Goal: Task Accomplishment & Management: Complete application form

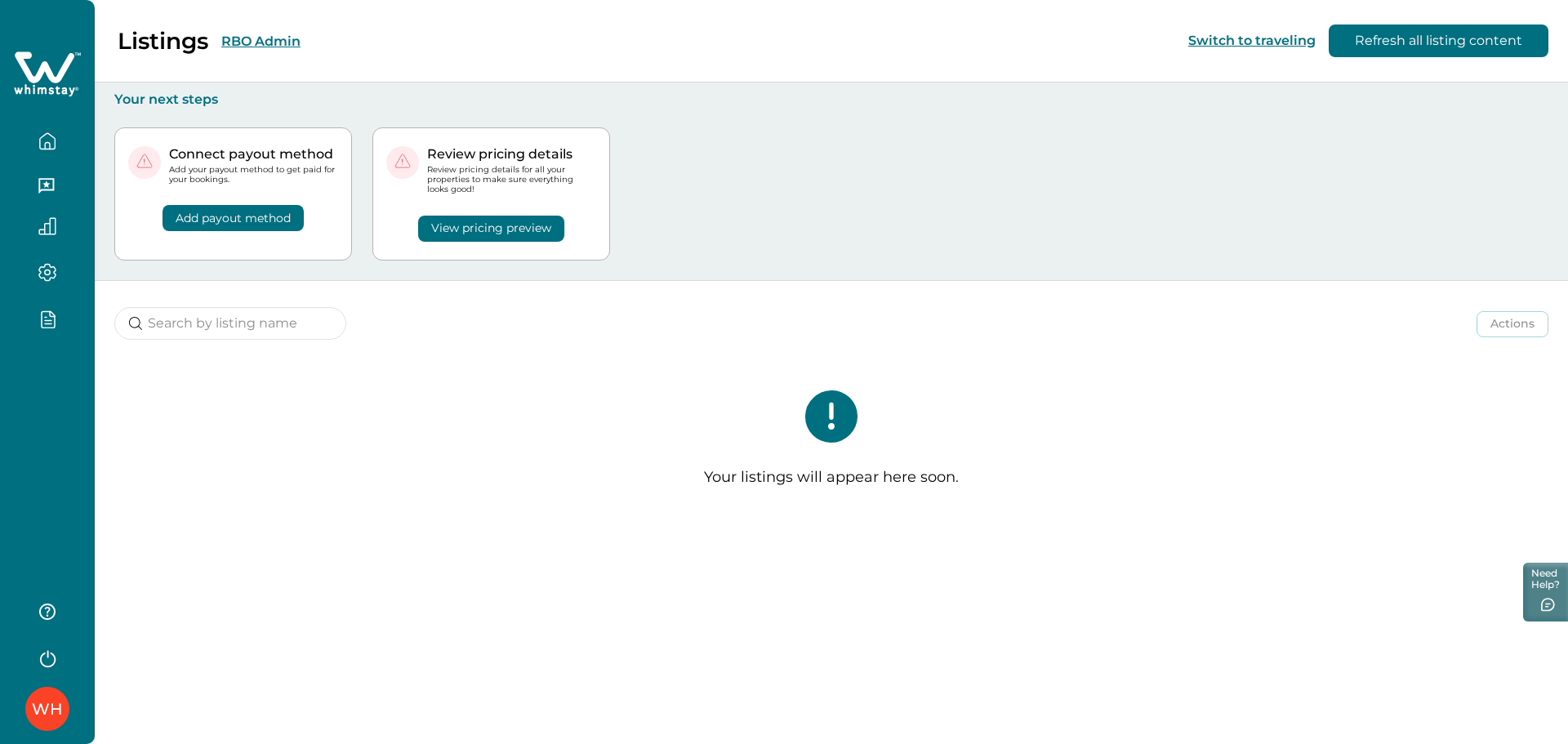
click at [40, 375] on div "WH" at bounding box center [48, 372] width 95 height 744
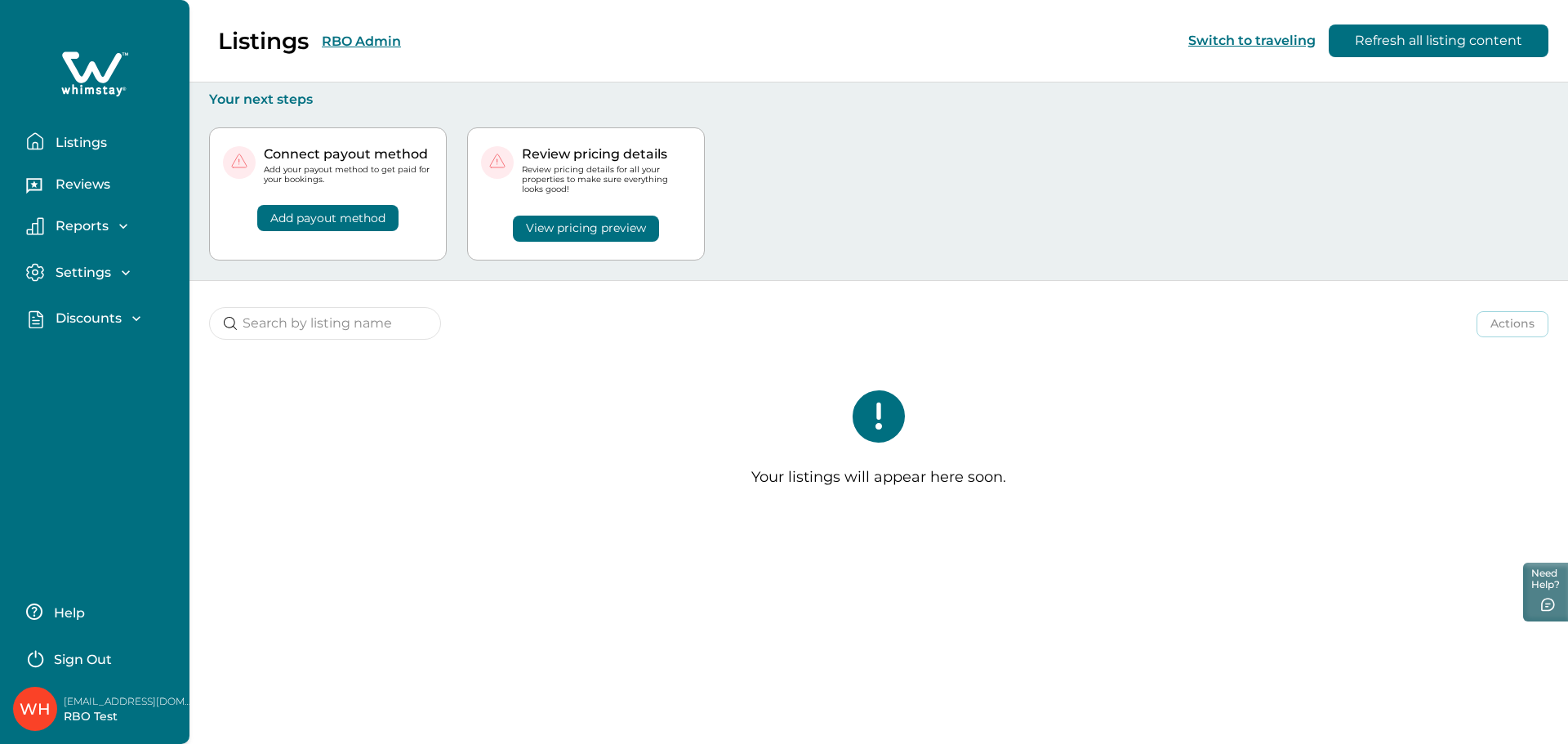
click at [94, 309] on button "Discounts" at bounding box center [101, 318] width 151 height 19
click at [85, 349] on p "Discounts" at bounding box center [85, 354] width 71 height 17
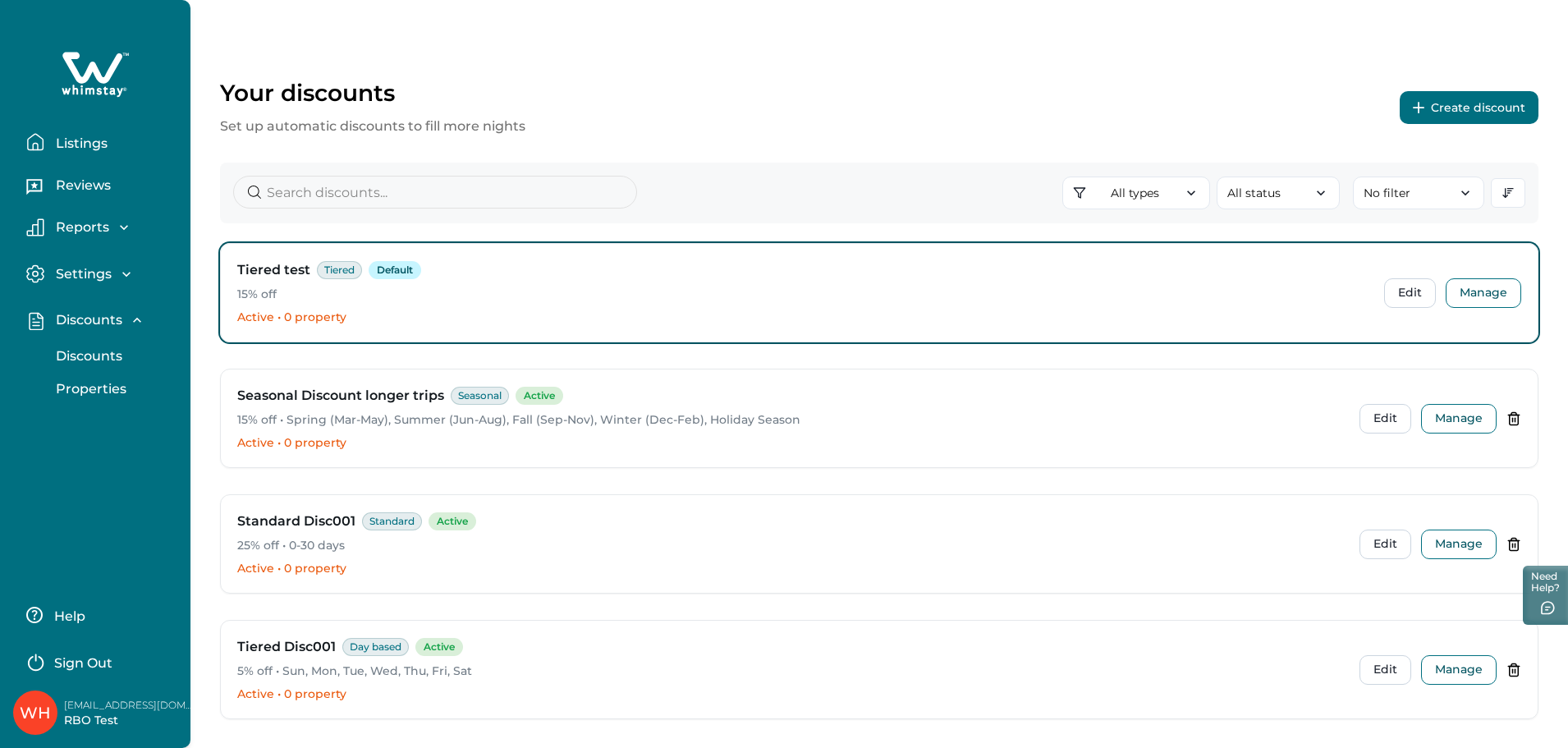
click at [1440, 107] on button "Create discount" at bounding box center [1469, 107] width 139 height 33
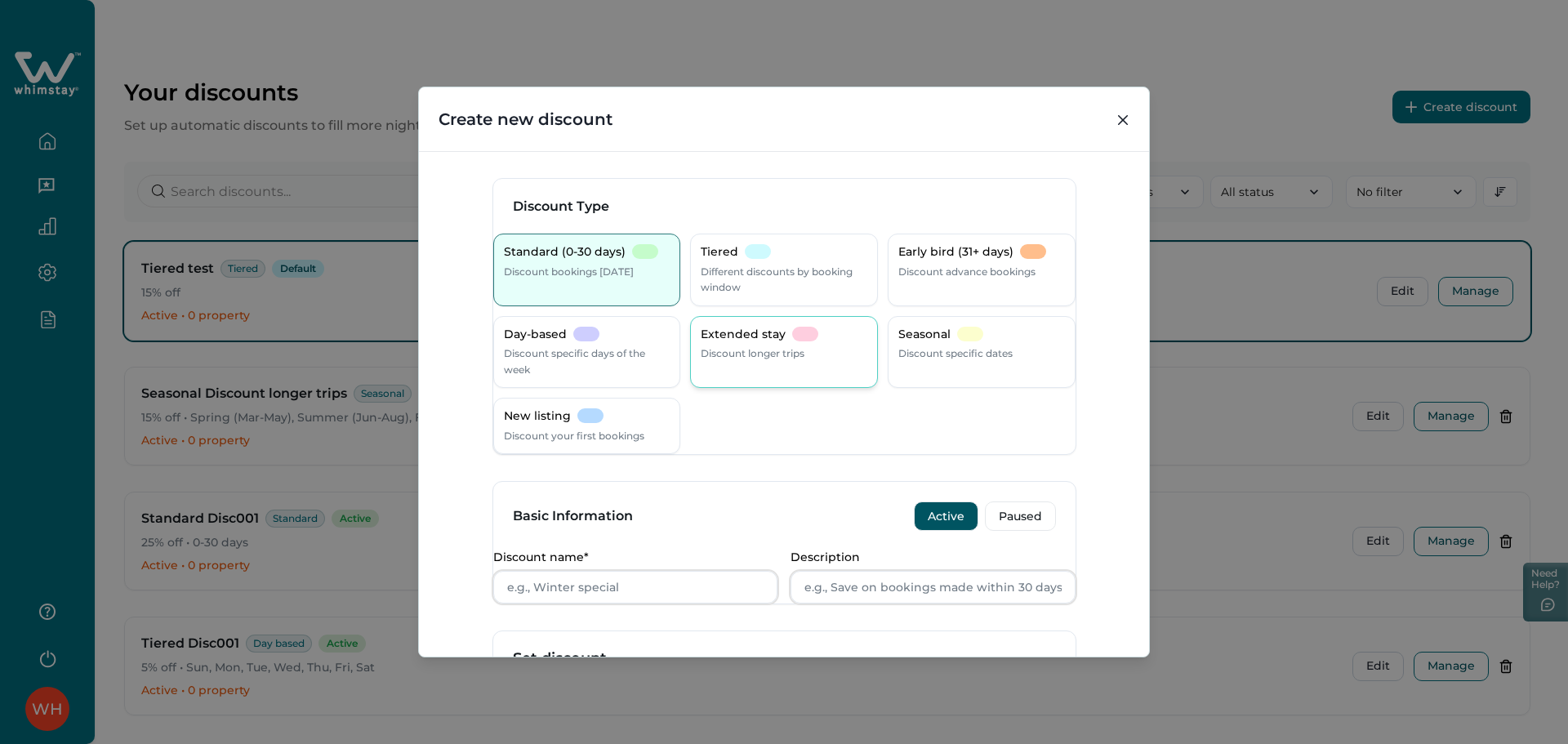
drag, startPoint x: 704, startPoint y: 340, endPoint x: 720, endPoint y: 346, distance: 17.1
click at [704, 340] on p "Extended stay" at bounding box center [743, 335] width 85 height 17
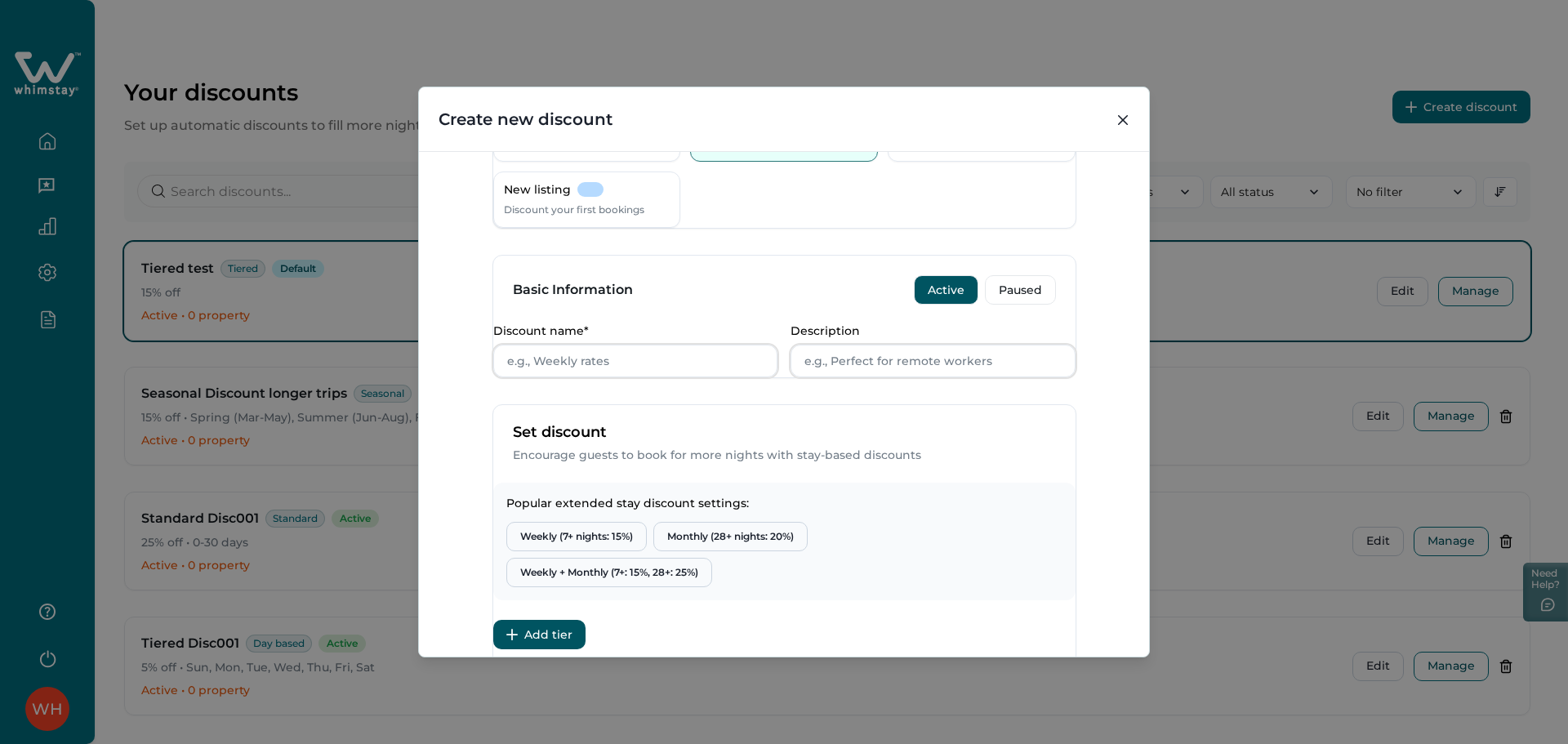
scroll to position [540, 0]
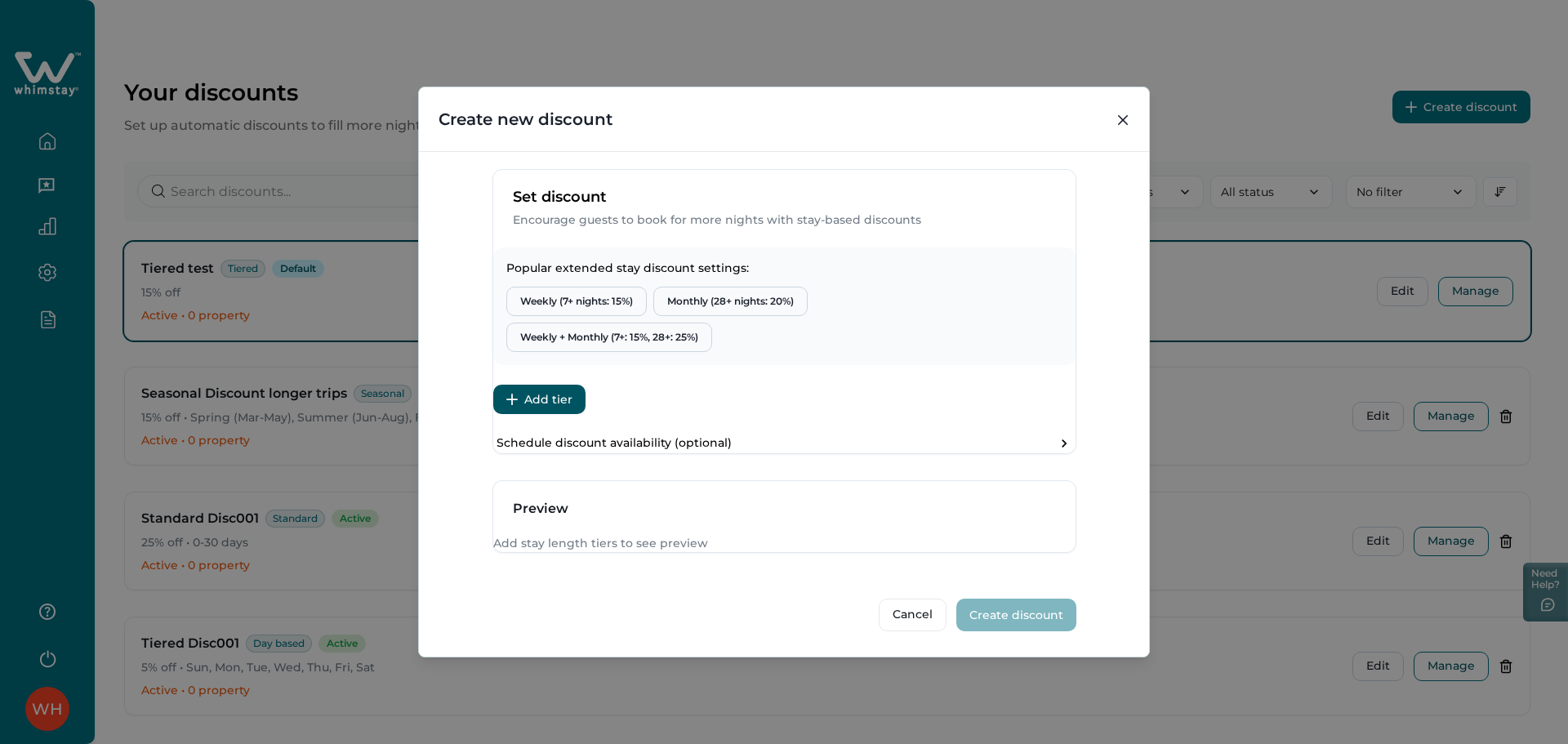
click at [571, 384] on button "Add tier" at bounding box center [539, 398] width 93 height 29
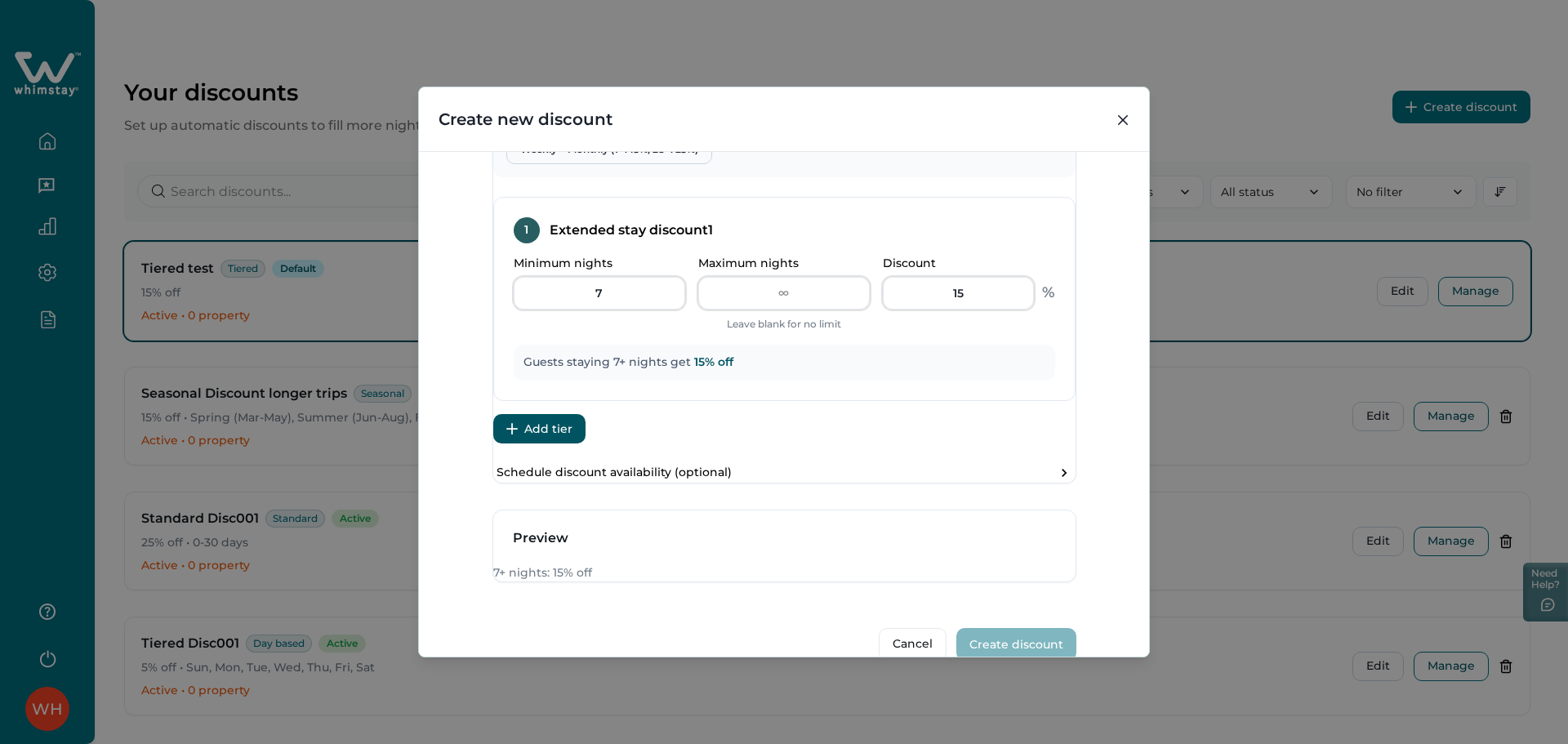
scroll to position [757, 0]
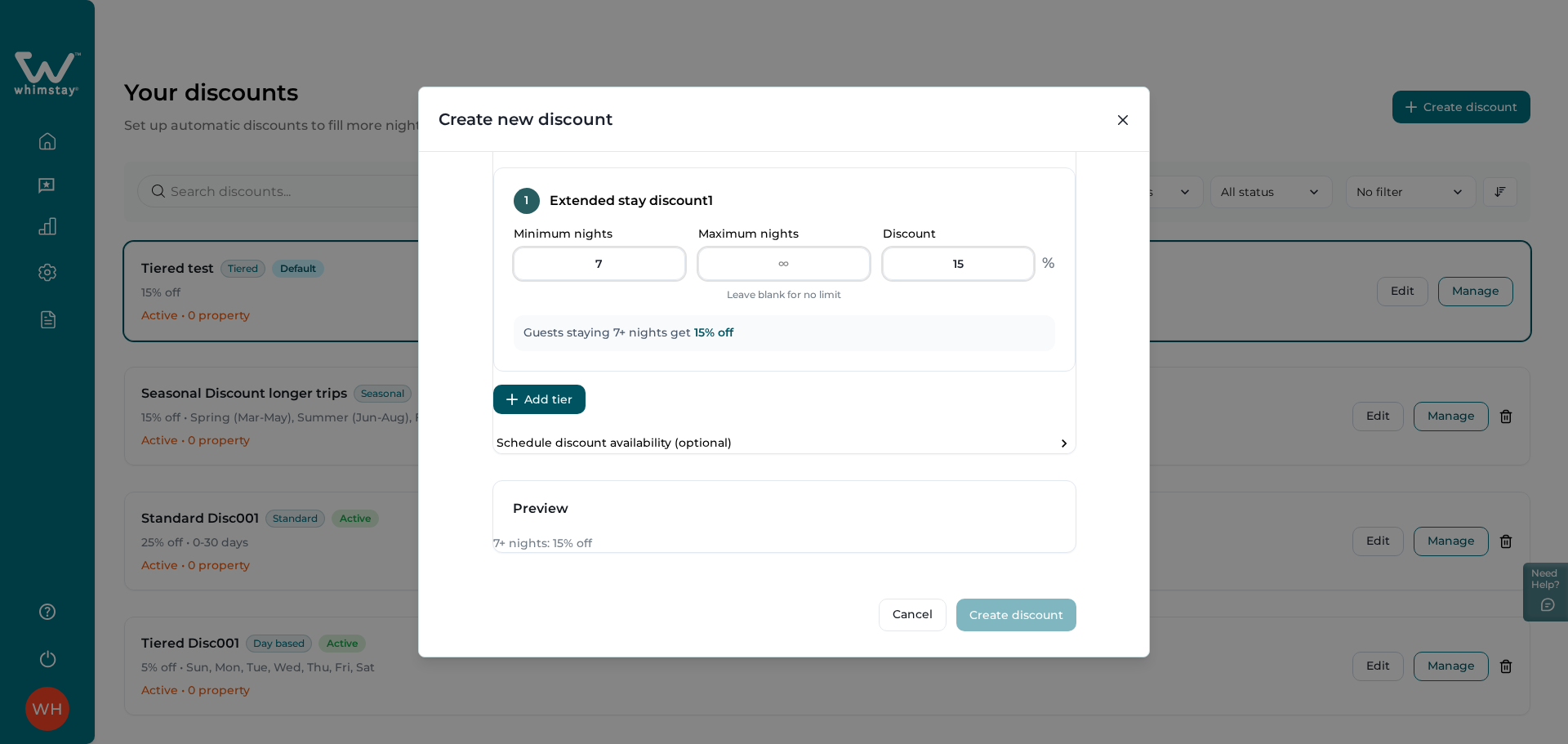
click at [571, 384] on button "Add tier" at bounding box center [539, 398] width 93 height 29
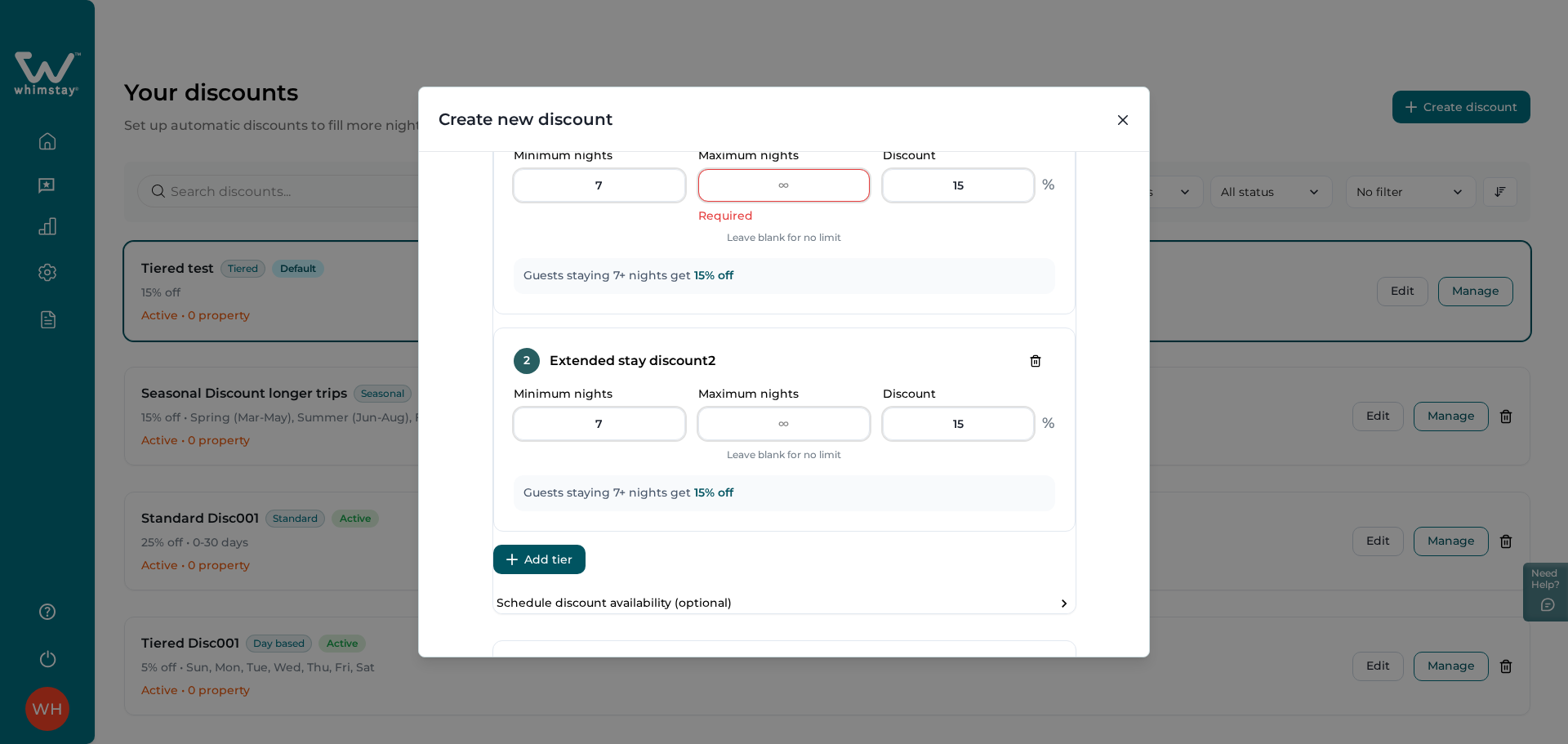
click at [566, 574] on button "Add tier" at bounding box center [539, 559] width 93 height 29
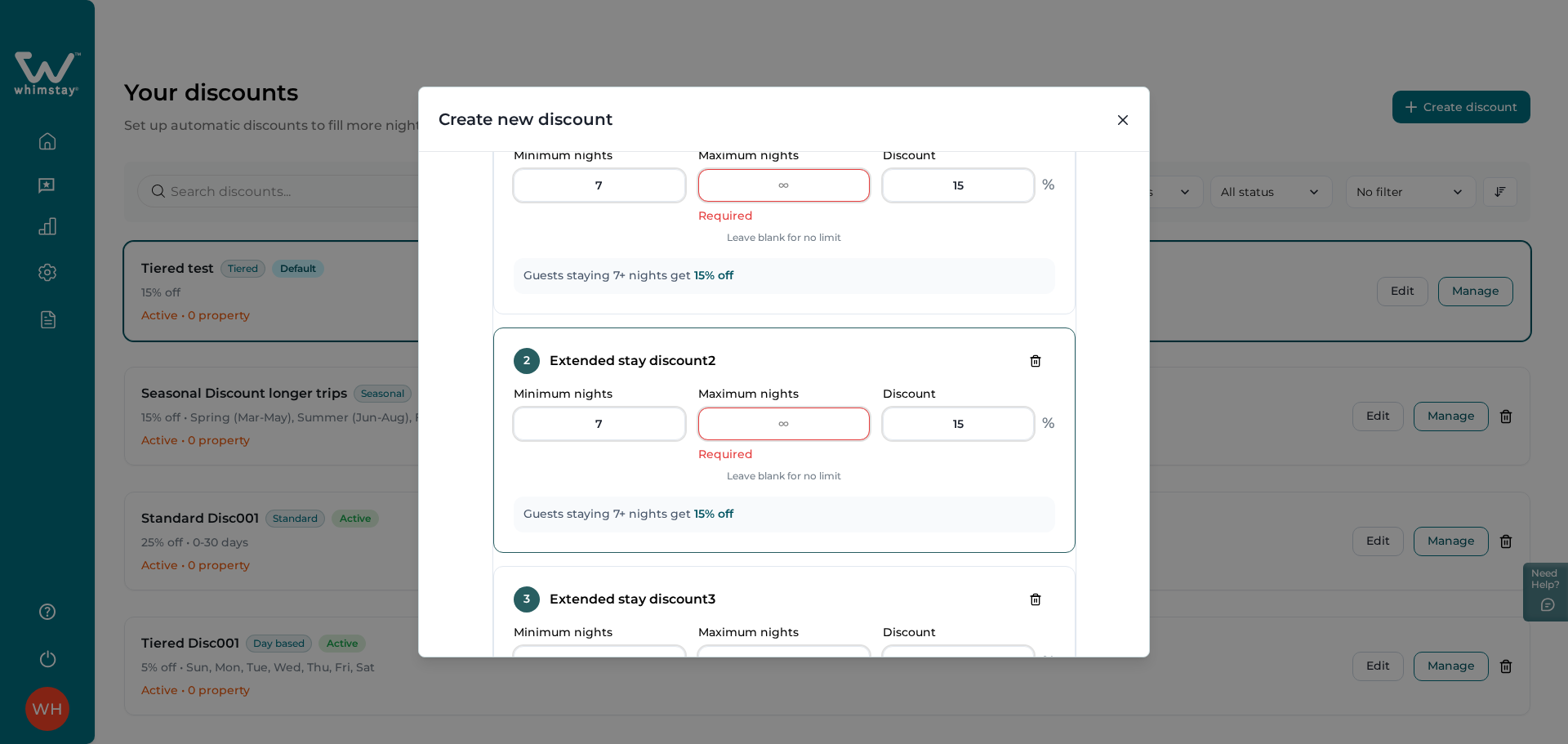
scroll to position [539, 0]
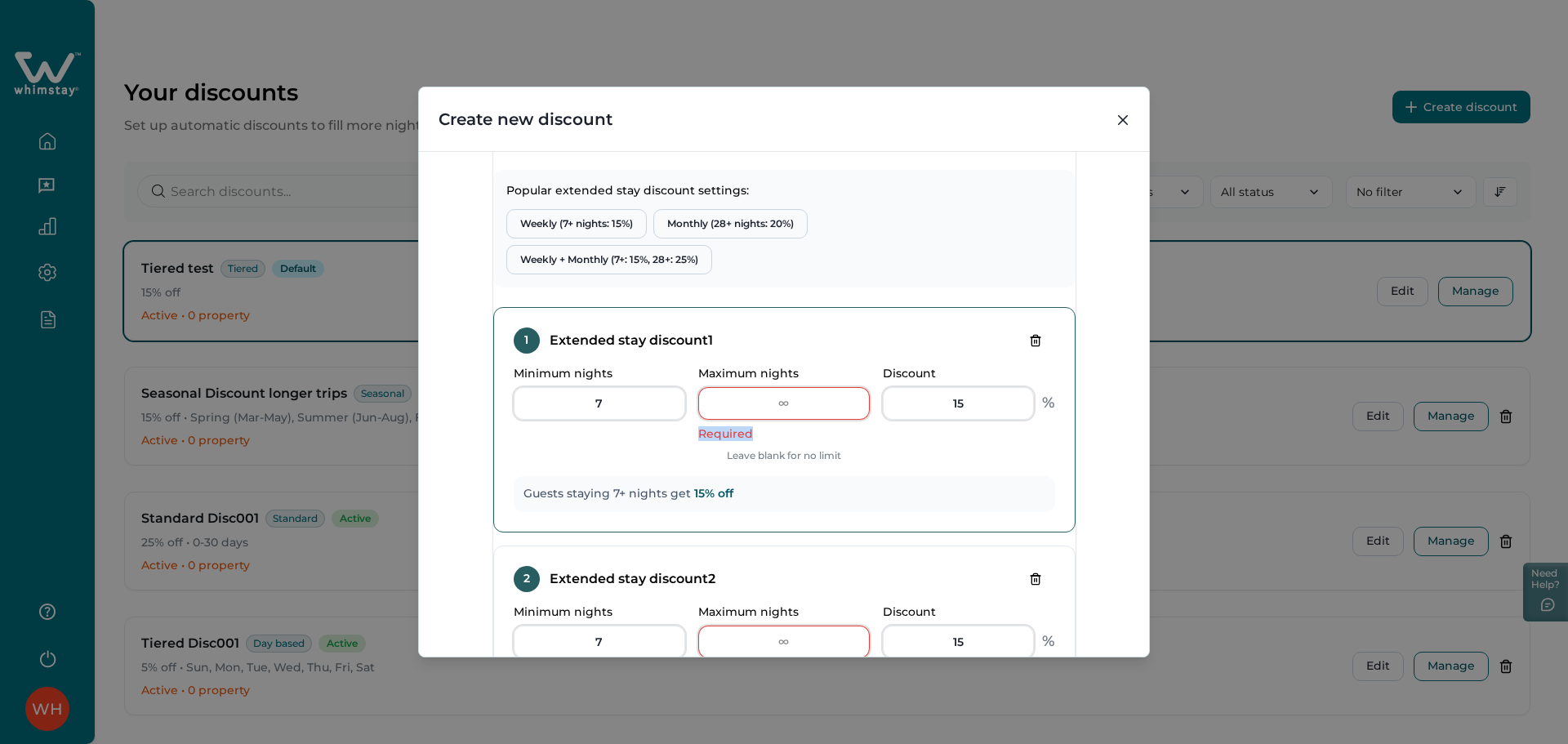
drag, startPoint x: 695, startPoint y: 471, endPoint x: 777, endPoint y: 475, distance: 82.1
click at [777, 464] on div "Minimum nights 7 Maximum nights Required Leave blank for no limit Discount 15 %" at bounding box center [784, 415] width 541 height 97
click at [747, 441] on div "Required" at bounding box center [784, 434] width 172 height 15
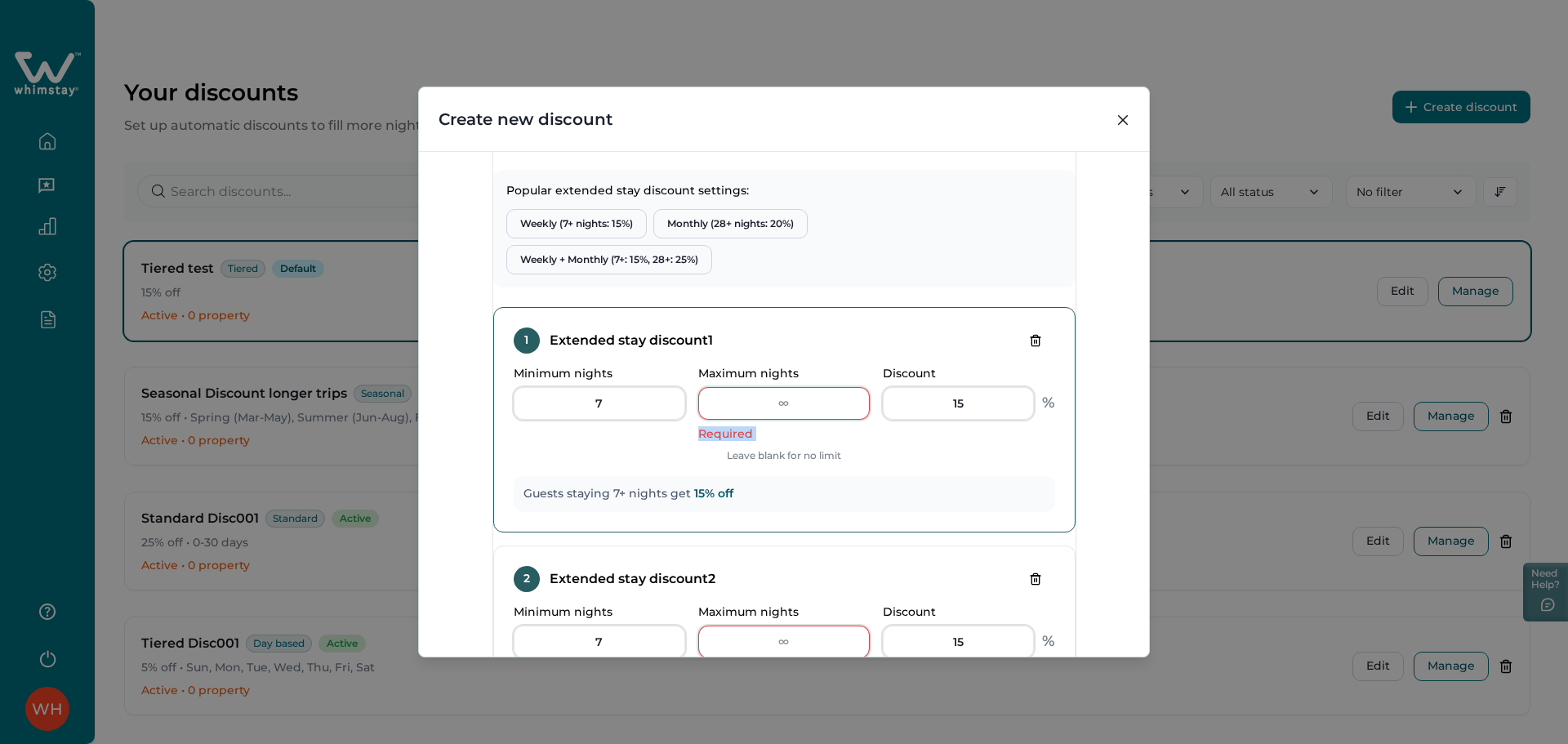
click at [810, 441] on div "Required" at bounding box center [784, 434] width 172 height 15
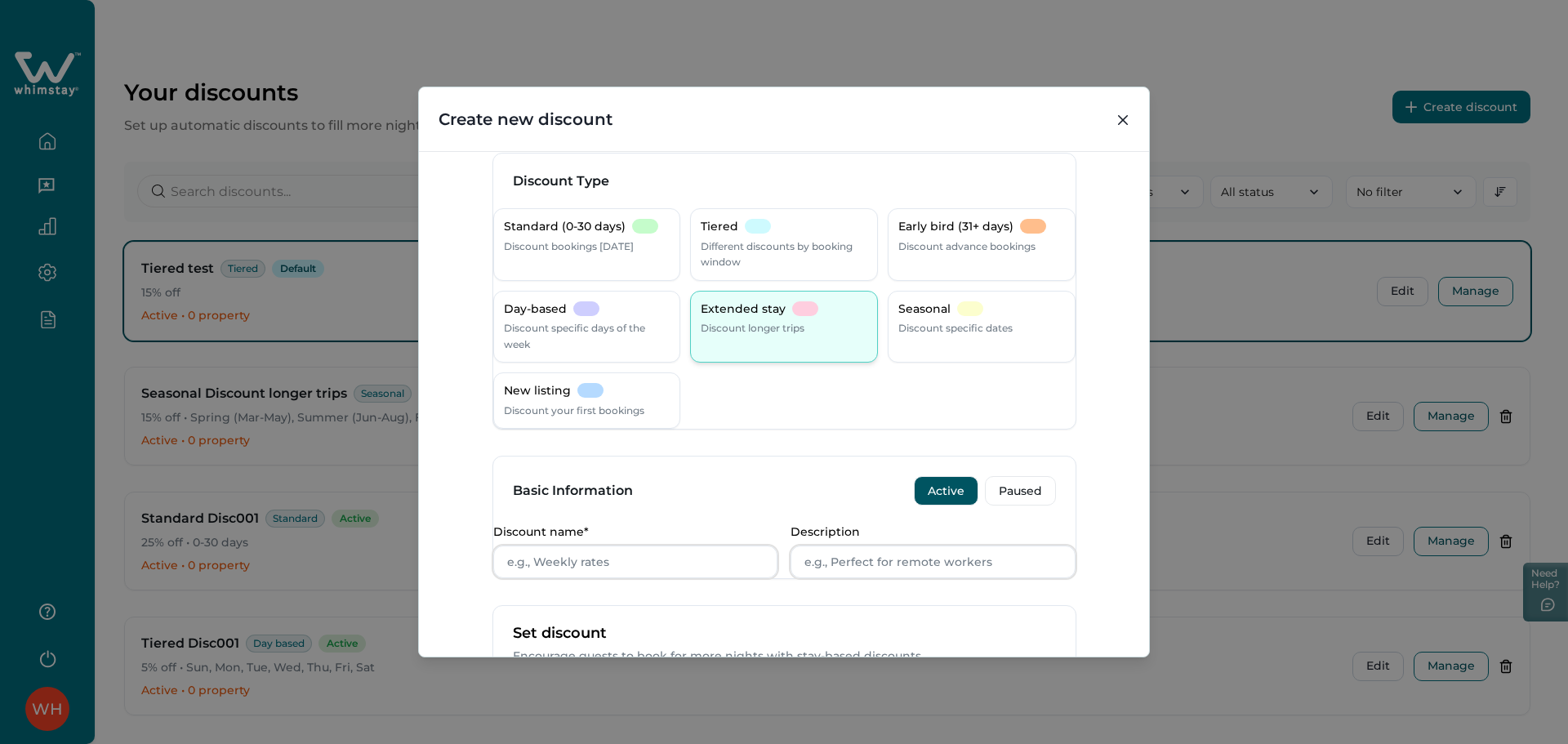
scroll to position [0, 0]
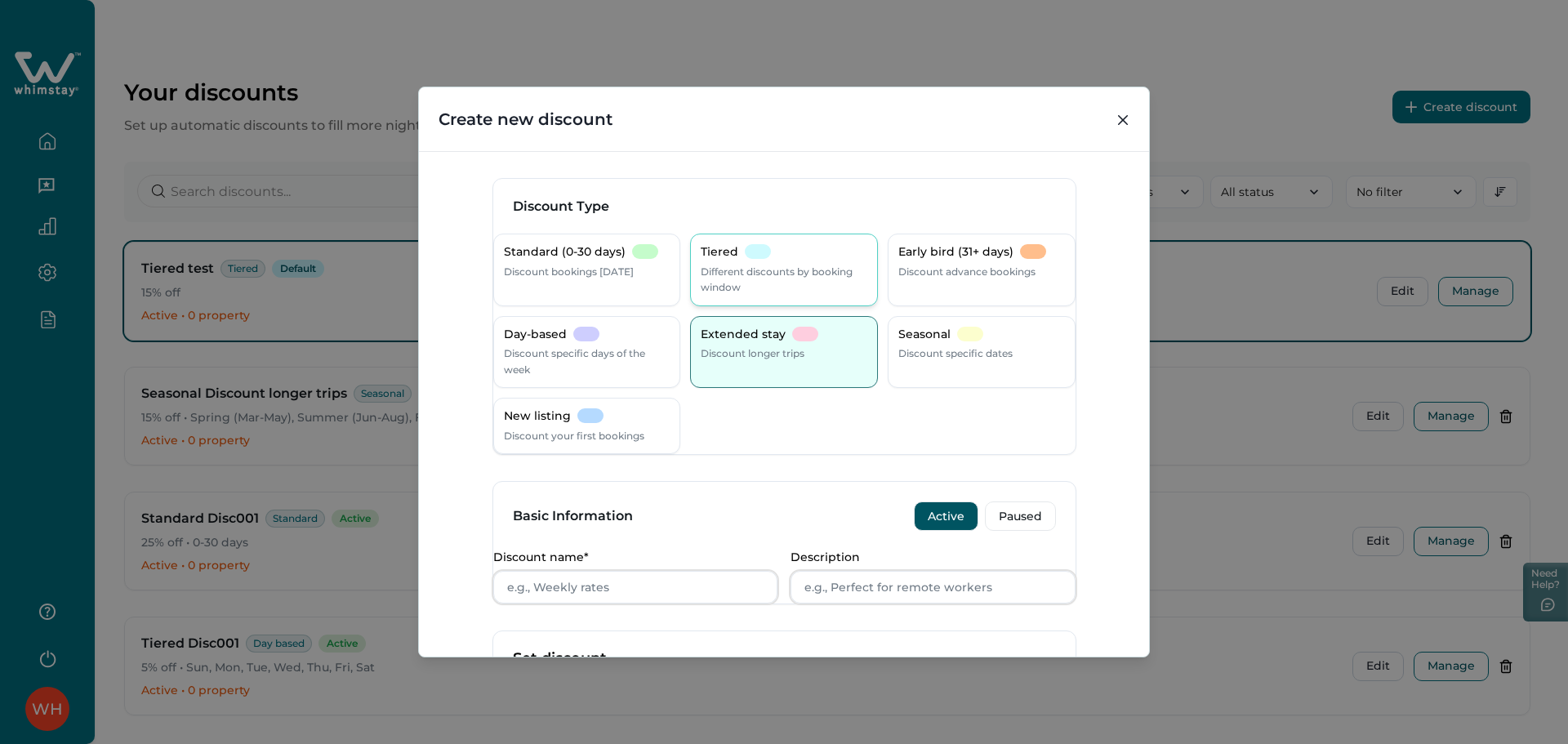
click at [787, 272] on p "Different discounts by booking window" at bounding box center [784, 279] width 167 height 32
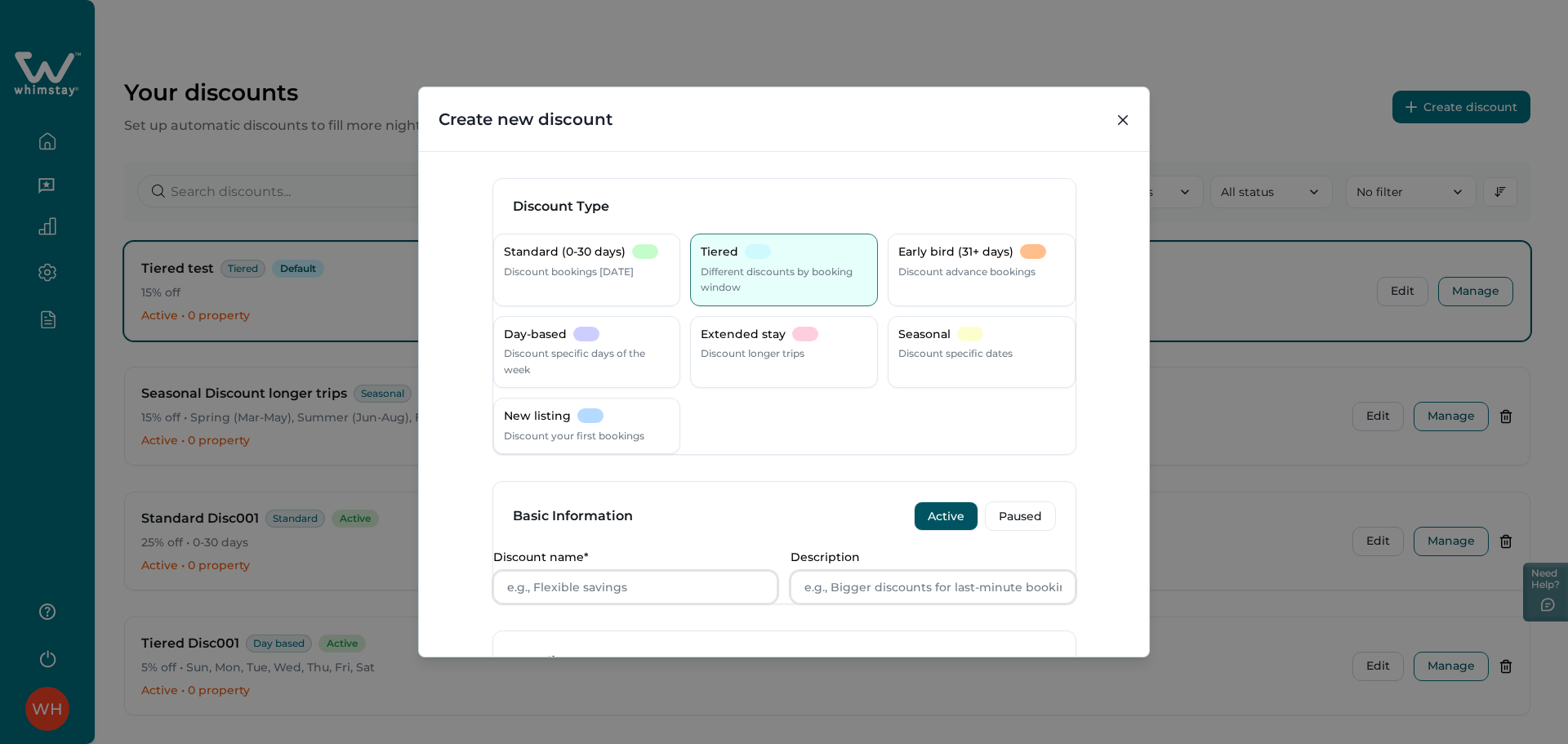
scroll to position [540, 0]
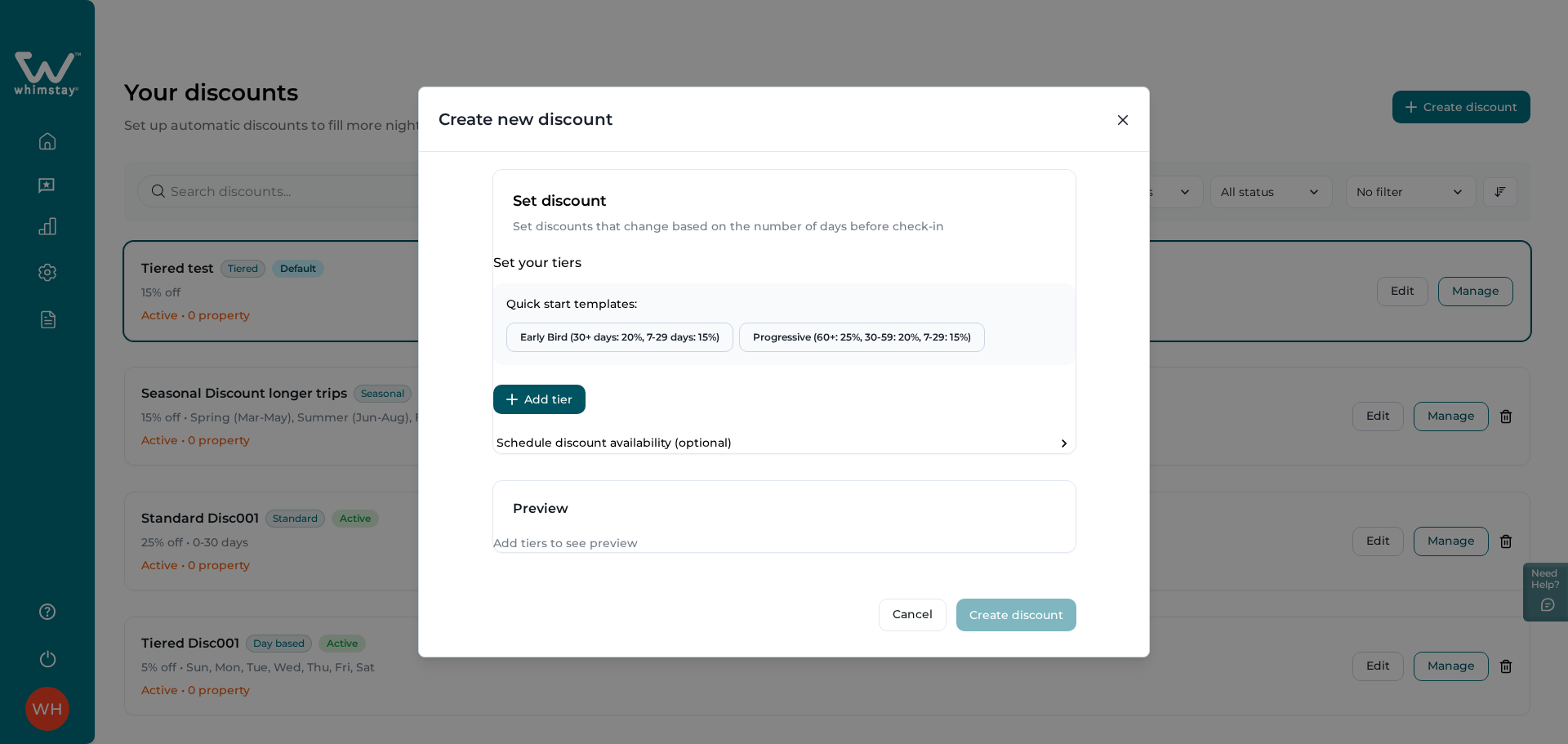
click at [561, 384] on button "Add tier" at bounding box center [539, 398] width 93 height 29
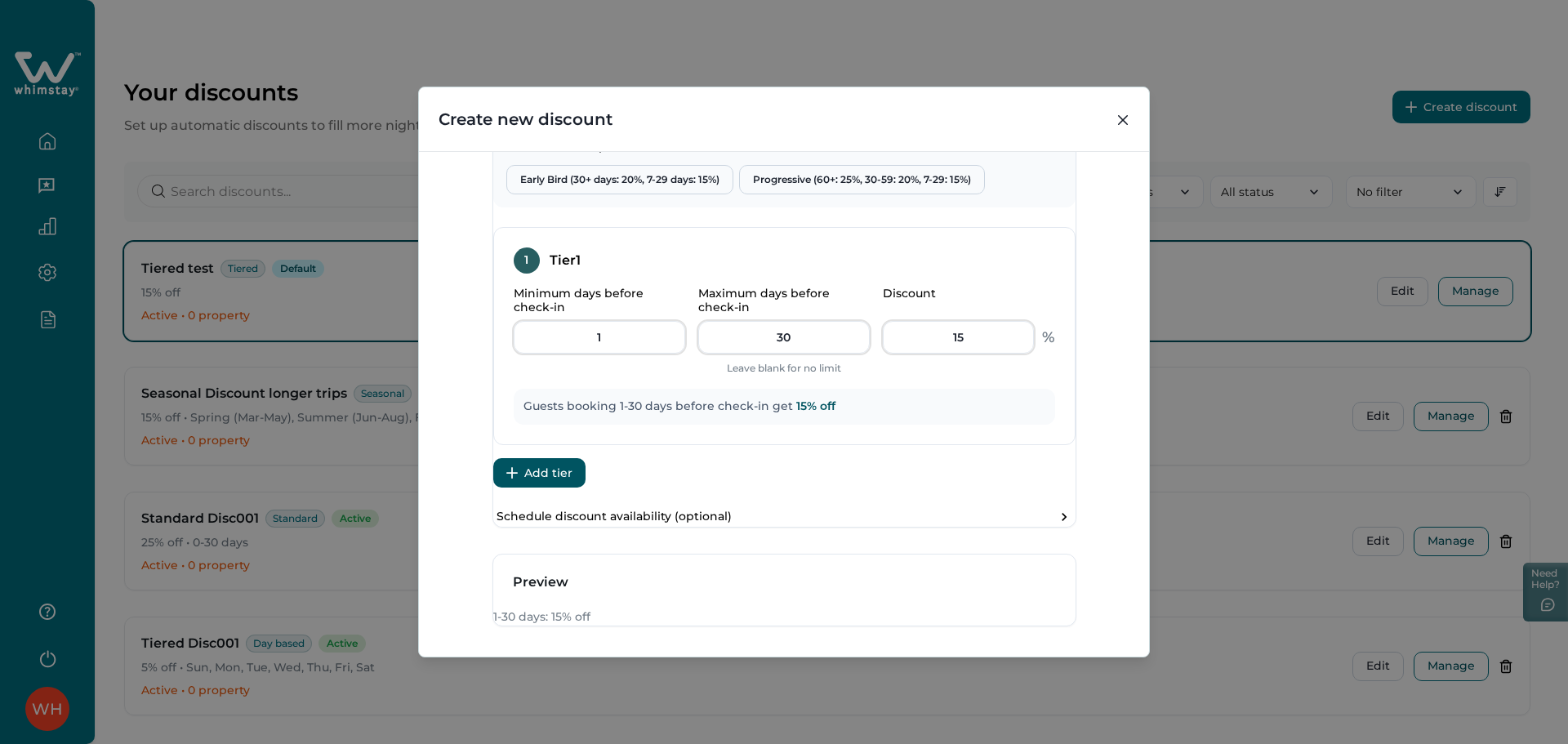
scroll to position [649, 0]
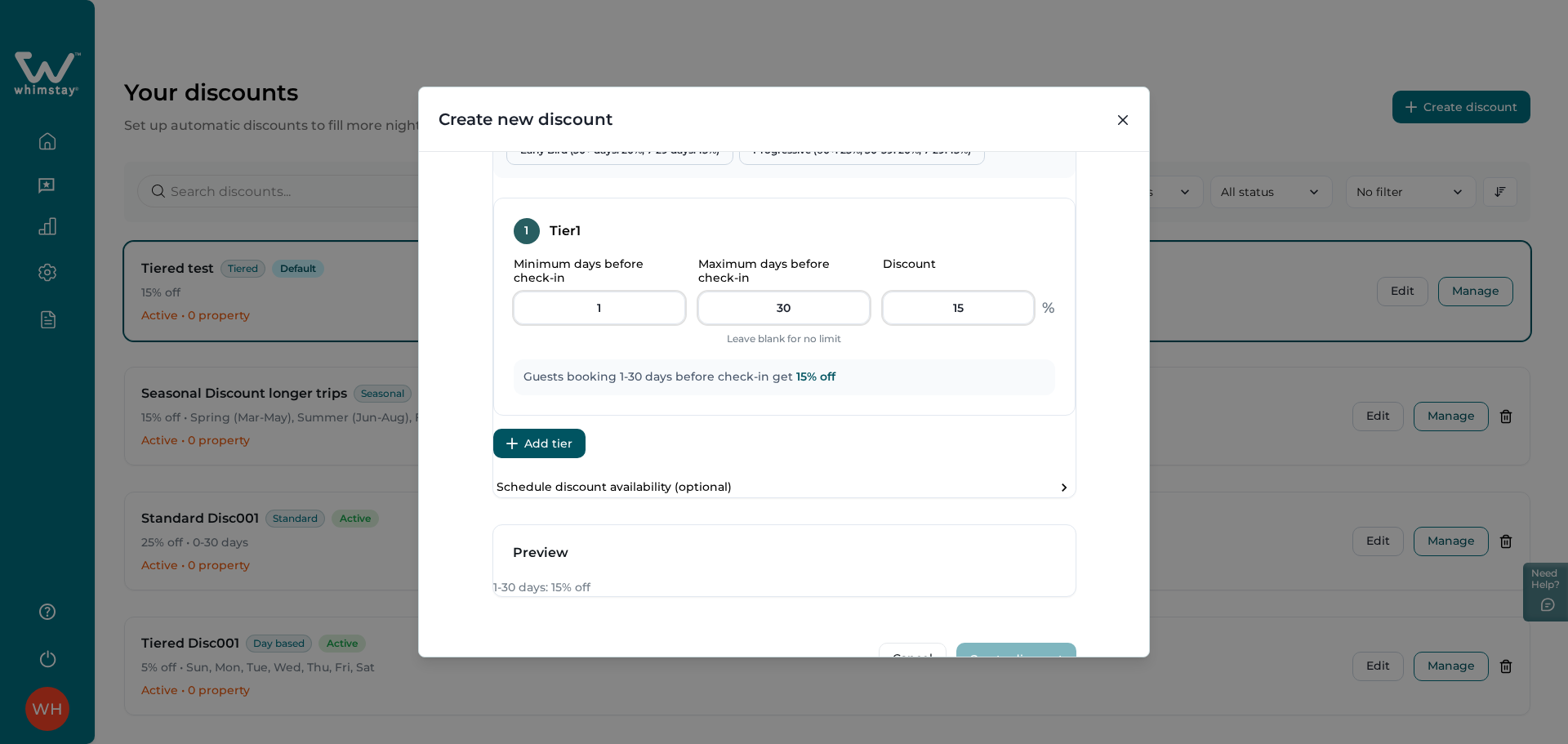
click at [557, 458] on button "Add tier" at bounding box center [539, 443] width 93 height 29
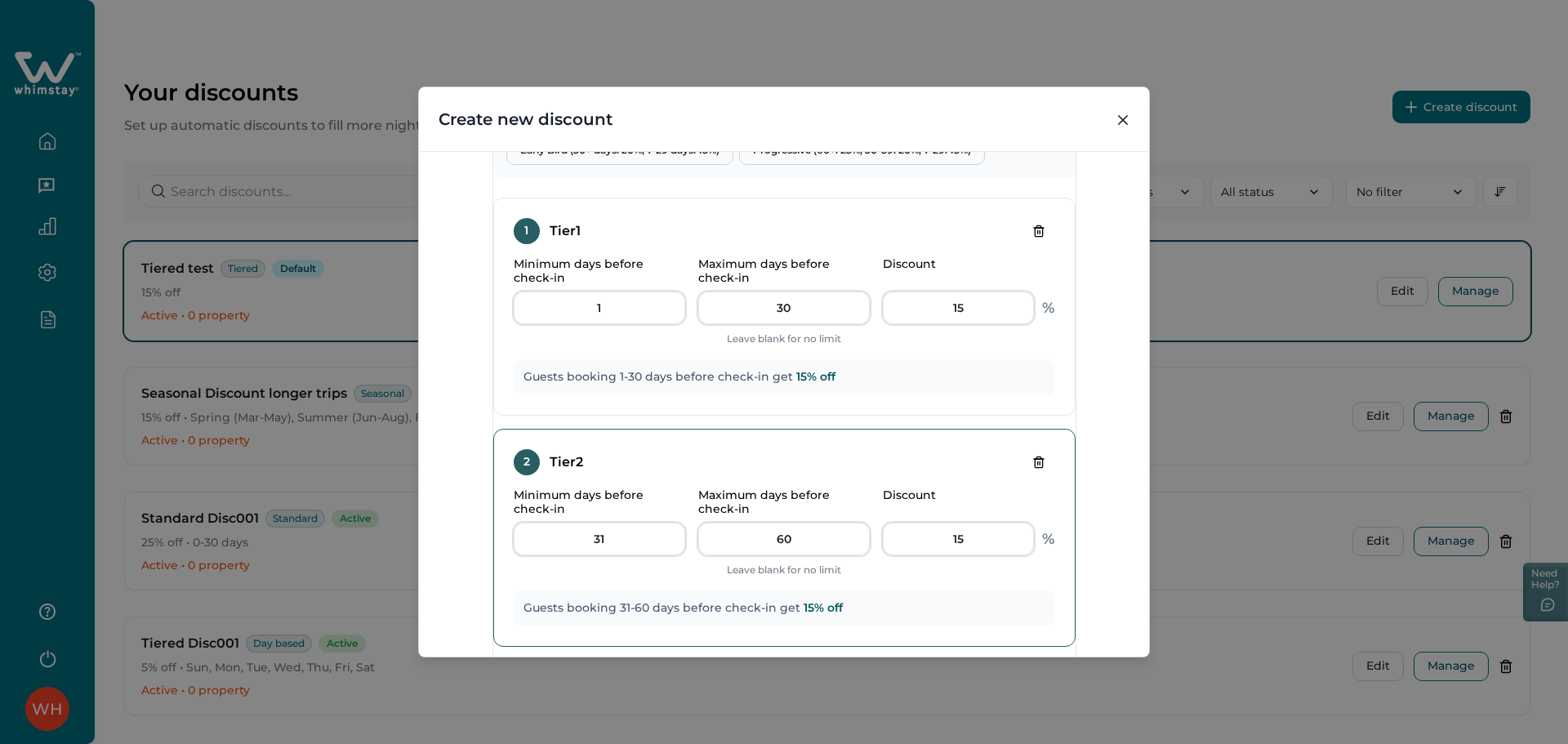
click at [1032, 469] on icon "Delete tier" at bounding box center [1038, 462] width 13 height 13
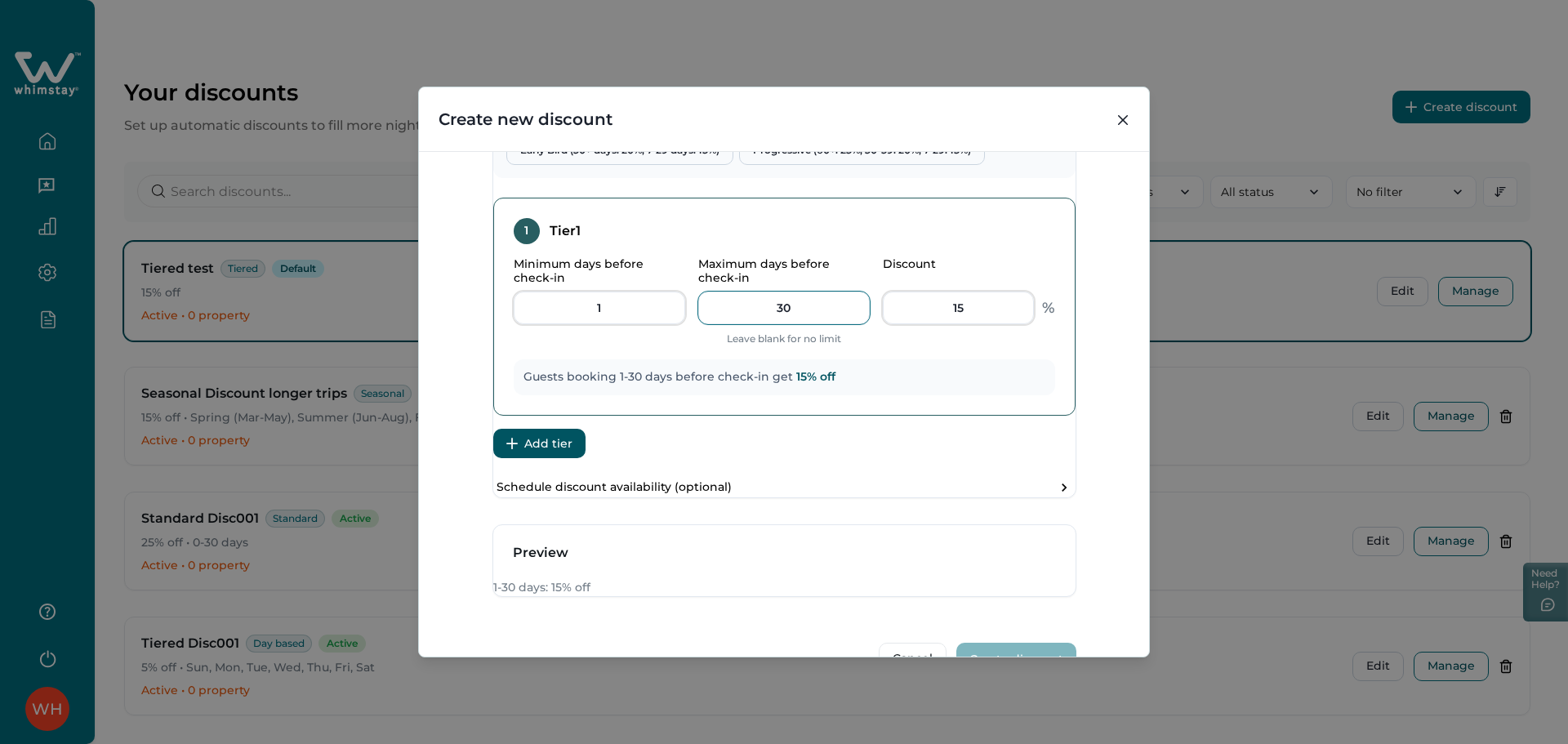
click at [778, 324] on input "30" at bounding box center [784, 308] width 172 height 33
click at [804, 324] on input "30" at bounding box center [784, 308] width 172 height 33
type input "3"
click at [584, 458] on button "Add tier" at bounding box center [539, 443] width 93 height 29
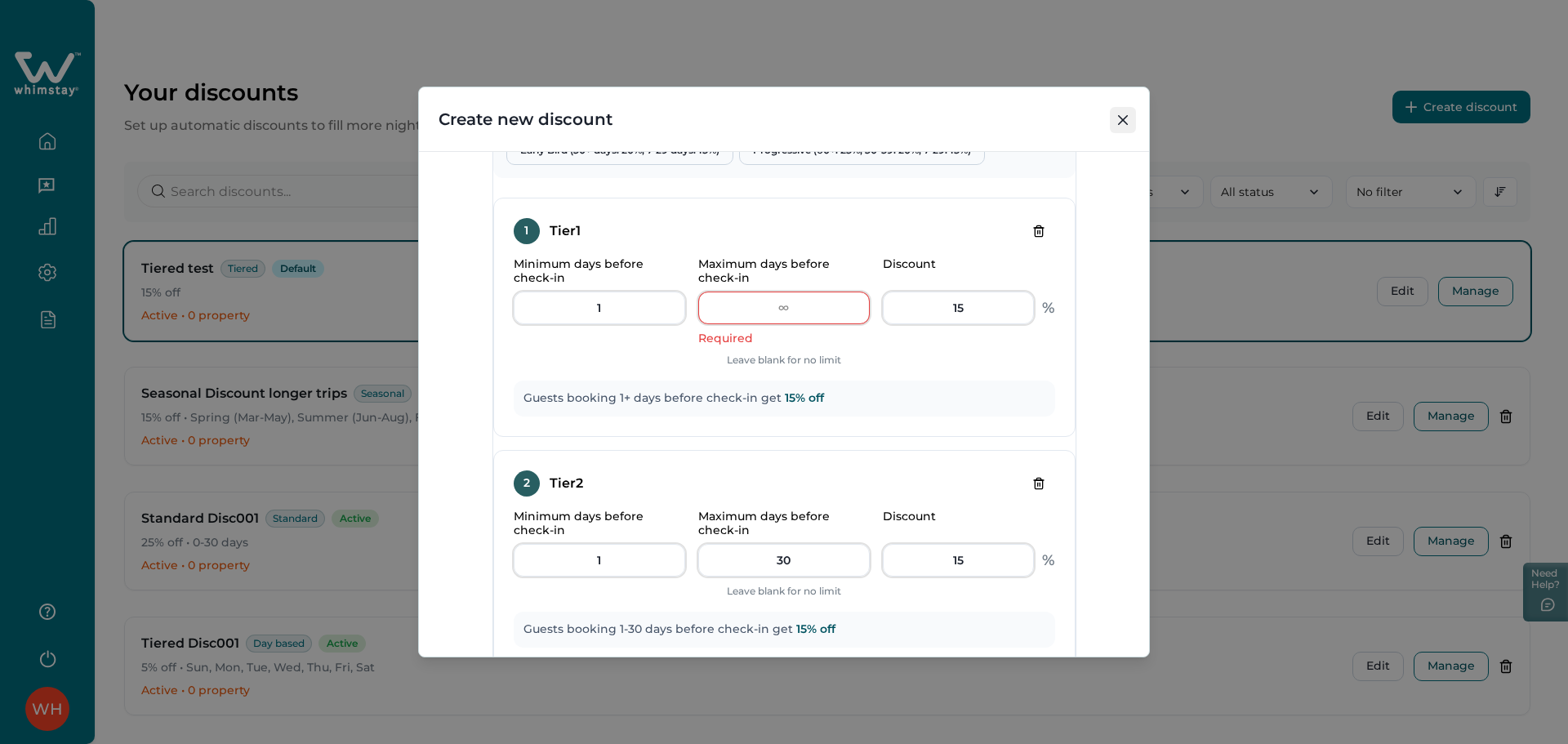
click at [1135, 129] on button "Close" at bounding box center [1123, 120] width 26 height 26
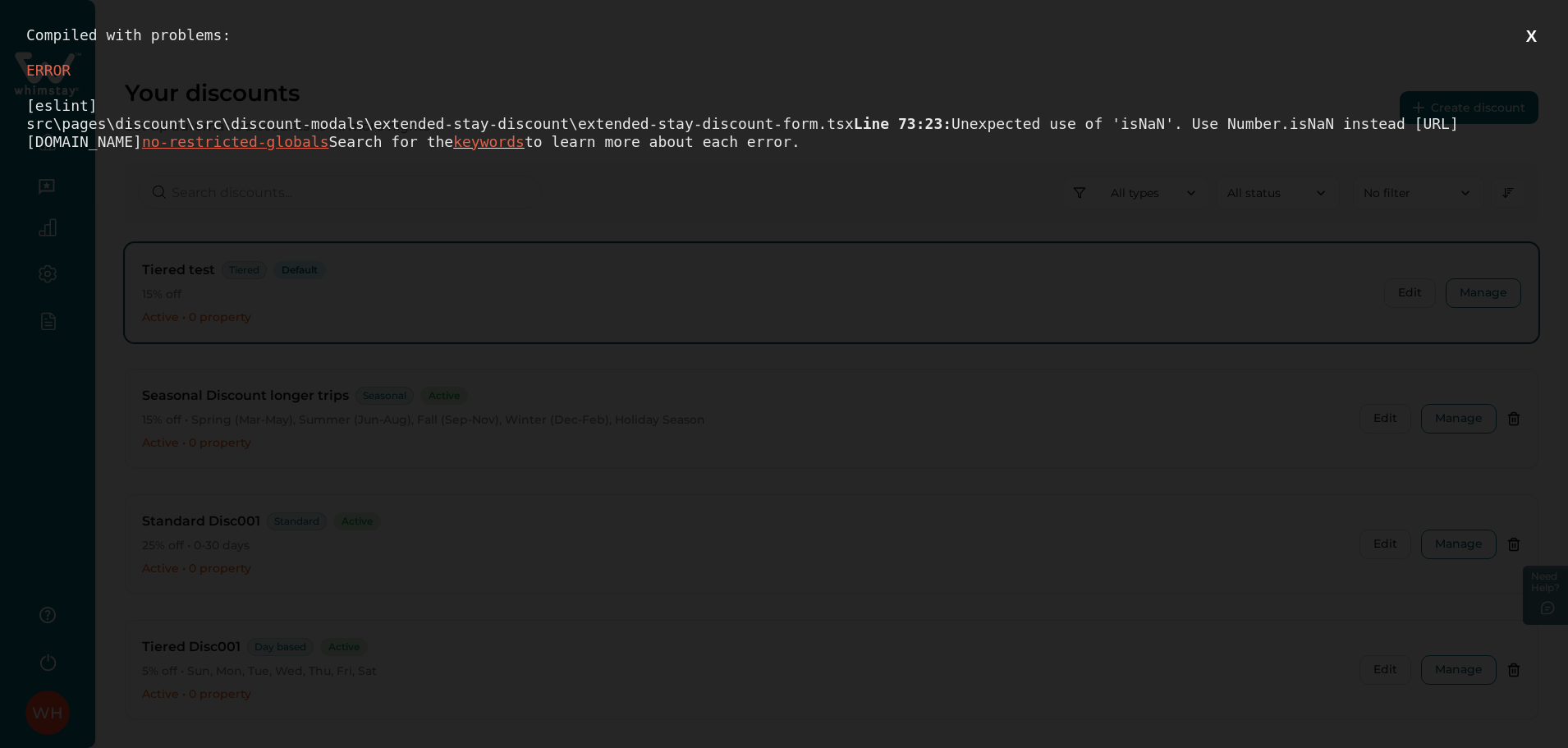
click at [1540, 37] on button "X" at bounding box center [1531, 36] width 20 height 20
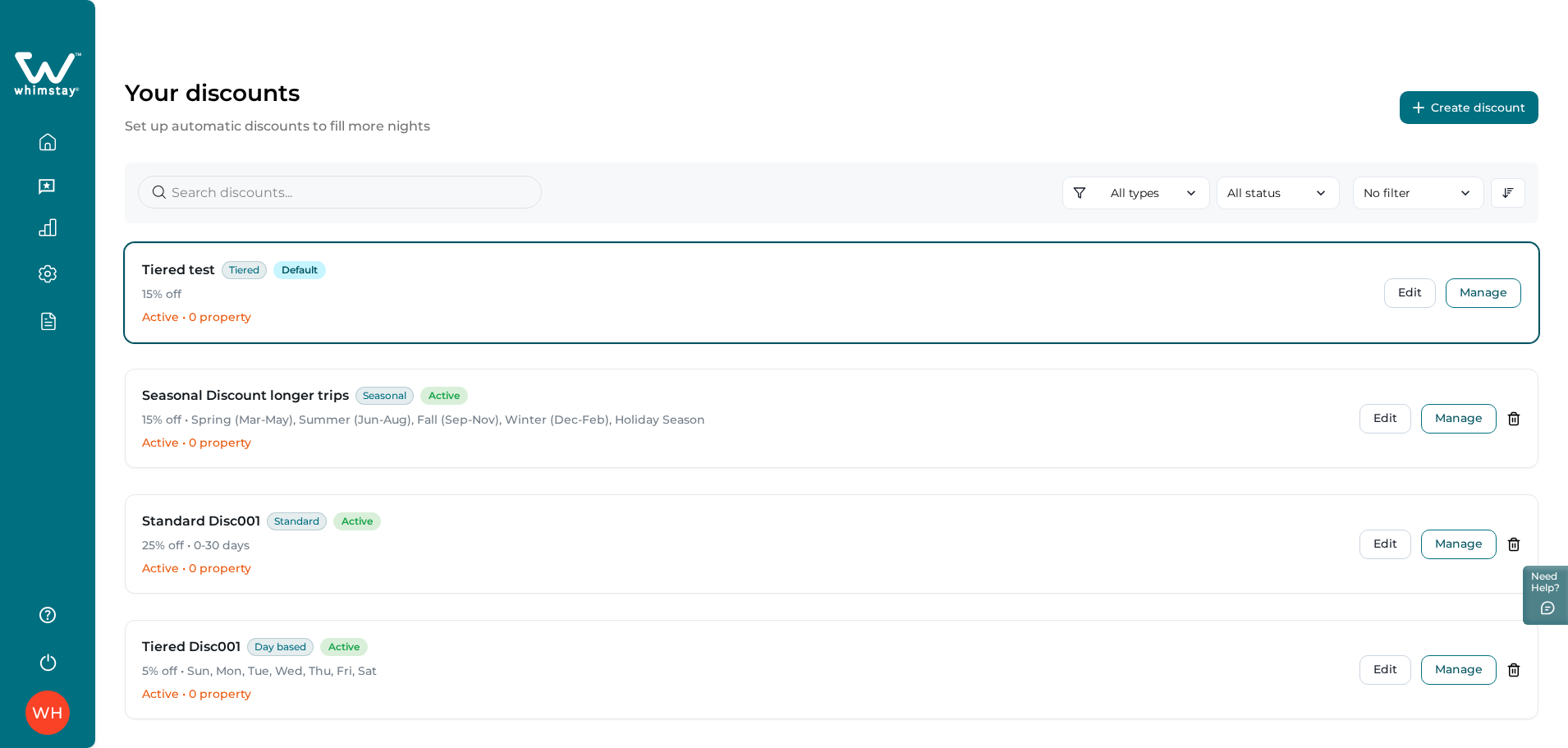
click at [1474, 104] on button "Create discount" at bounding box center [1469, 107] width 139 height 33
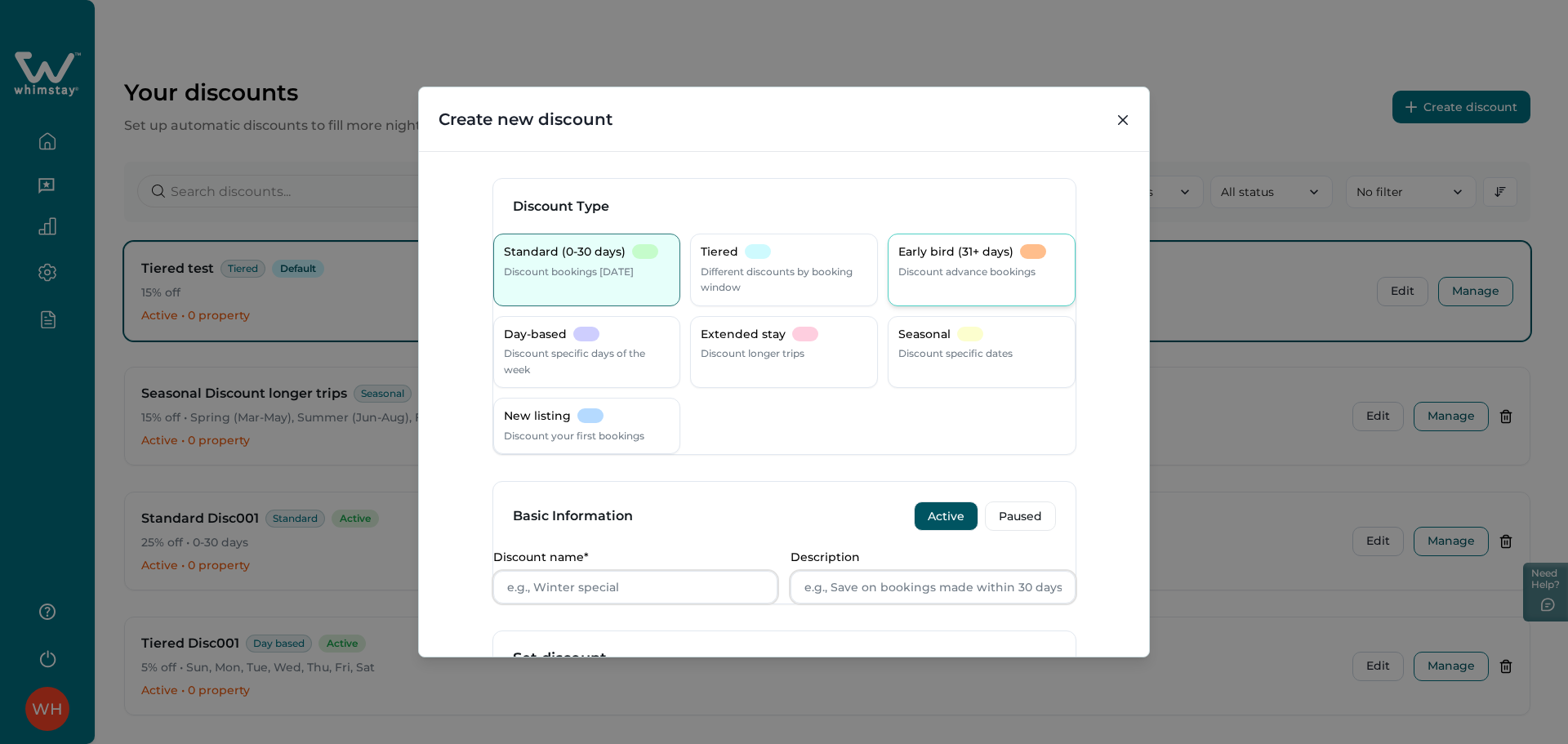
click at [970, 279] on p "Discount advance bookings" at bounding box center [967, 272] width 137 height 17
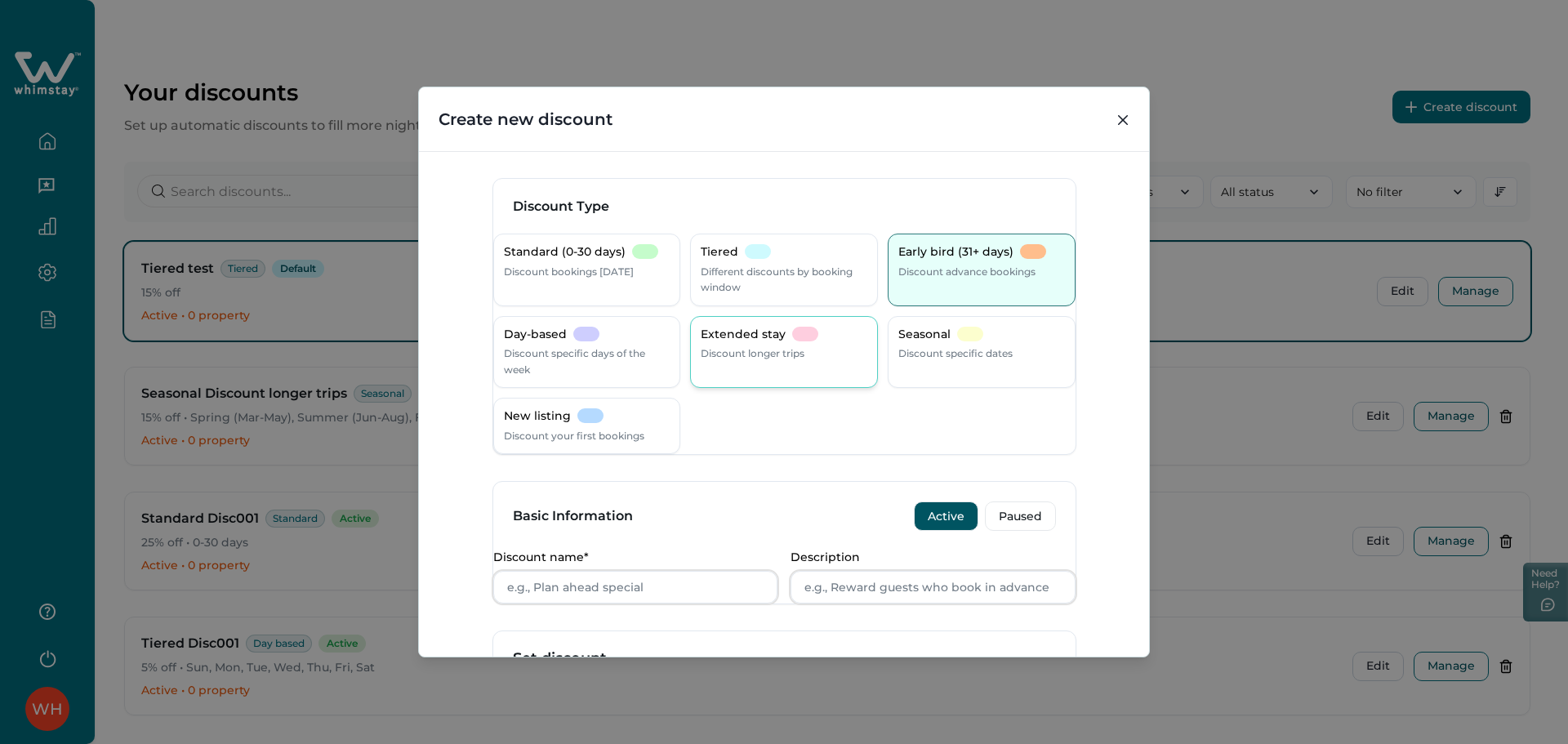
click at [752, 344] on div "Extended stay Discount longer trips" at bounding box center [784, 345] width 167 height 35
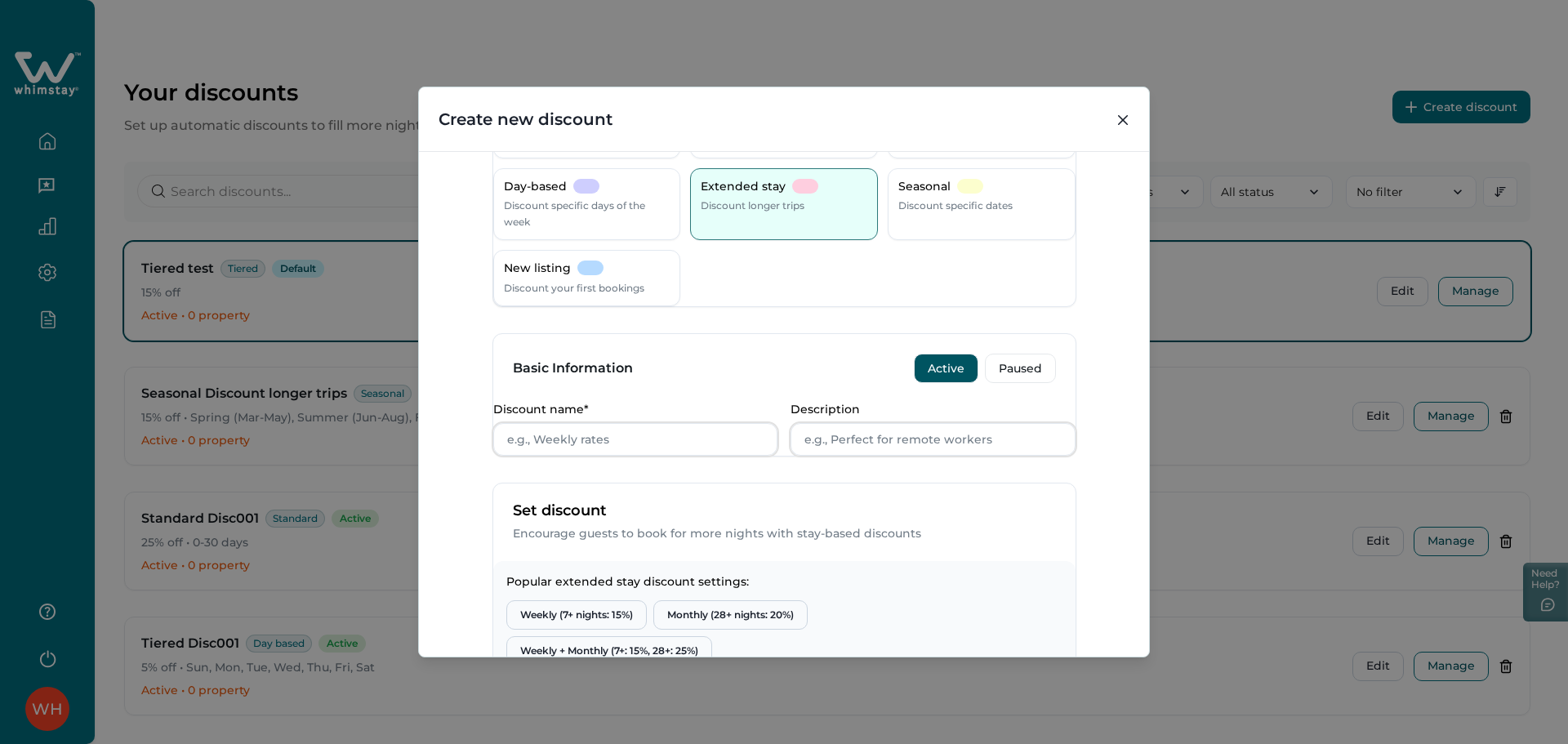
scroll to position [540, 0]
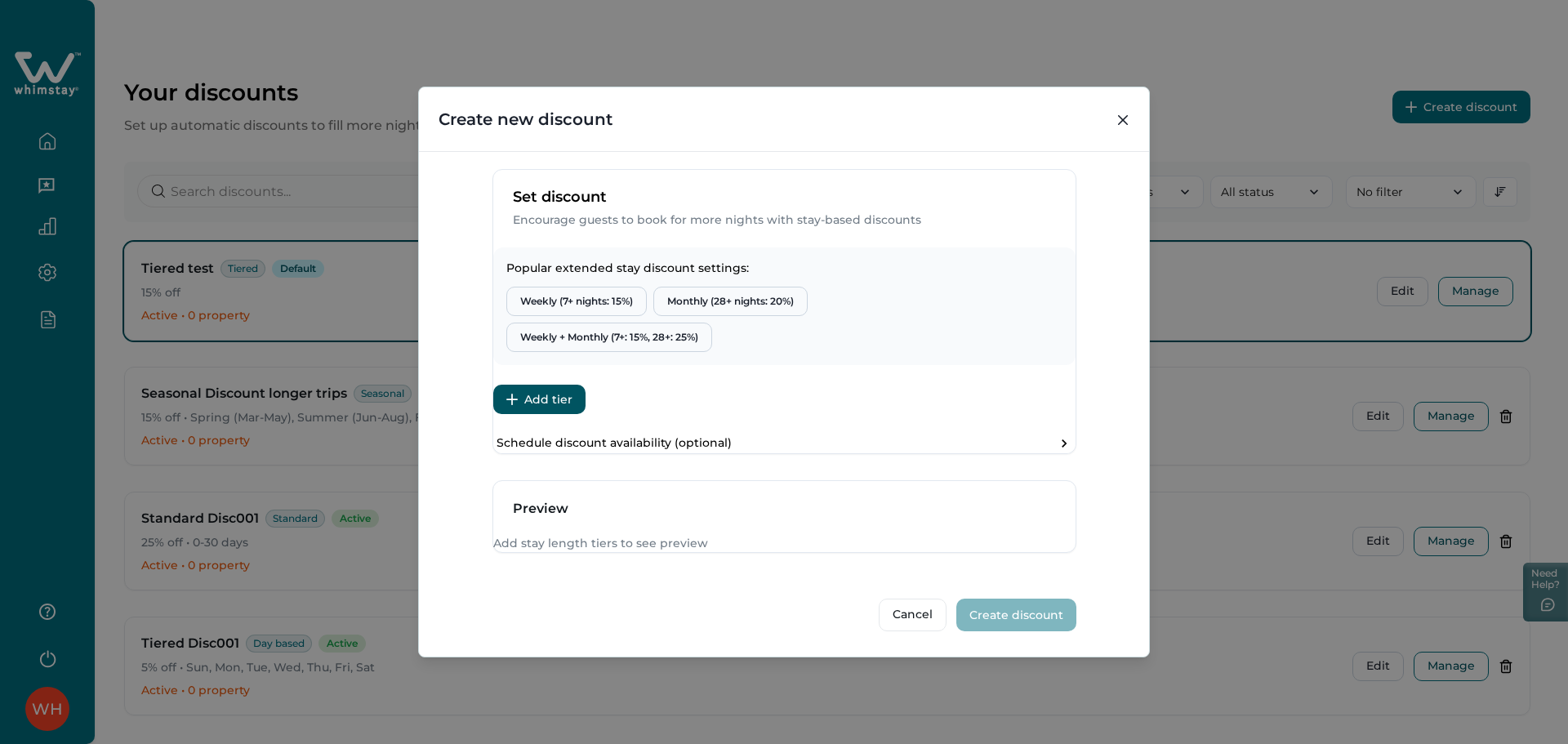
click at [568, 384] on button "Add tier" at bounding box center [539, 398] width 93 height 29
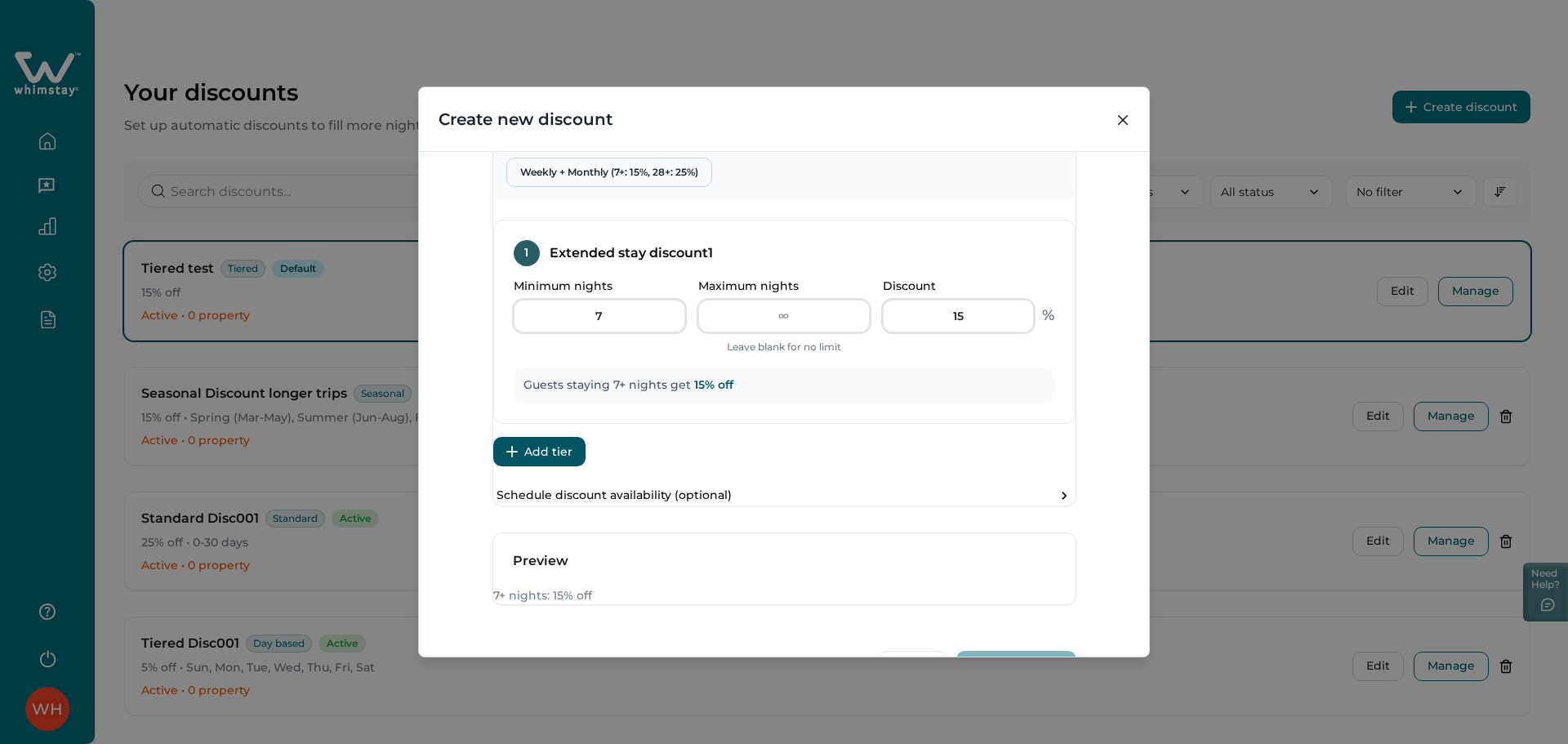
scroll to position [757, 0]
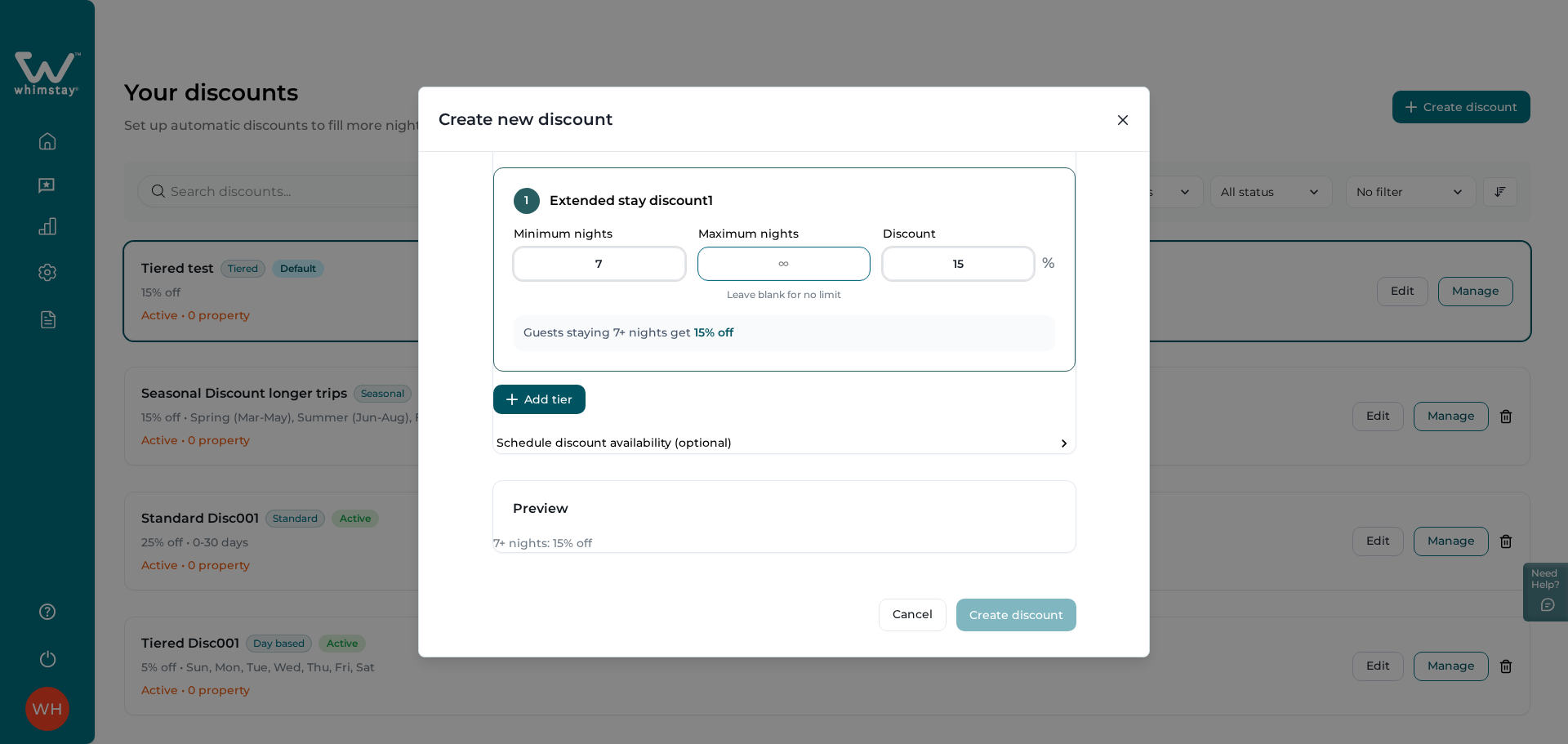
click at [792, 248] on input "Maximum nights" at bounding box center [784, 264] width 172 height 33
type input "15"
click at [578, 384] on button "Add tier" at bounding box center [539, 398] width 93 height 29
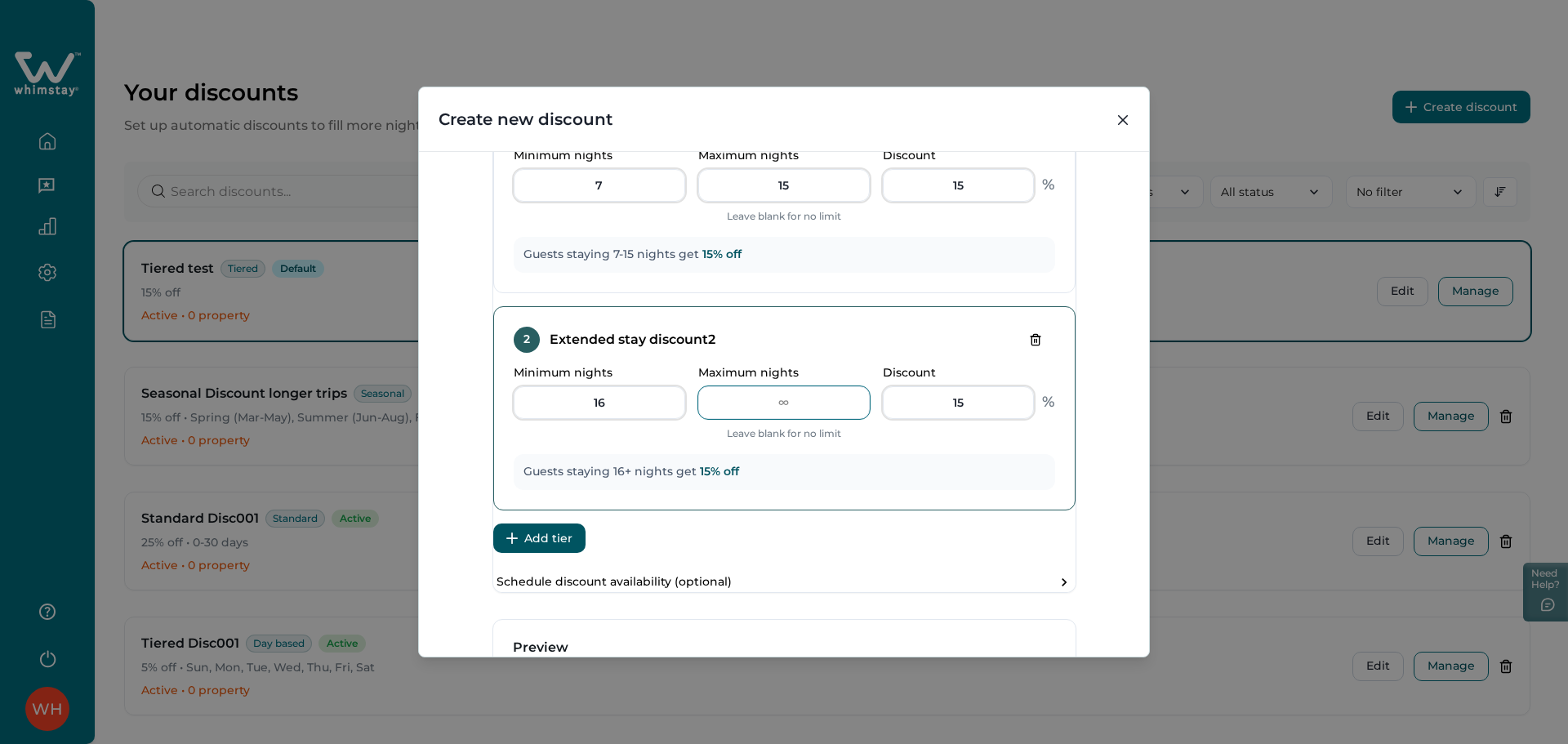
click at [792, 419] on input "Maximum nights" at bounding box center [784, 402] width 172 height 33
type input "20"
click at [573, 553] on button "Add tier" at bounding box center [539, 538] width 93 height 29
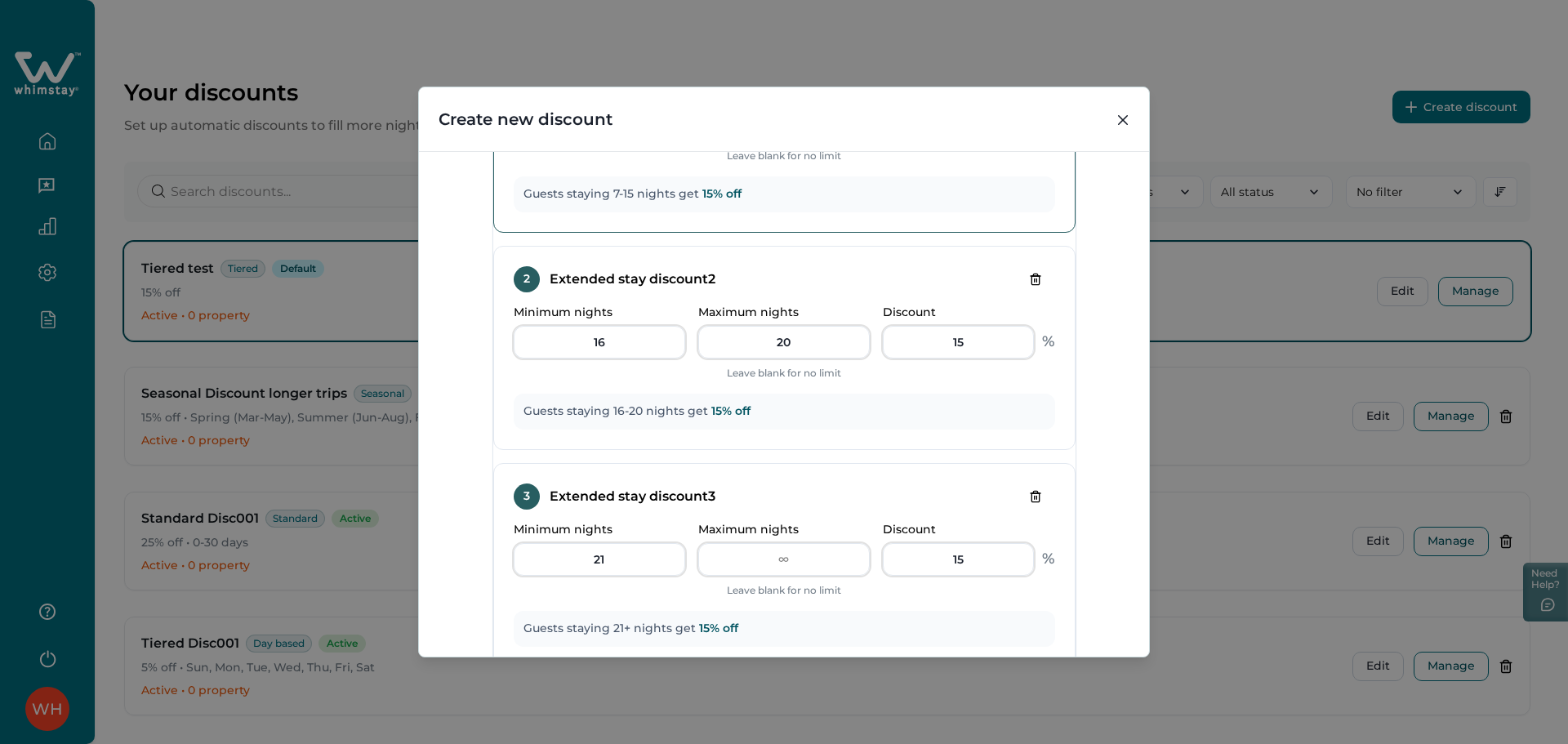
scroll to position [648, 0]
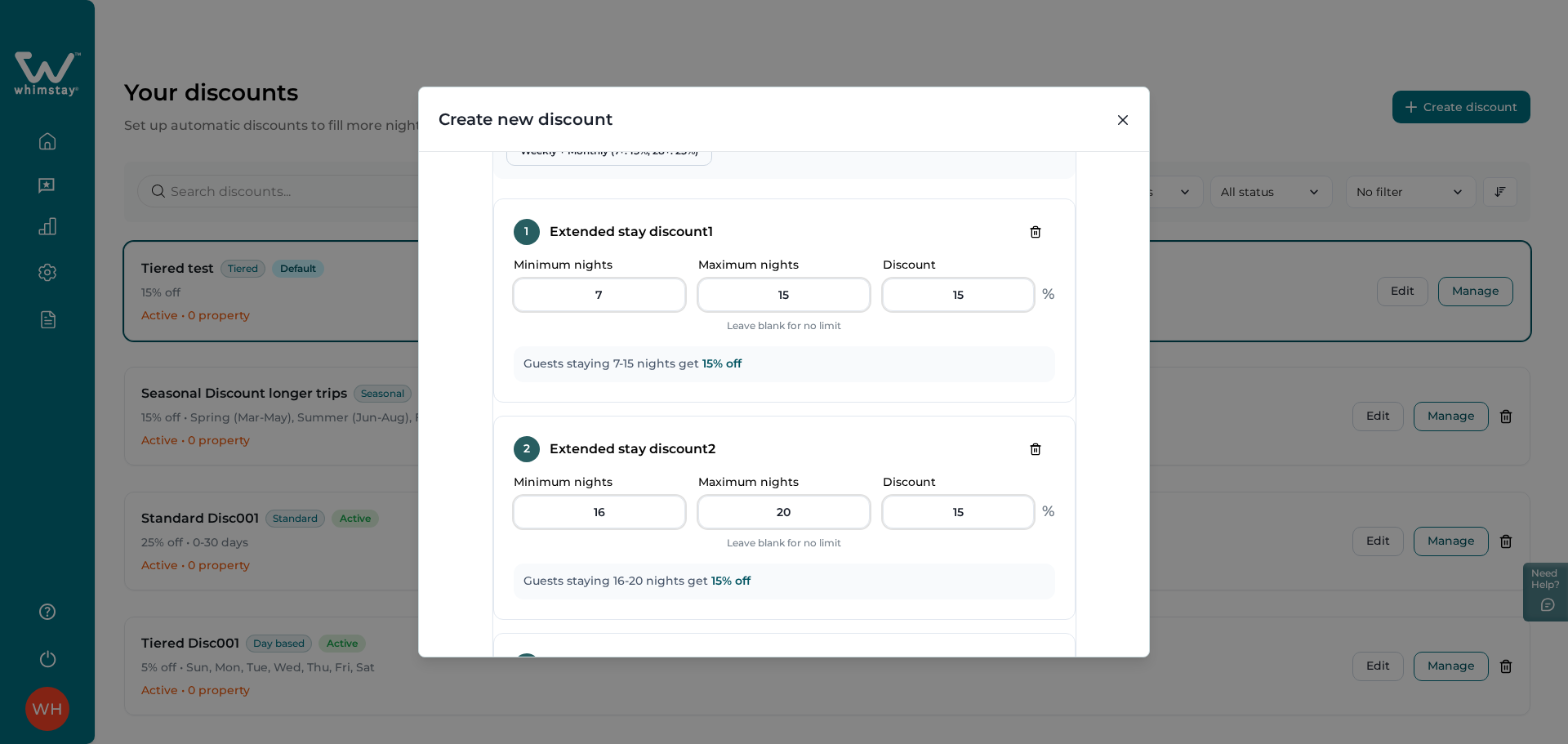
drag, startPoint x: 1126, startPoint y: 118, endPoint x: 1159, endPoint y: 109, distance: 34.2
click at [1126, 117] on icon "Close" at bounding box center [1123, 120] width 10 height 10
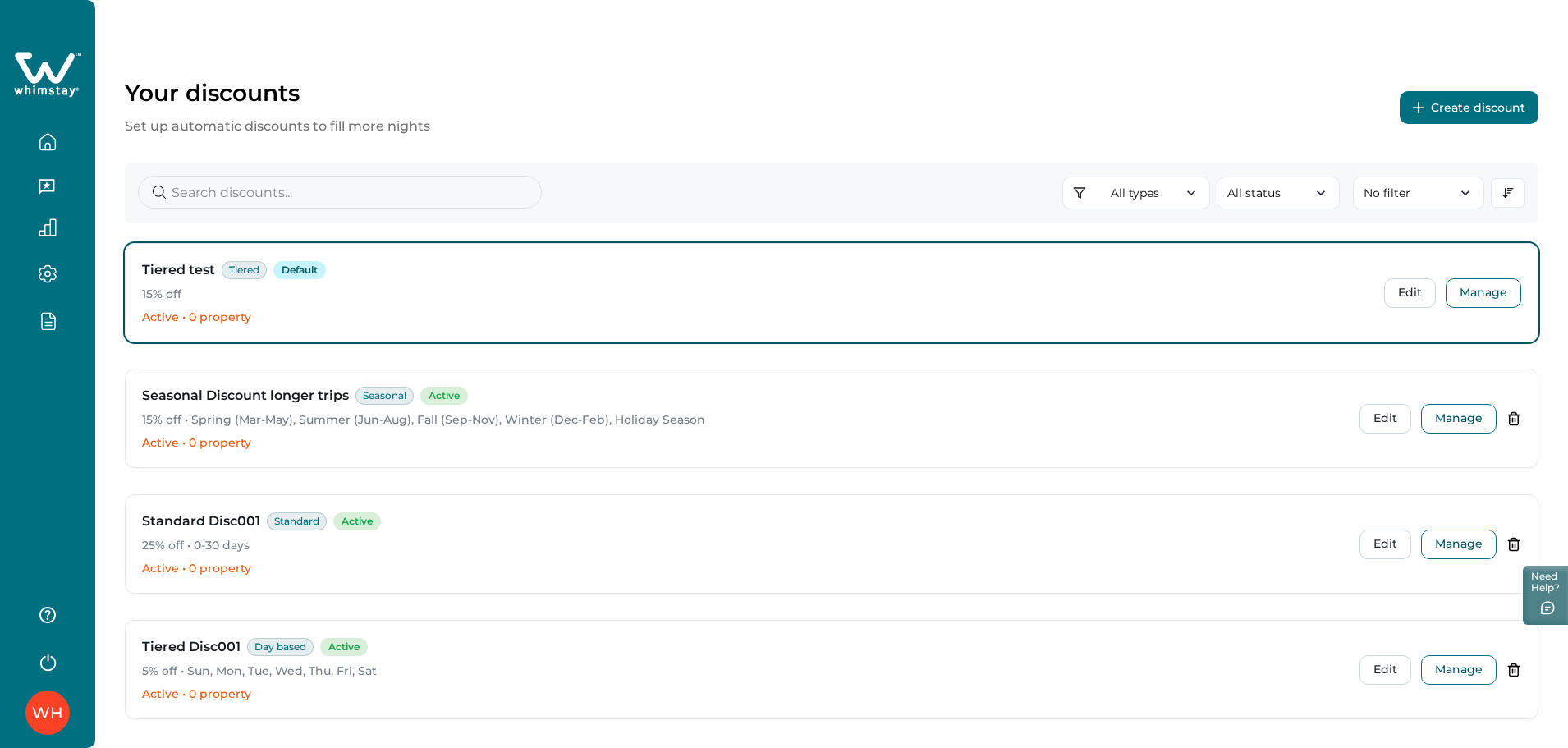
click at [1550, 106] on div "Your discounts Set up automatic discounts to fill more nights Create discount A…" at bounding box center [832, 414] width 1473 height 828
click at [1488, 106] on button "Create discount" at bounding box center [1469, 107] width 139 height 33
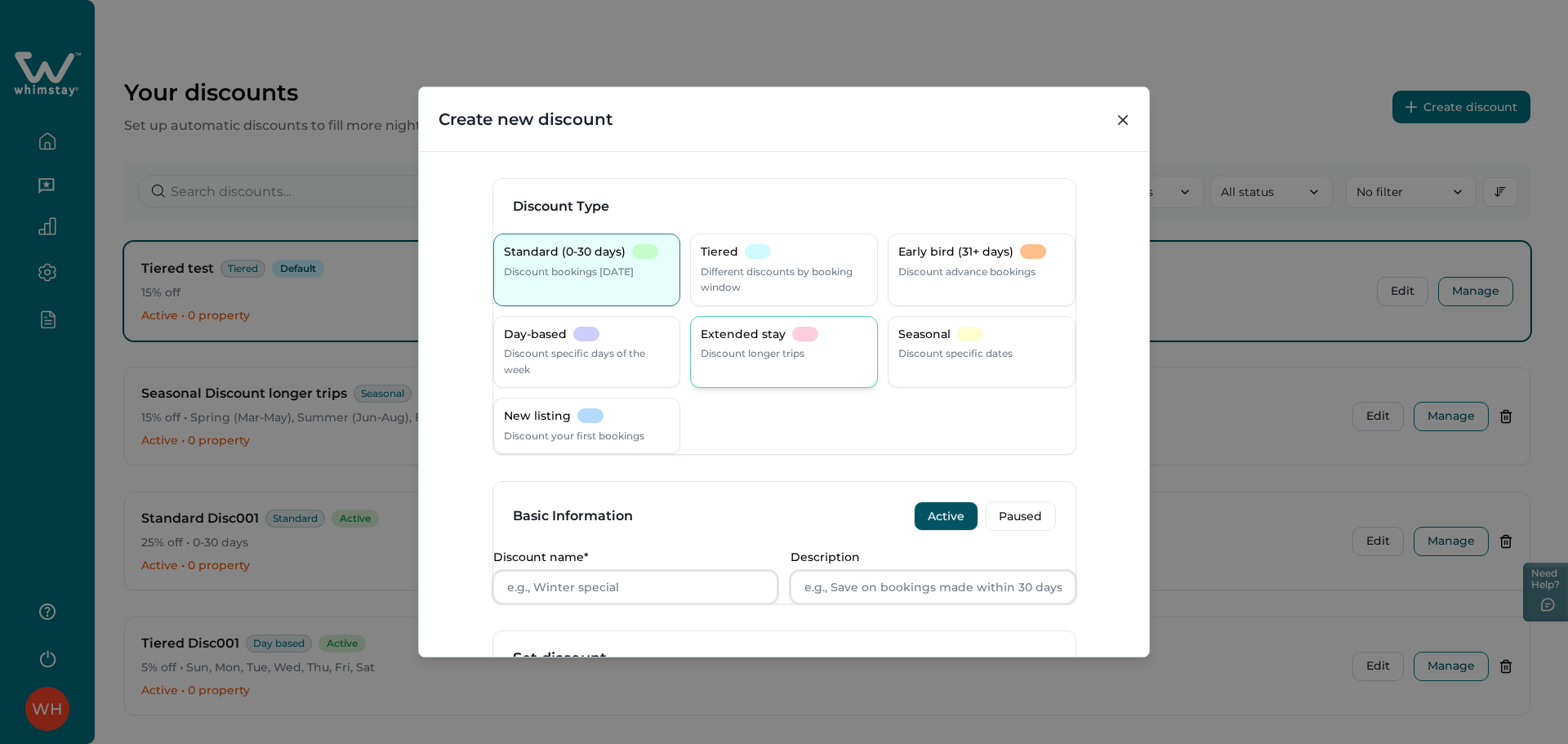
click at [702, 346] on div "Extended stay Discount longer trips" at bounding box center [784, 353] width 188 height 72
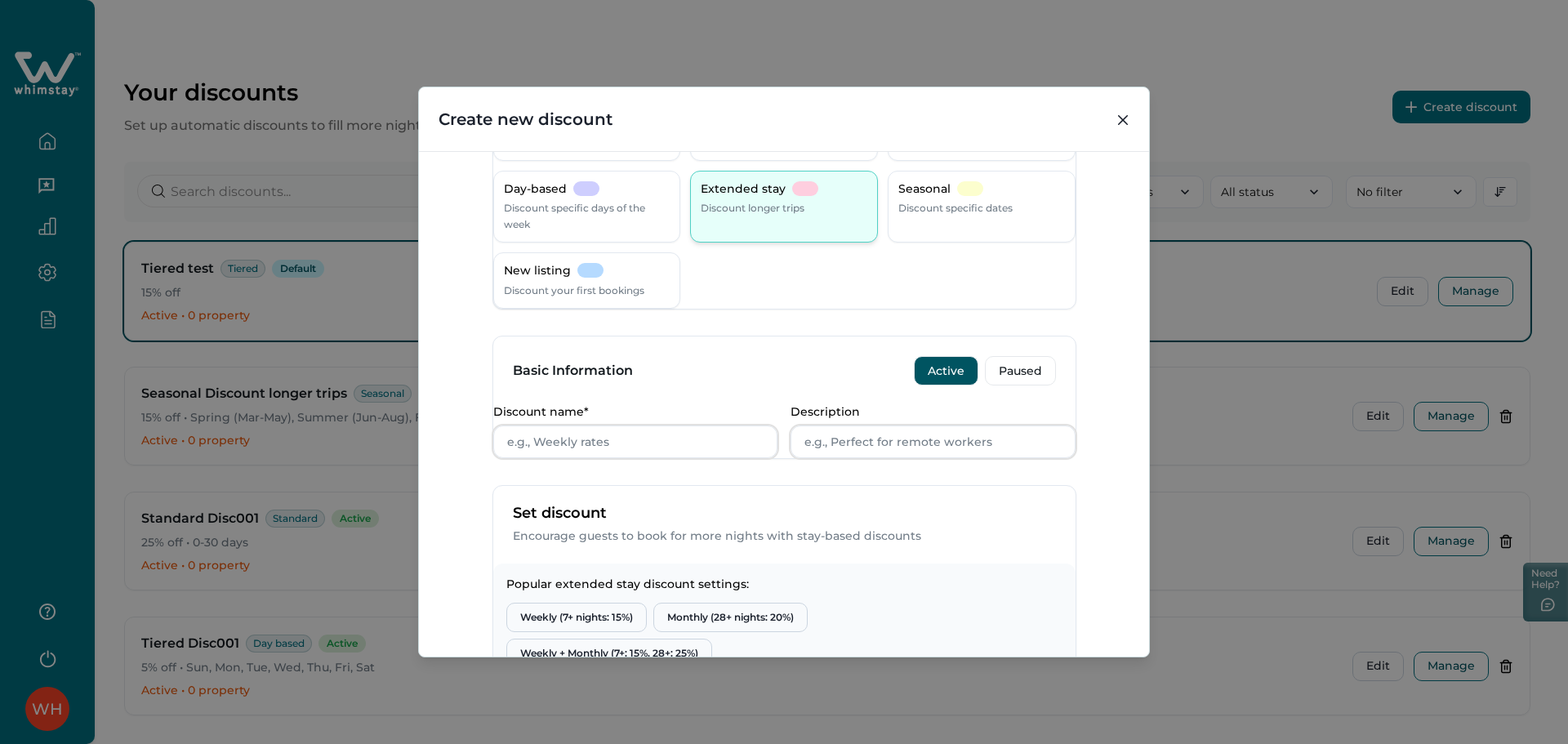
scroll to position [435, 0]
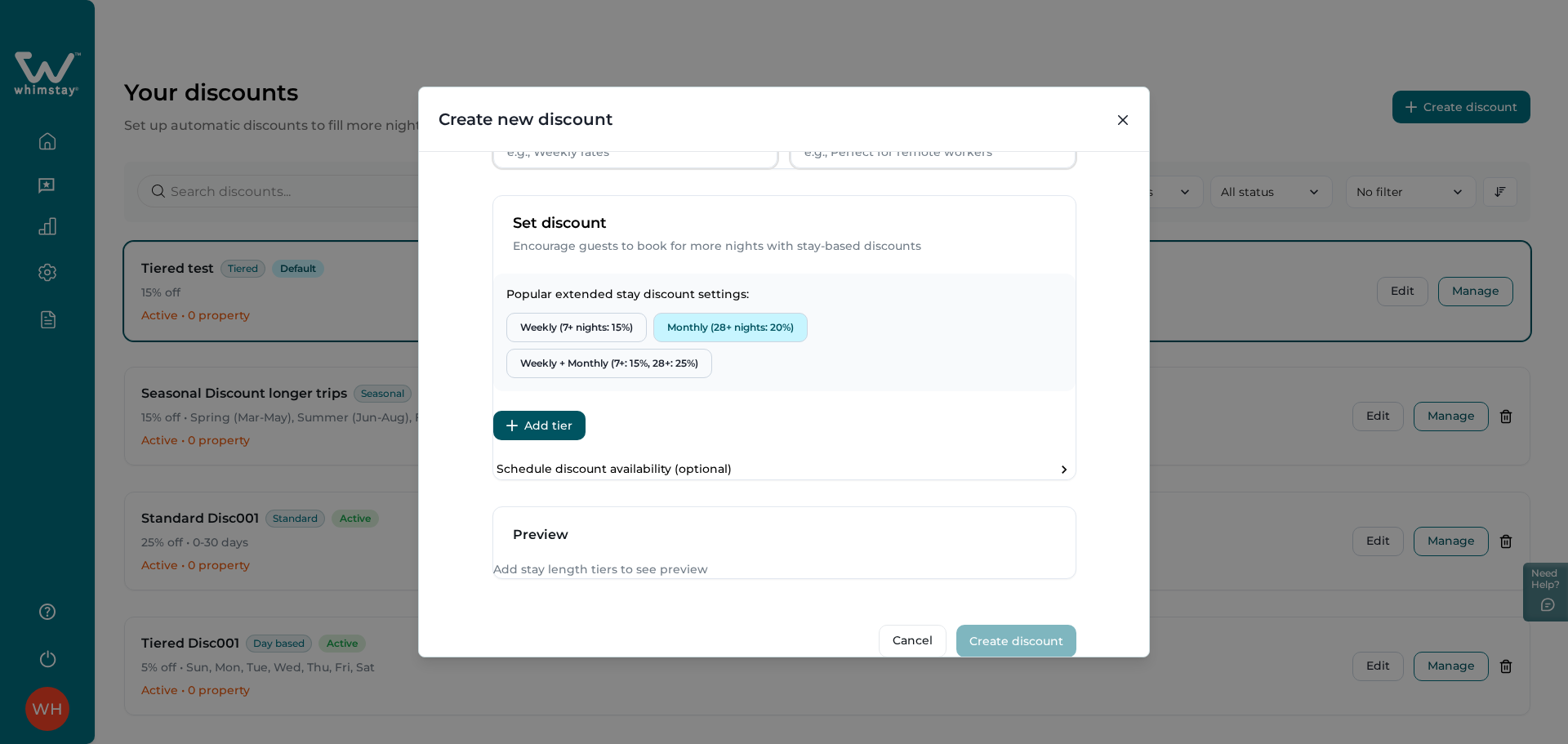
click at [712, 342] on button "Monthly (28+ nights: 20%)" at bounding box center [730, 327] width 154 height 29
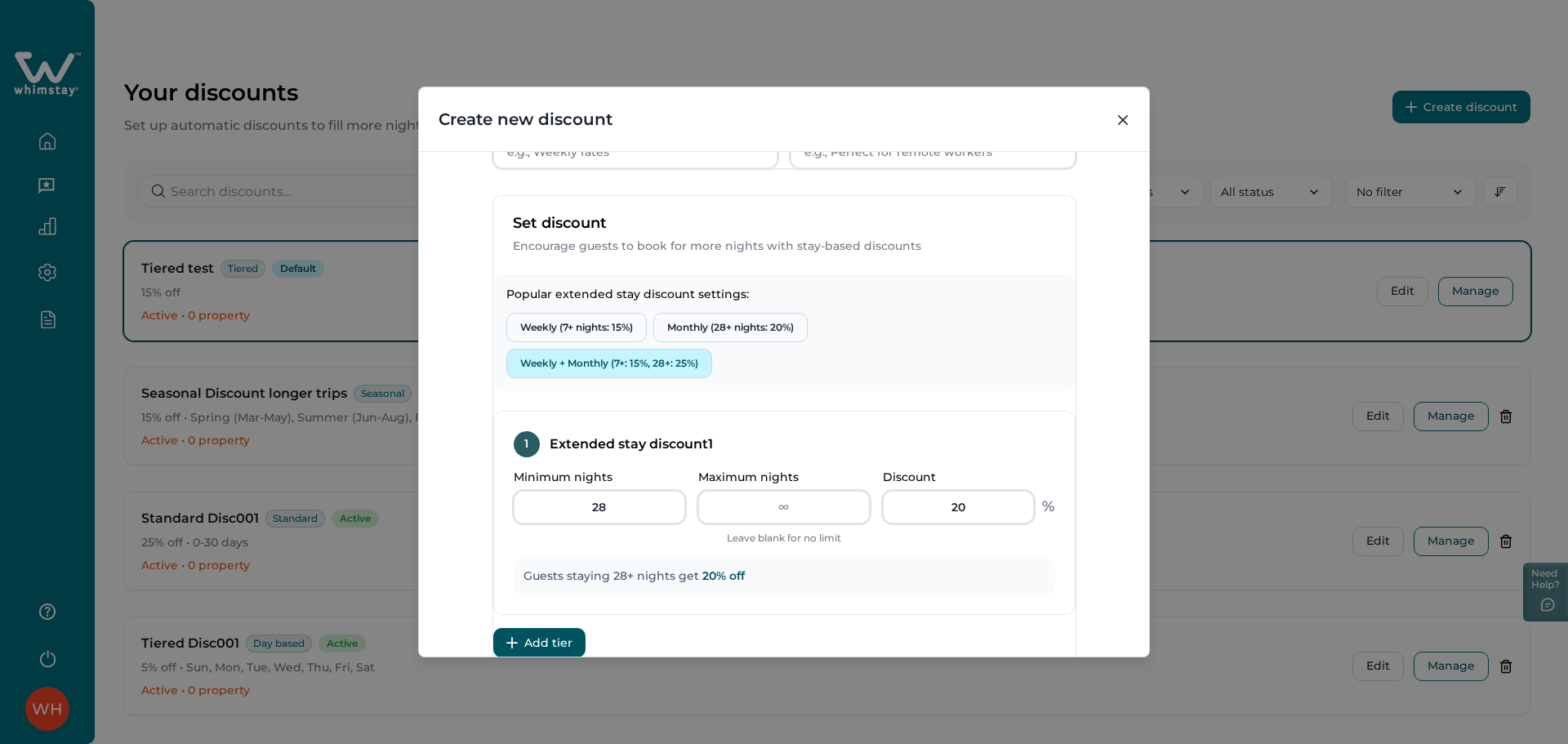
click at [586, 378] on button "Weekly + Monthly (7+: 15%, 28+: 25%)" at bounding box center [610, 363] width 206 height 29
type input "7"
type input "27"
type input "15"
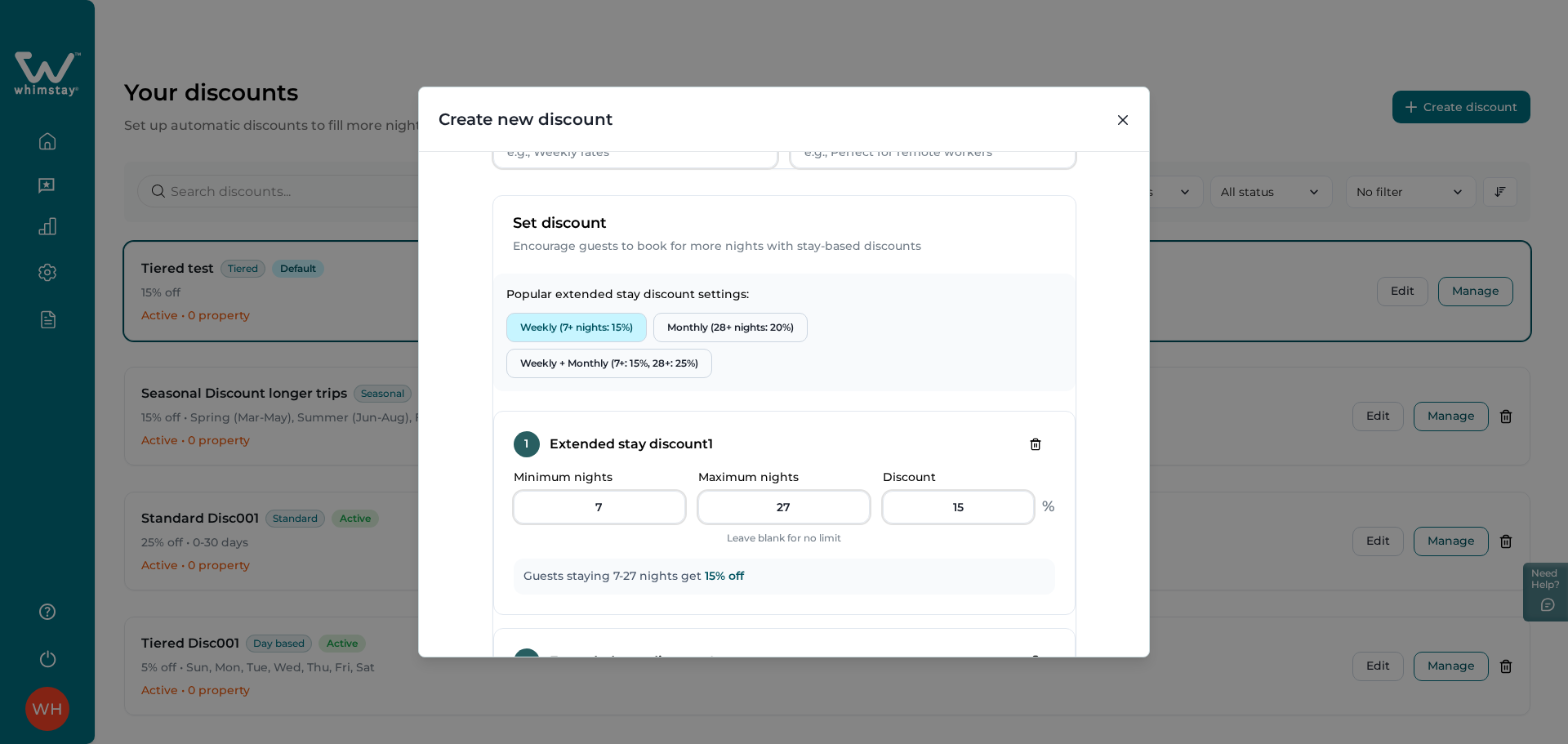
click at [622, 342] on button "Weekly (7+ nights: 15%)" at bounding box center [576, 327] width 140 height 29
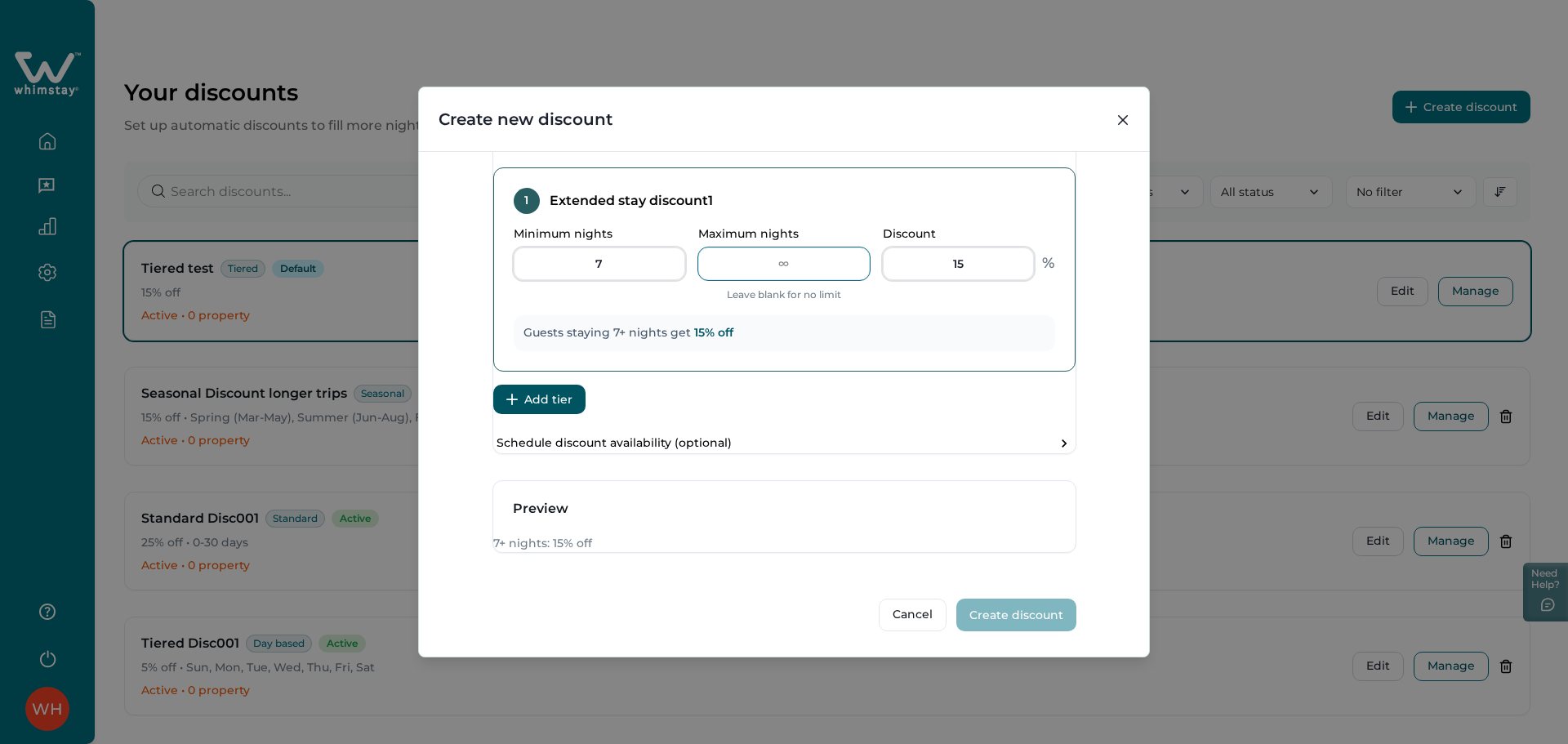
click at [780, 248] on input "Maximum nights" at bounding box center [784, 264] width 172 height 33
type input "30"
click at [547, 384] on button "Add tier" at bounding box center [539, 398] width 93 height 29
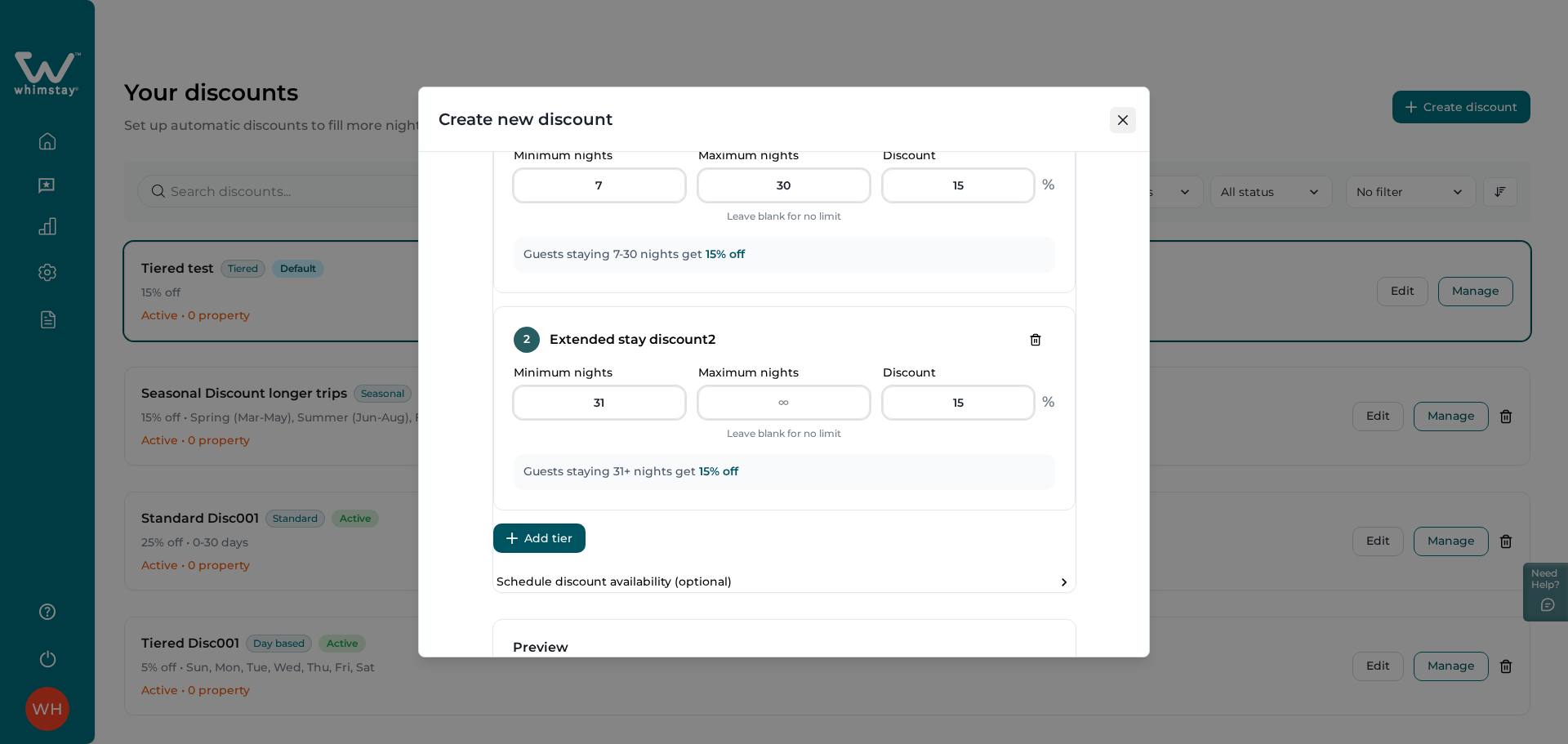
click at [1120, 115] on icon "Close" at bounding box center [1123, 120] width 10 height 10
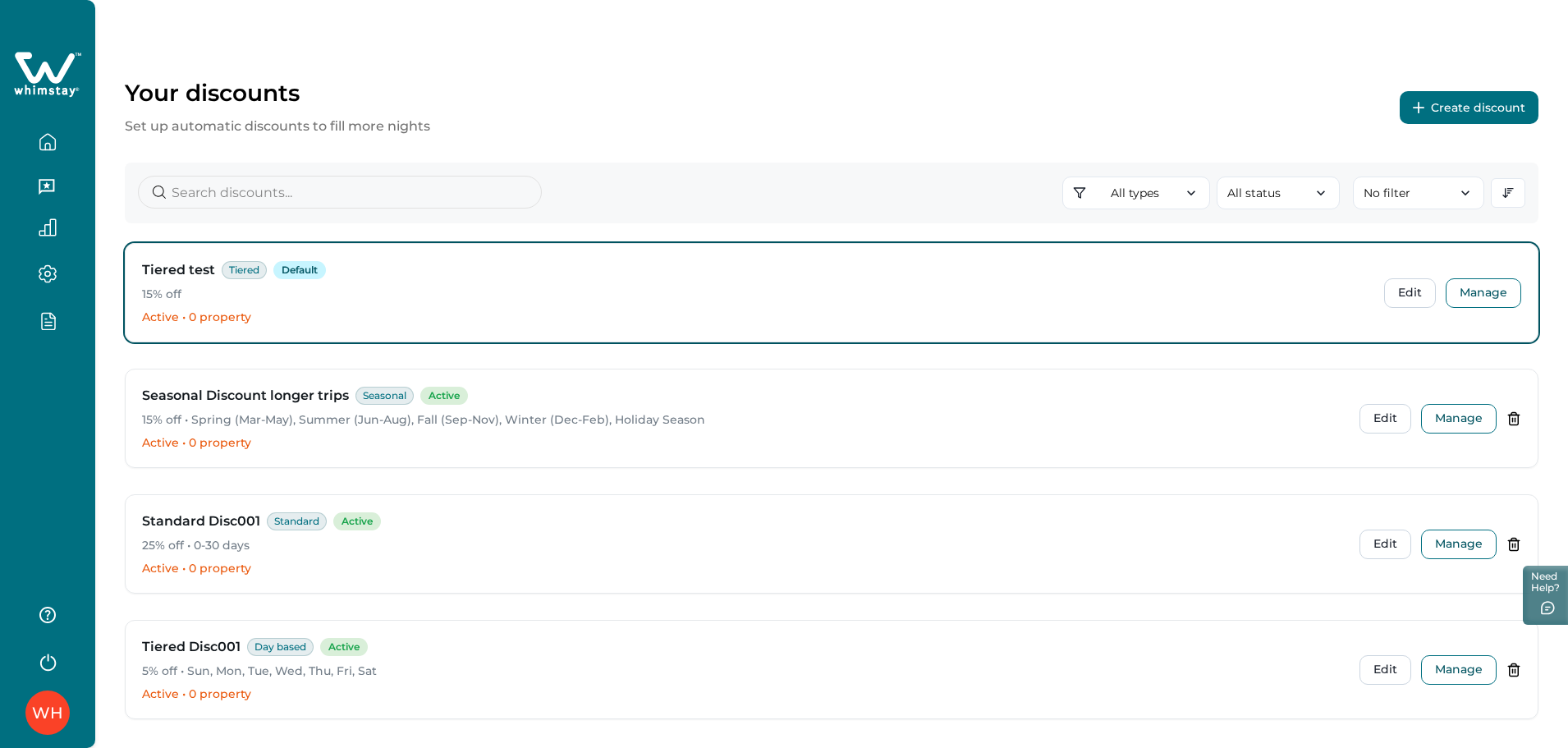
click at [1449, 116] on button "Create discount" at bounding box center [1469, 107] width 139 height 33
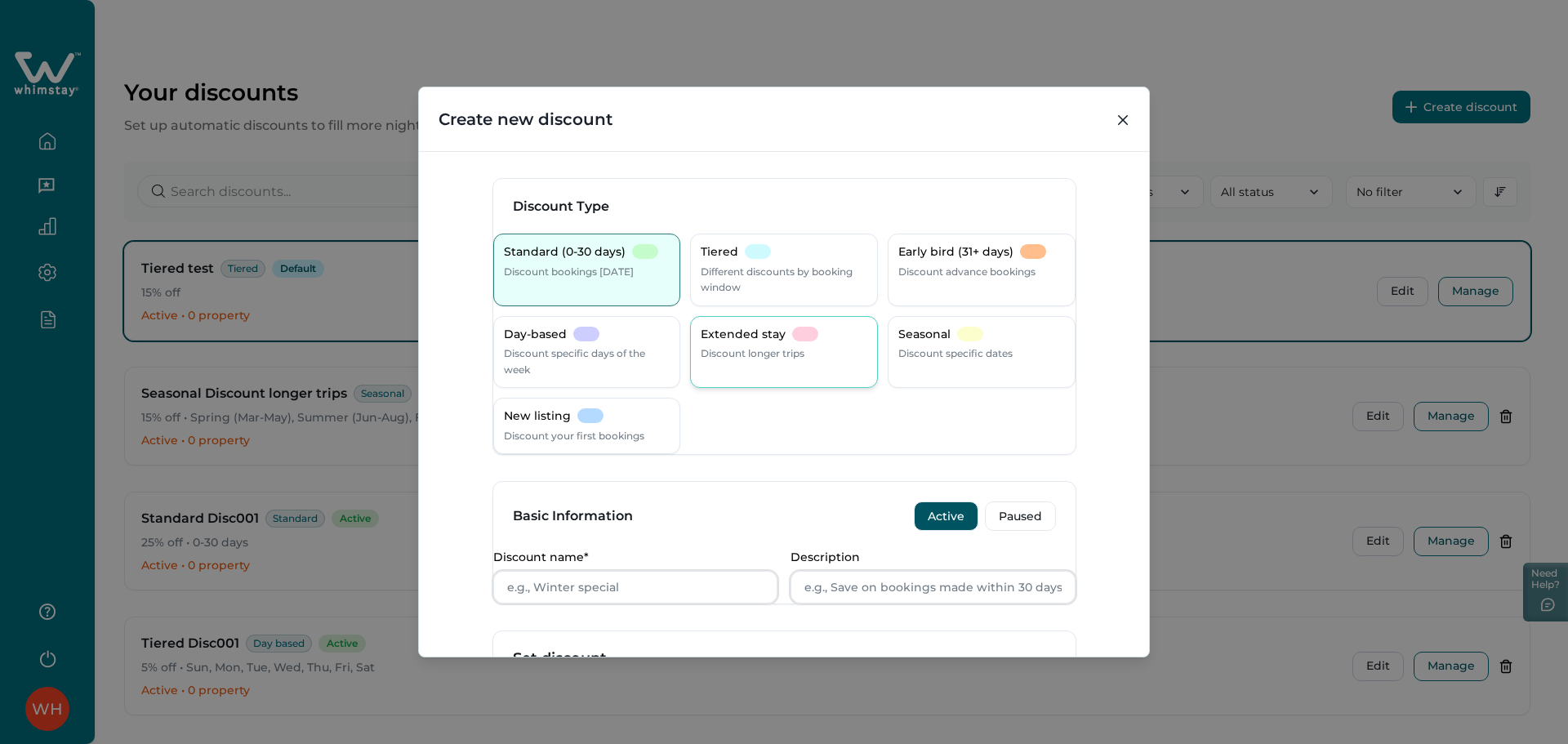
click at [798, 324] on div "Extended stay Discount longer trips" at bounding box center [784, 353] width 188 height 72
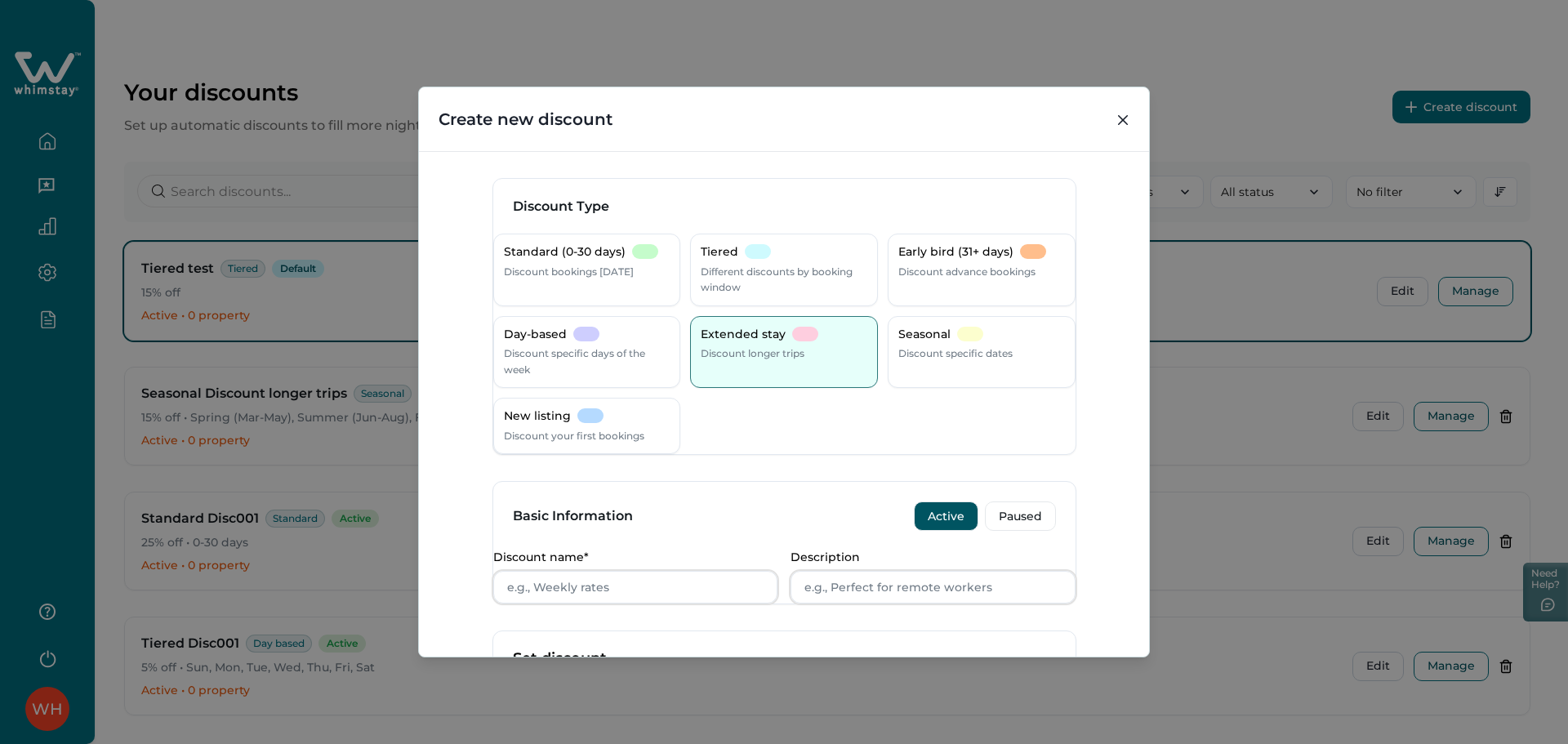
scroll to position [435, 0]
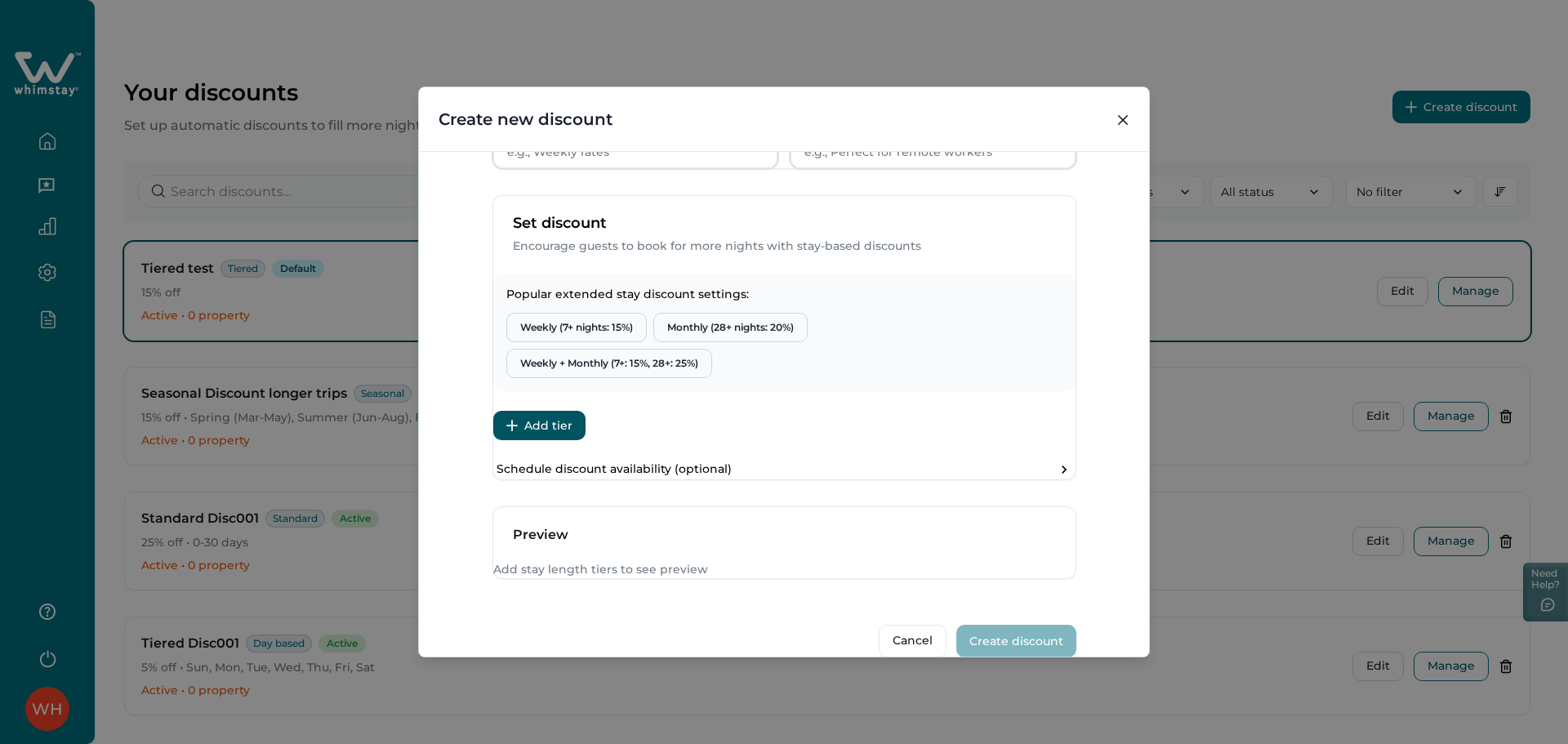
click at [534, 441] on button "Add tier" at bounding box center [539, 425] width 93 height 29
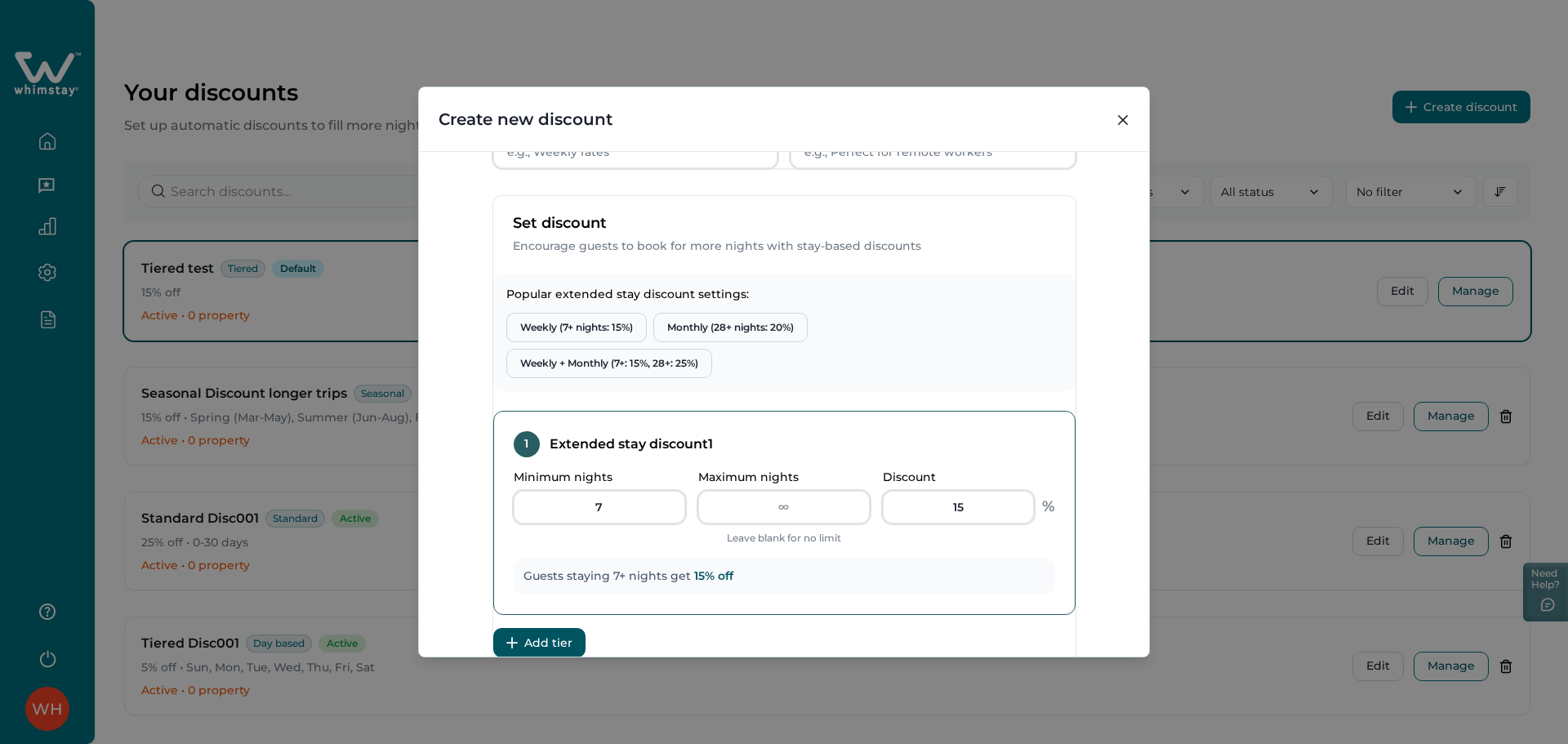
scroll to position [757, 0]
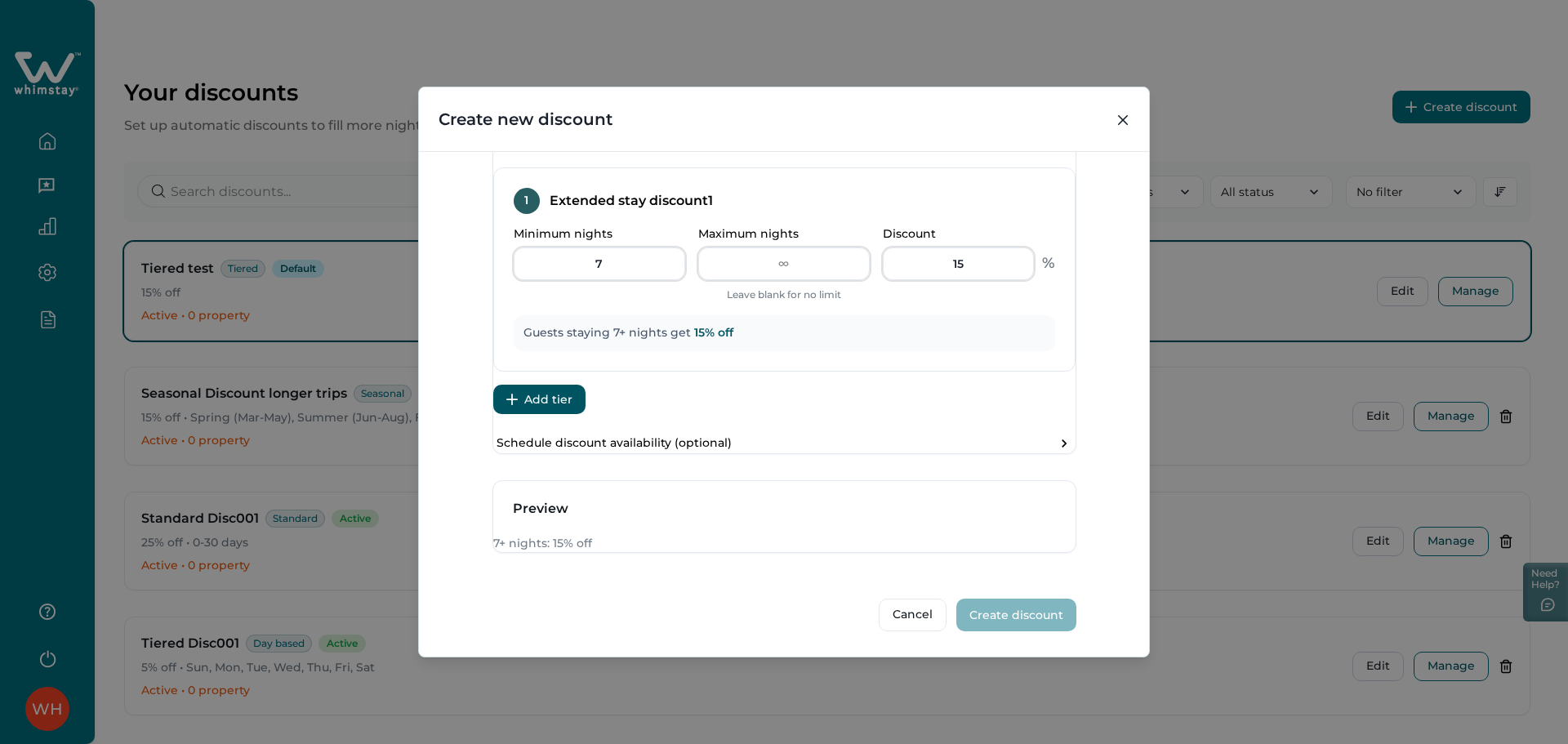
click at [585, 384] on button "Add tier" at bounding box center [539, 398] width 93 height 29
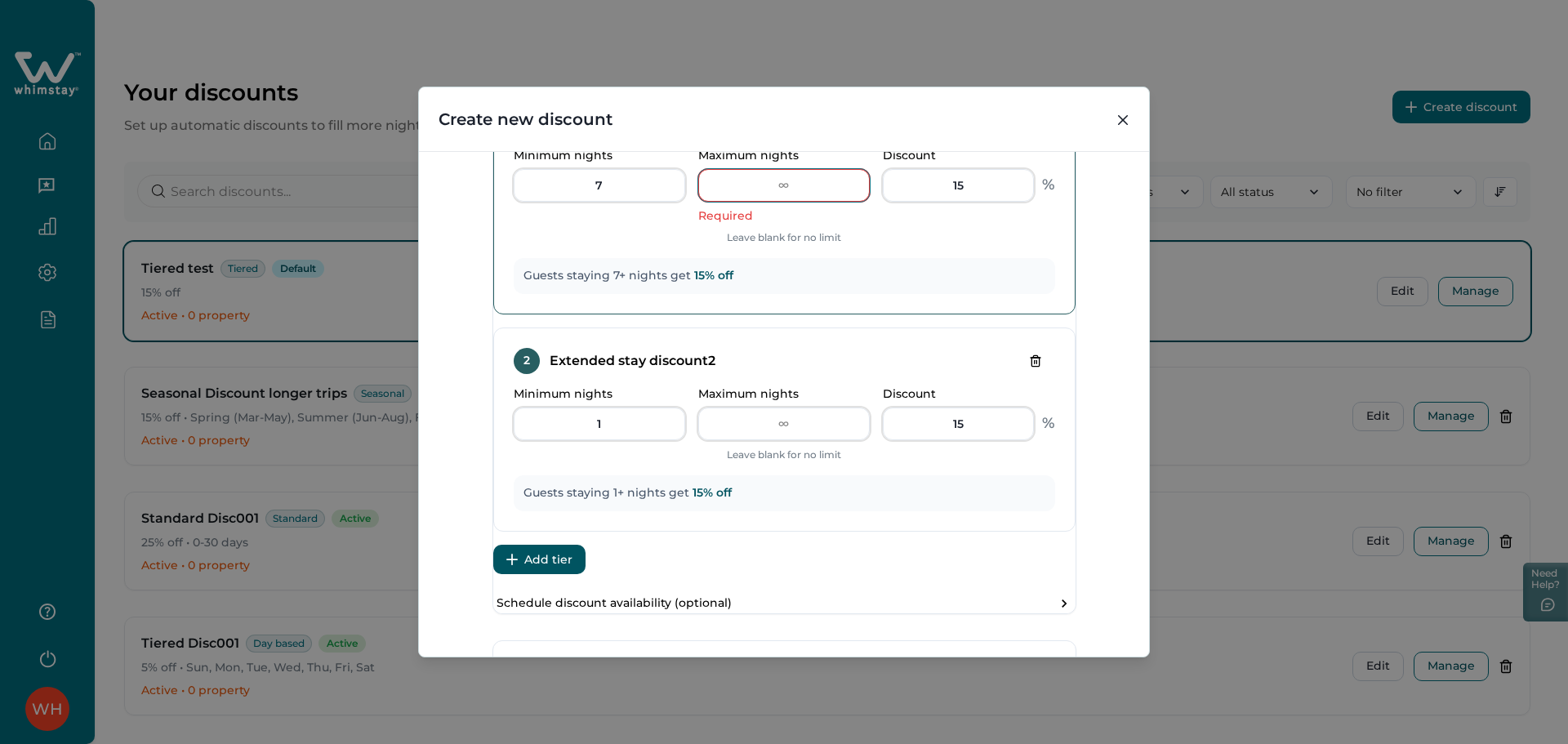
click at [800, 202] on input "Maximum nights" at bounding box center [784, 185] width 172 height 33
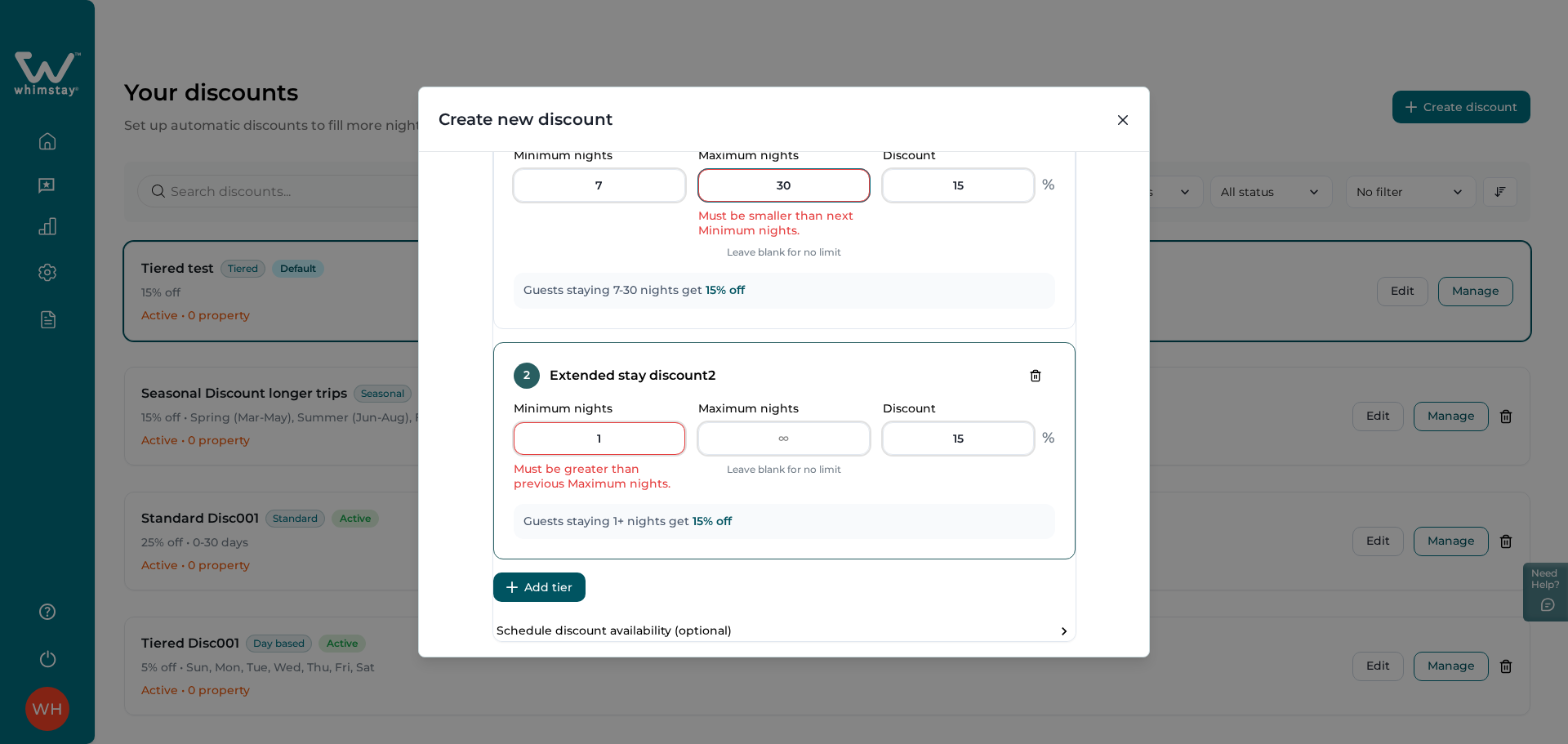
type input "30"
drag, startPoint x: 623, startPoint y: 480, endPoint x: 578, endPoint y: 480, distance: 45.0
click at [578, 455] on input "1" at bounding box center [599, 438] width 172 height 33
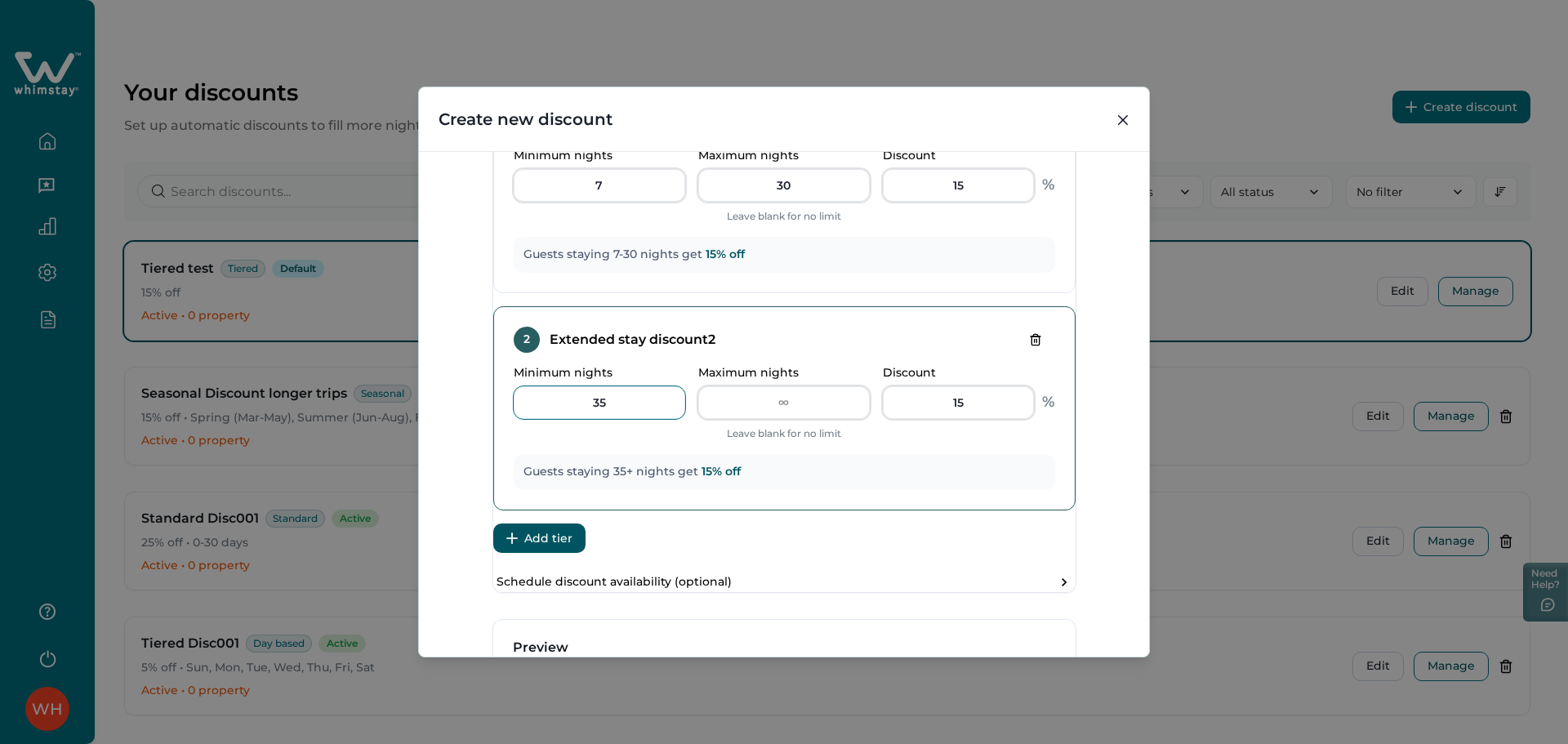
drag, startPoint x: 605, startPoint y: 446, endPoint x: 630, endPoint y: 430, distance: 29.7
click at [630, 419] on input "35" at bounding box center [599, 402] width 172 height 33
type input "35"
click at [1029, 346] on icon "Delete tier" at bounding box center [1036, 339] width 13 height 13
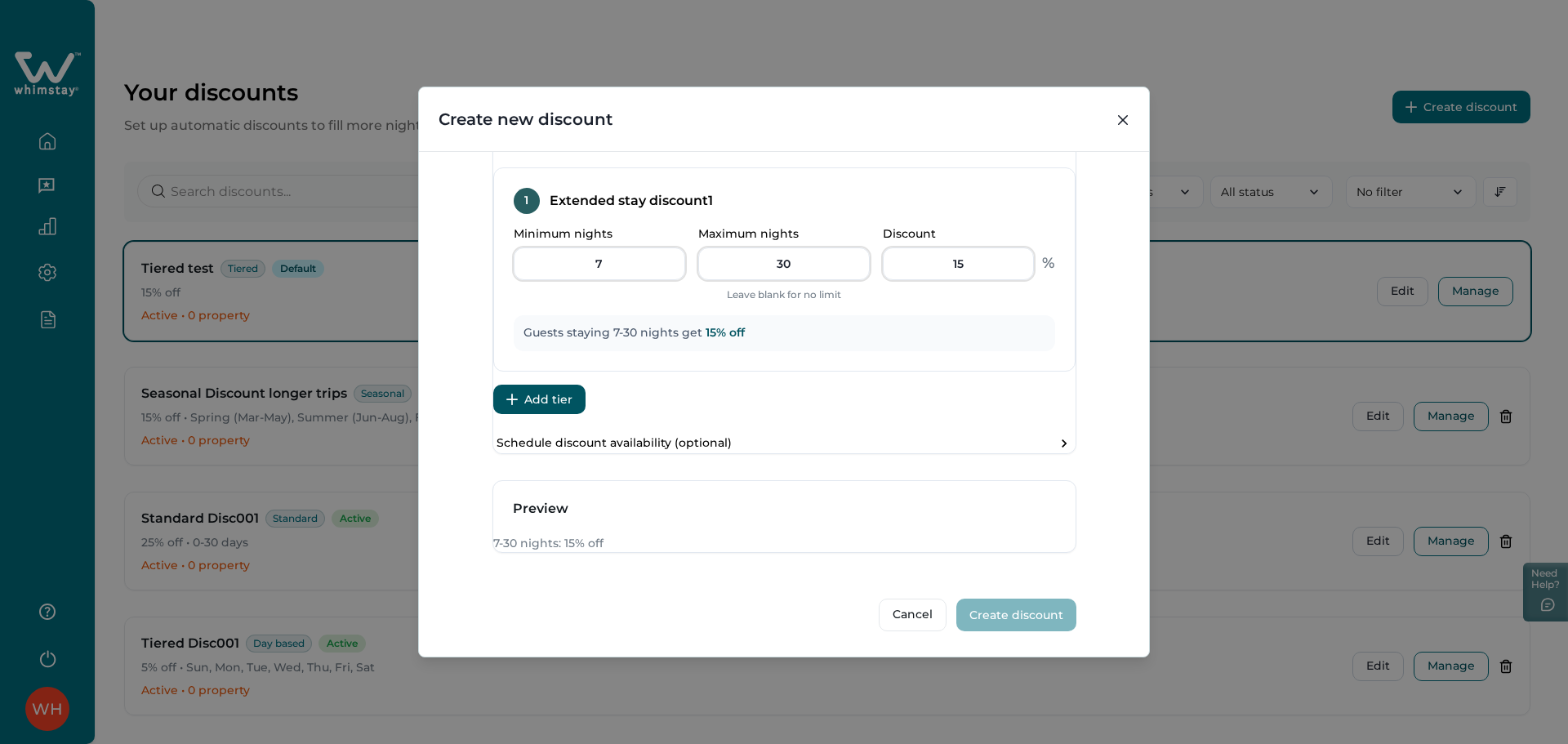
click at [556, 384] on button "Add tier" at bounding box center [539, 398] width 93 height 29
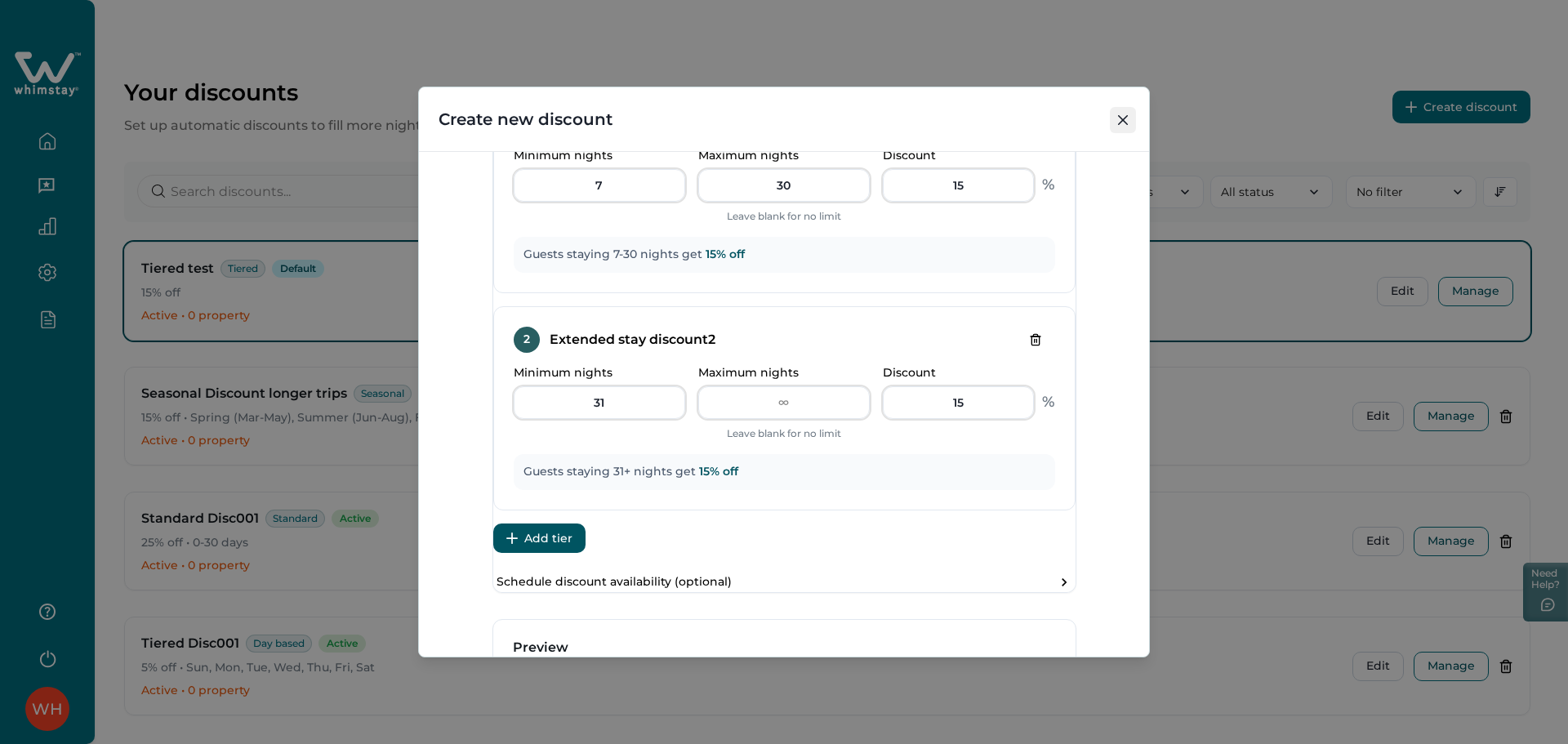
click at [1124, 123] on icon "Close" at bounding box center [1123, 120] width 10 height 10
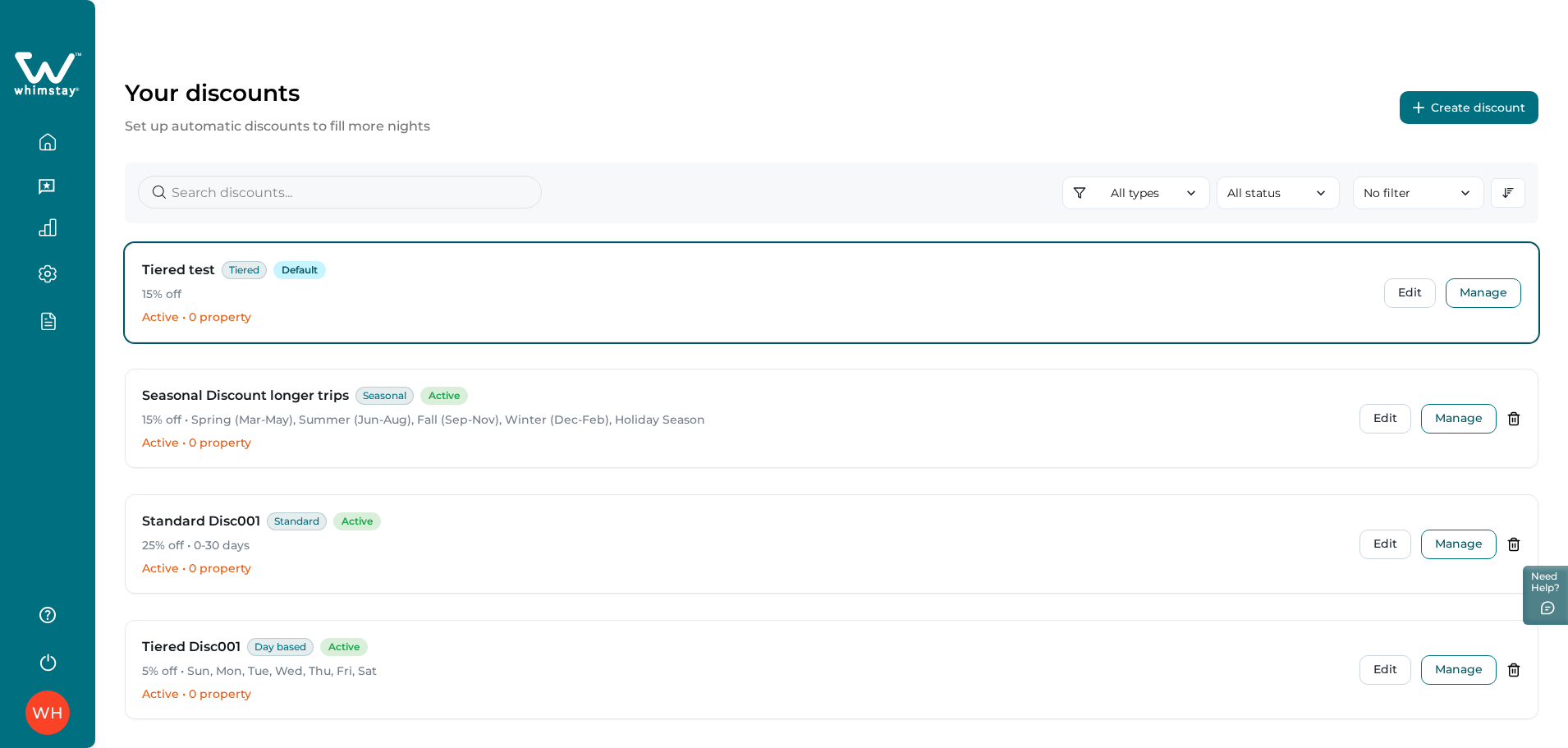
click at [1427, 113] on button "Create discount" at bounding box center [1469, 107] width 139 height 33
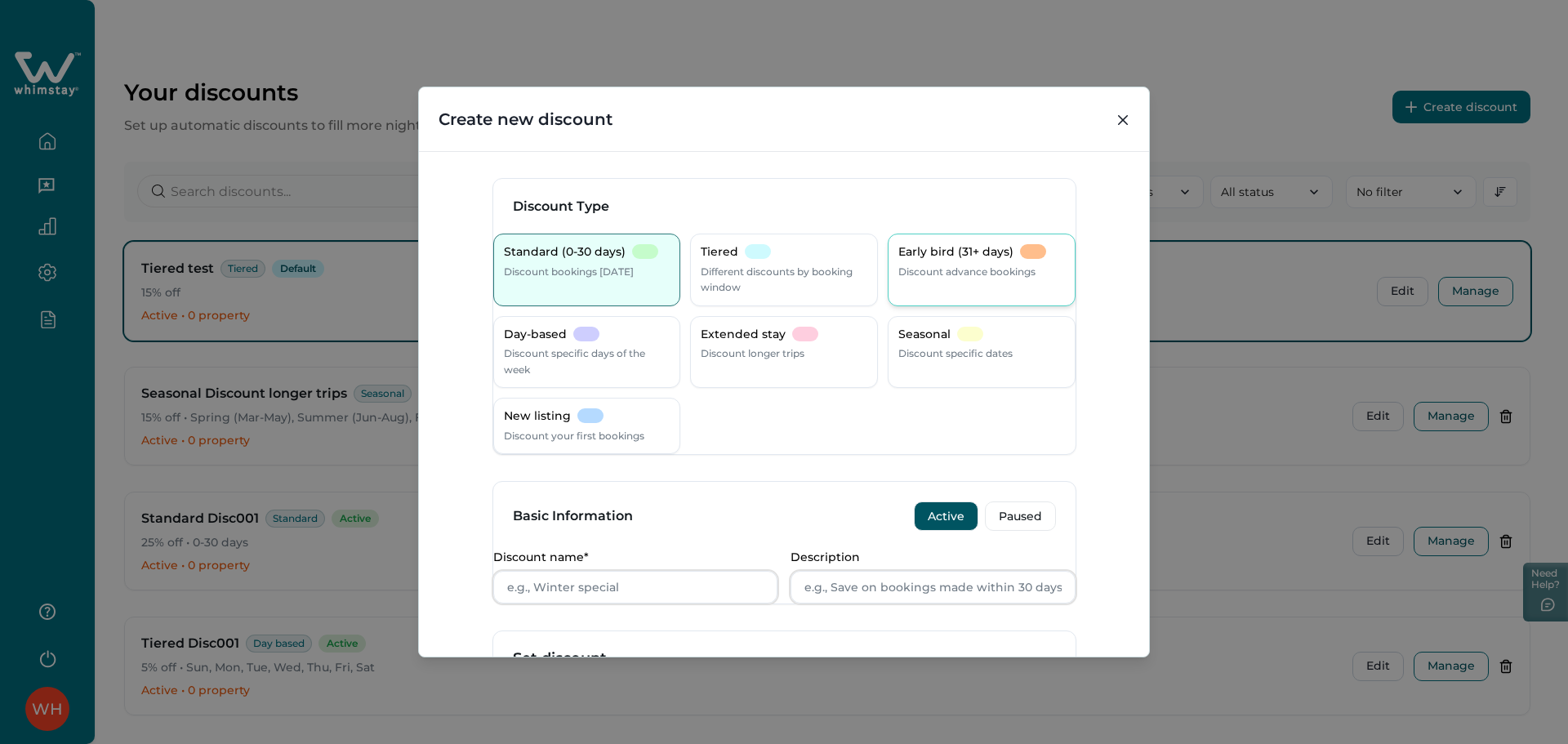
click at [945, 269] on p "Discount advance bookings" at bounding box center [967, 272] width 137 height 17
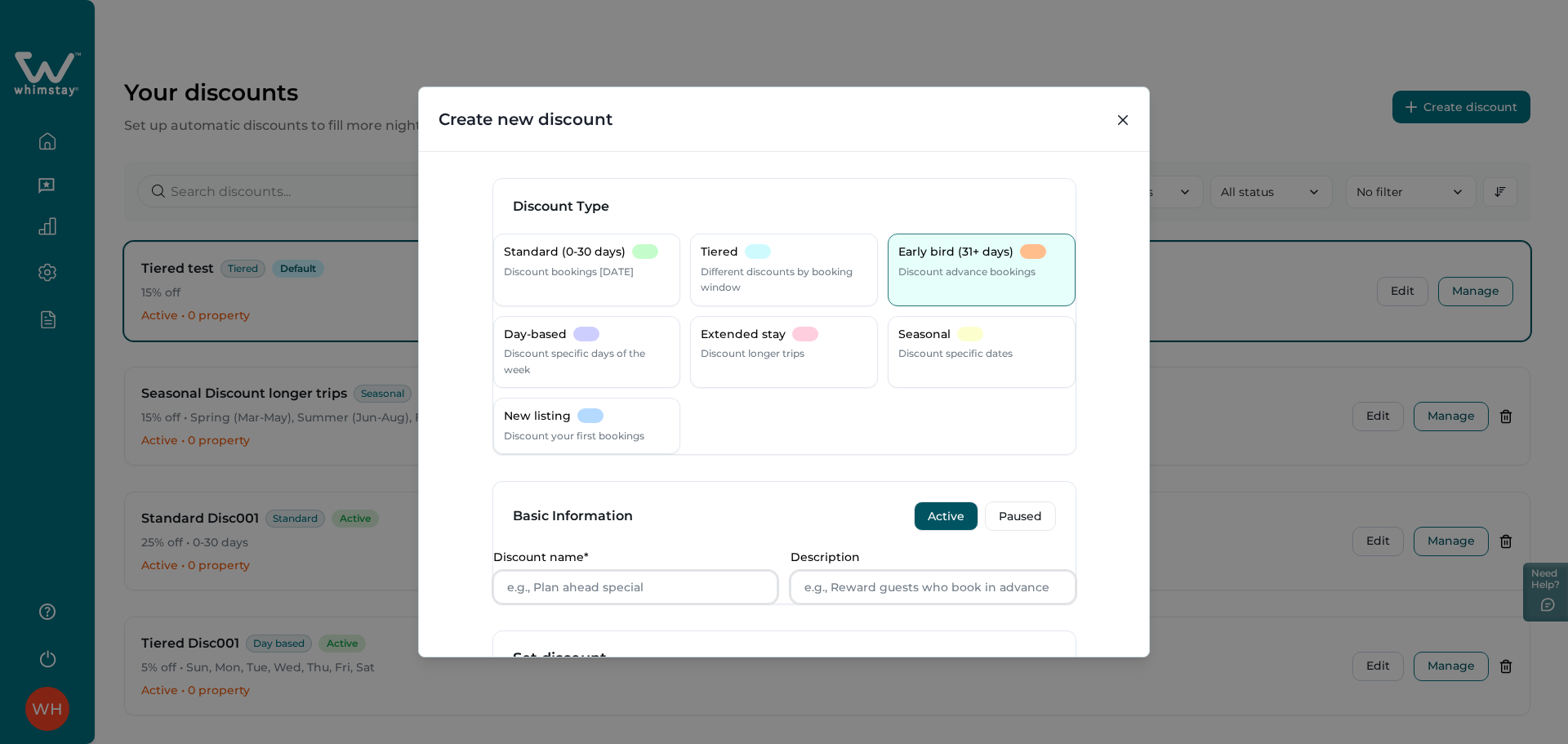
scroll to position [435, 0]
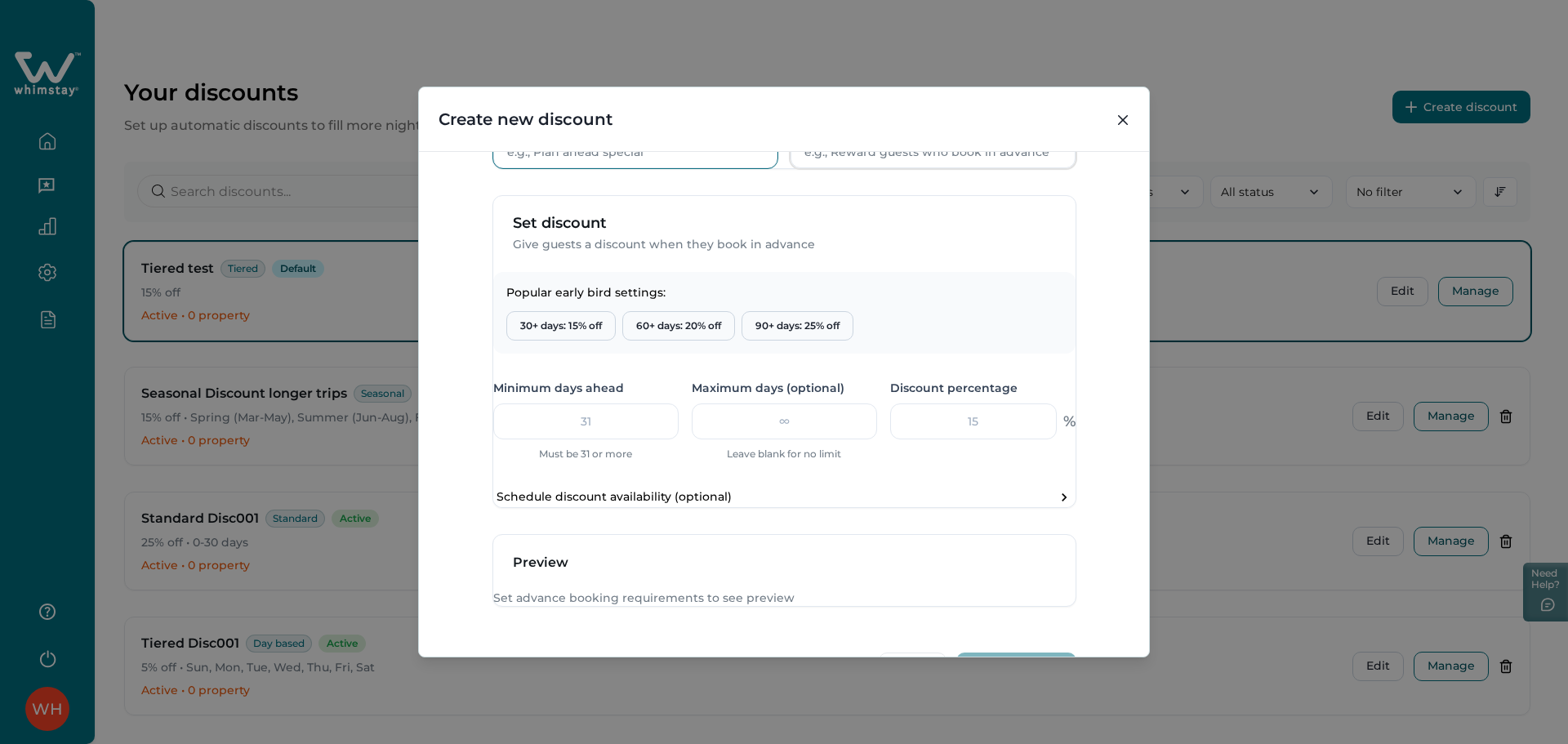
click at [666, 168] on input "Discount name*" at bounding box center [635, 152] width 285 height 33
type input "sdsd"
click at [918, 168] on input "Description" at bounding box center [933, 152] width 285 height 33
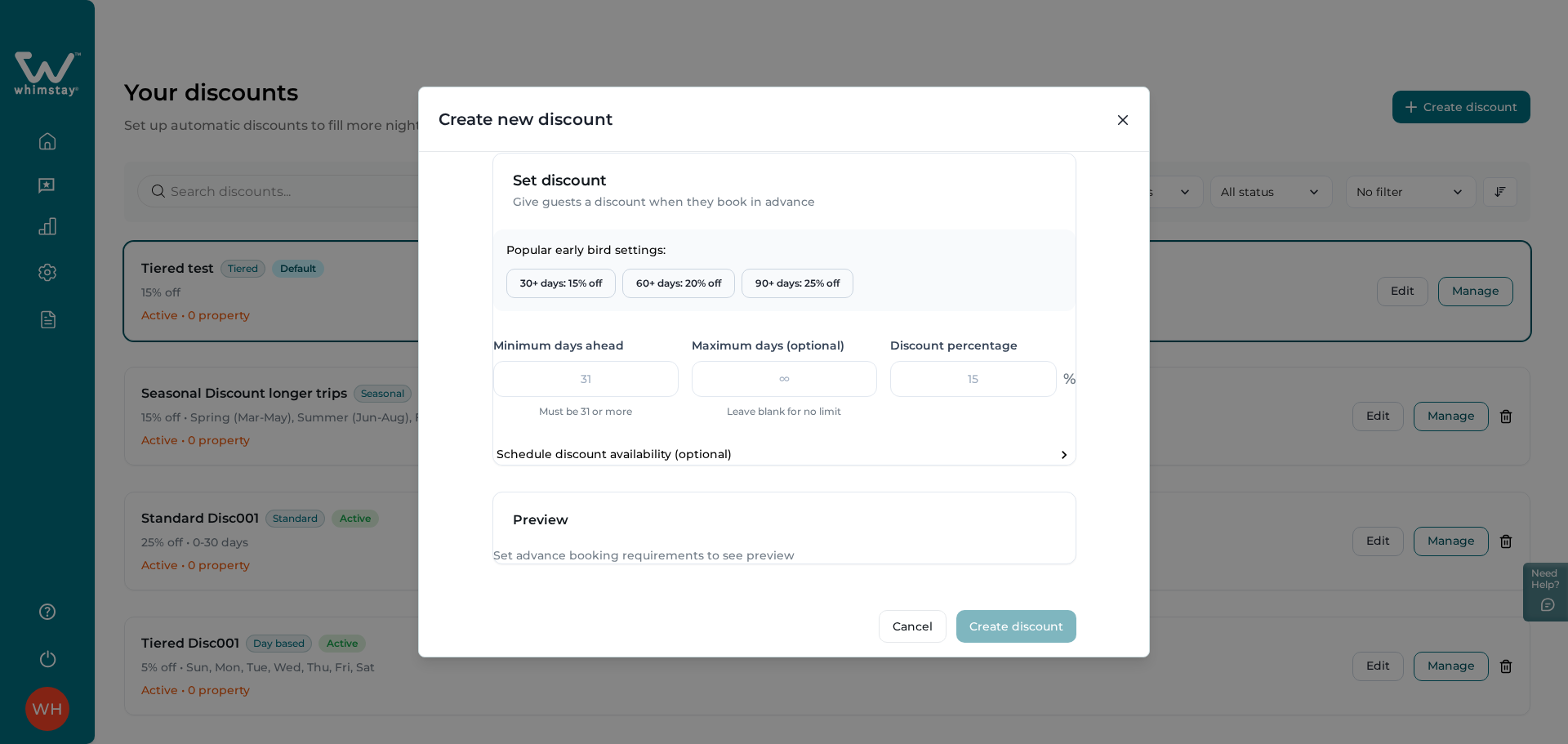
scroll to position [351, 0]
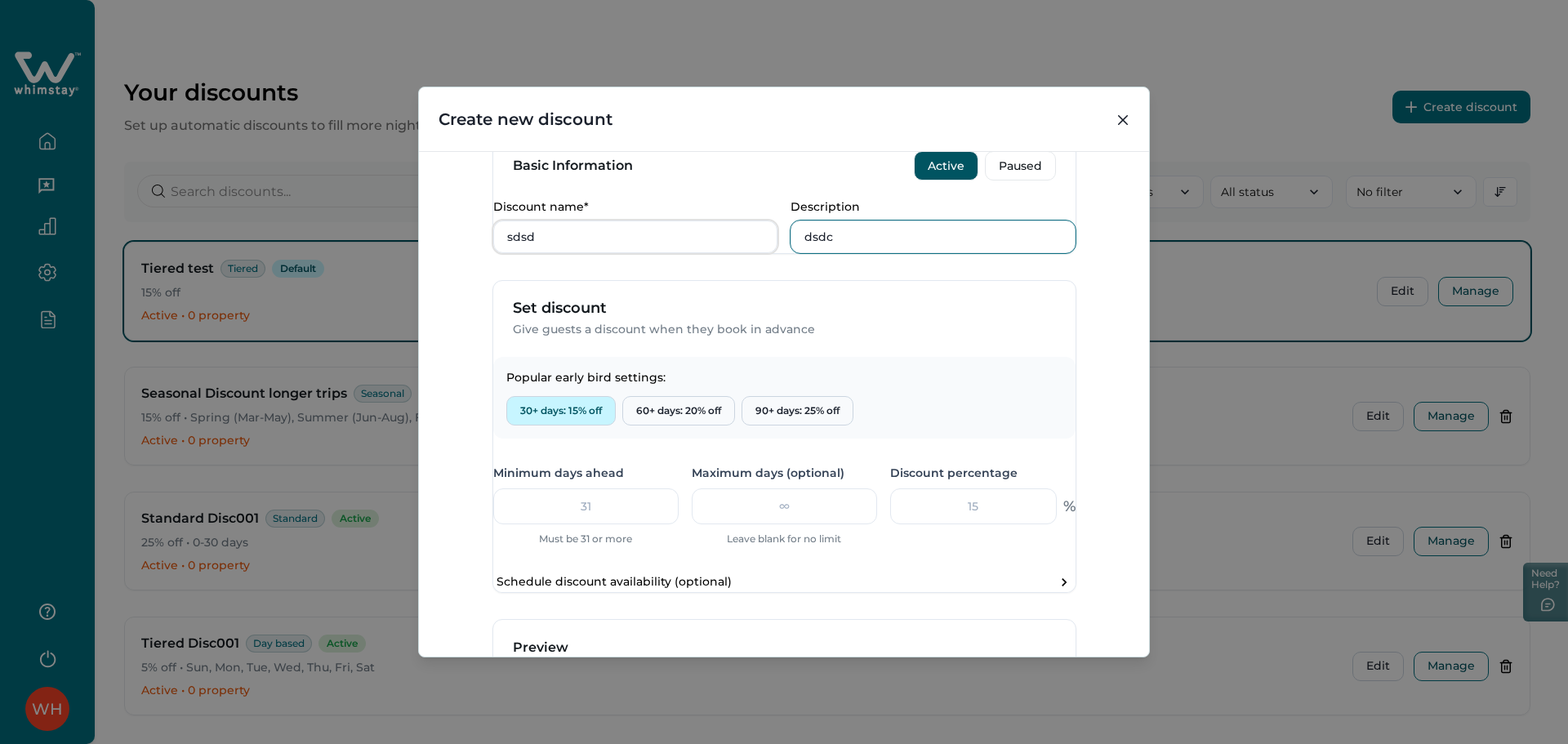
type input "dsdc"
click at [561, 426] on button "30+ days: 15% off" at bounding box center [561, 410] width 109 height 29
type input "31"
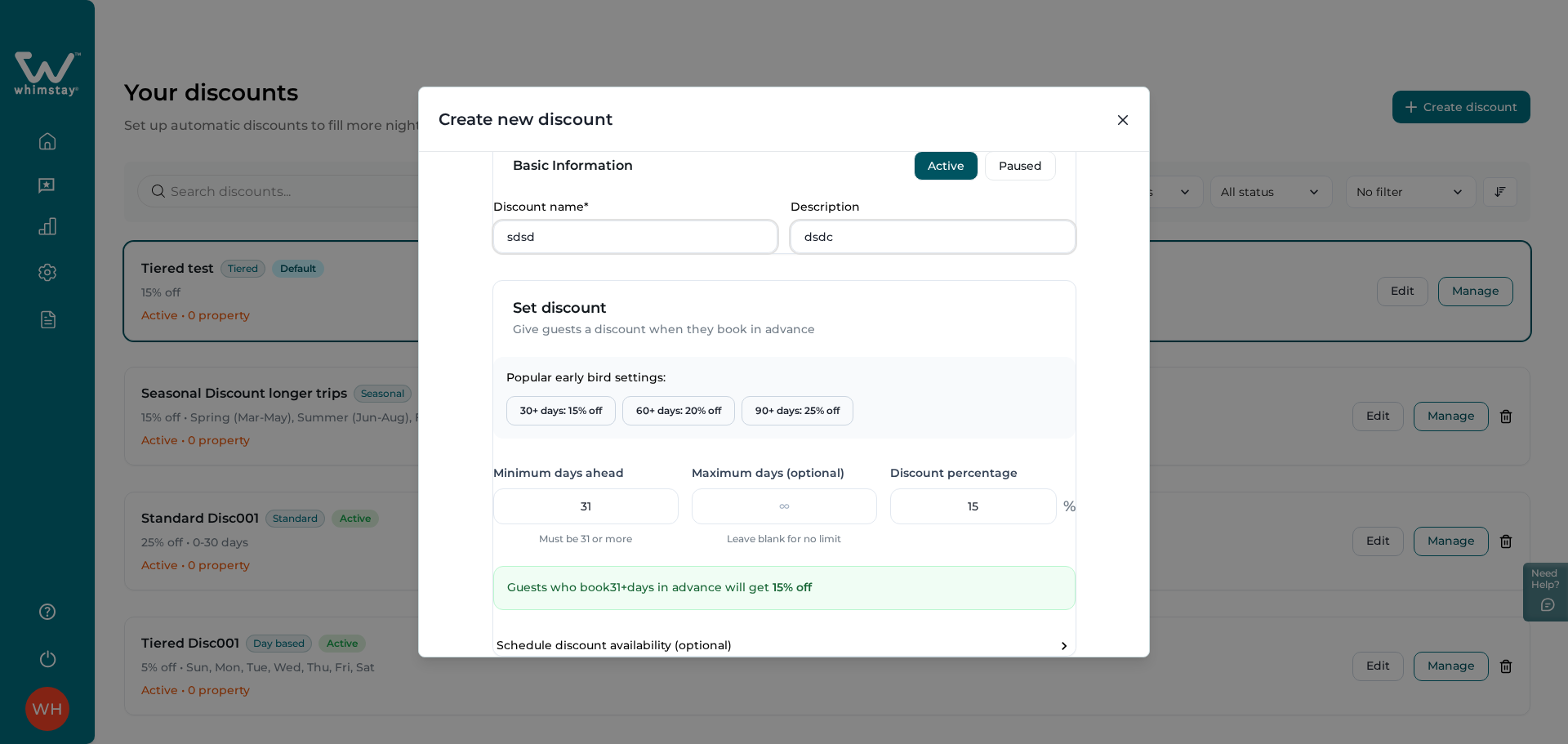
scroll to position [631, 0]
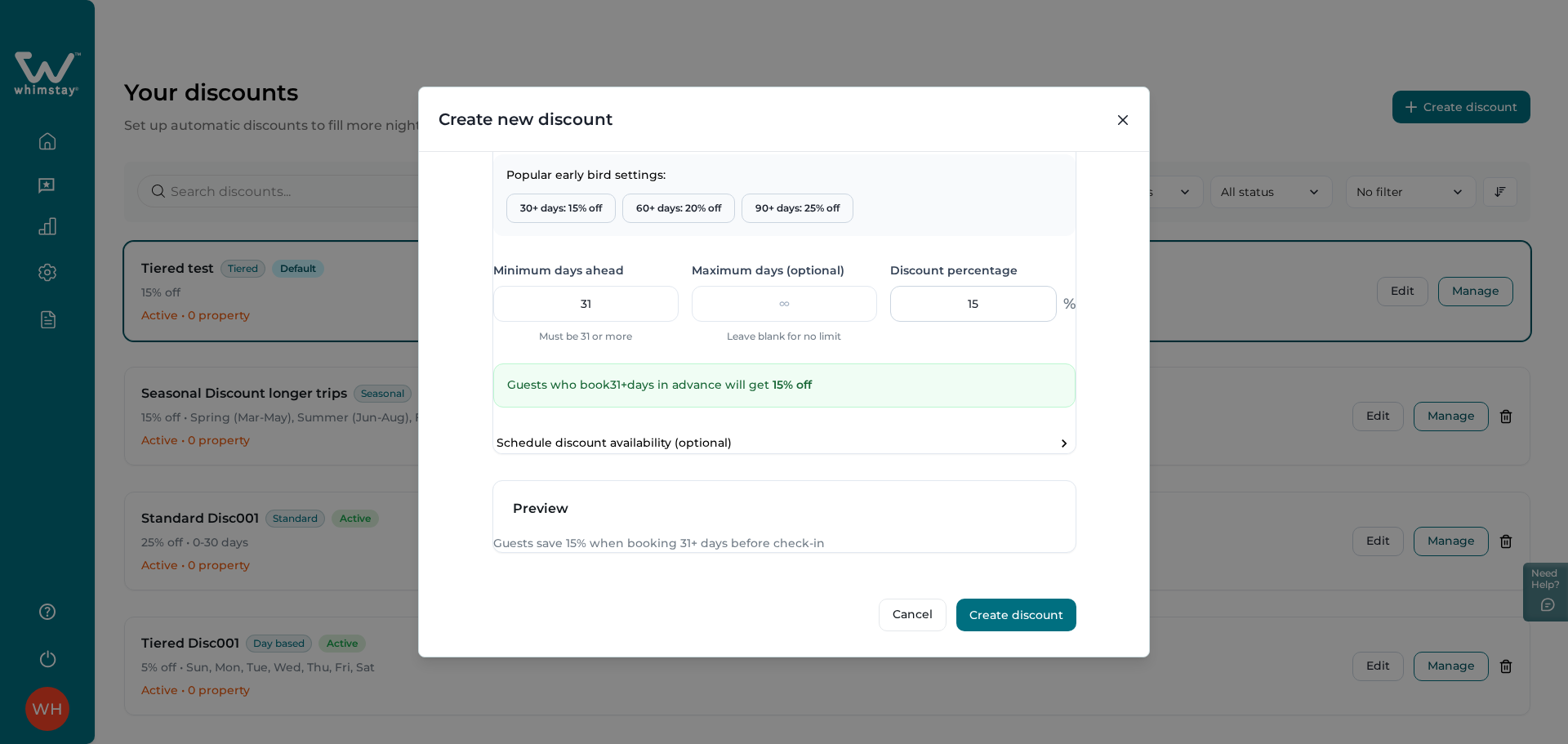
click at [982, 286] on input "15" at bounding box center [973, 303] width 167 height 36
type input "1"
type input "2"
click at [771, 286] on input "number" at bounding box center [784, 303] width 185 height 36
click at [657, 286] on input "31" at bounding box center [586, 303] width 185 height 36
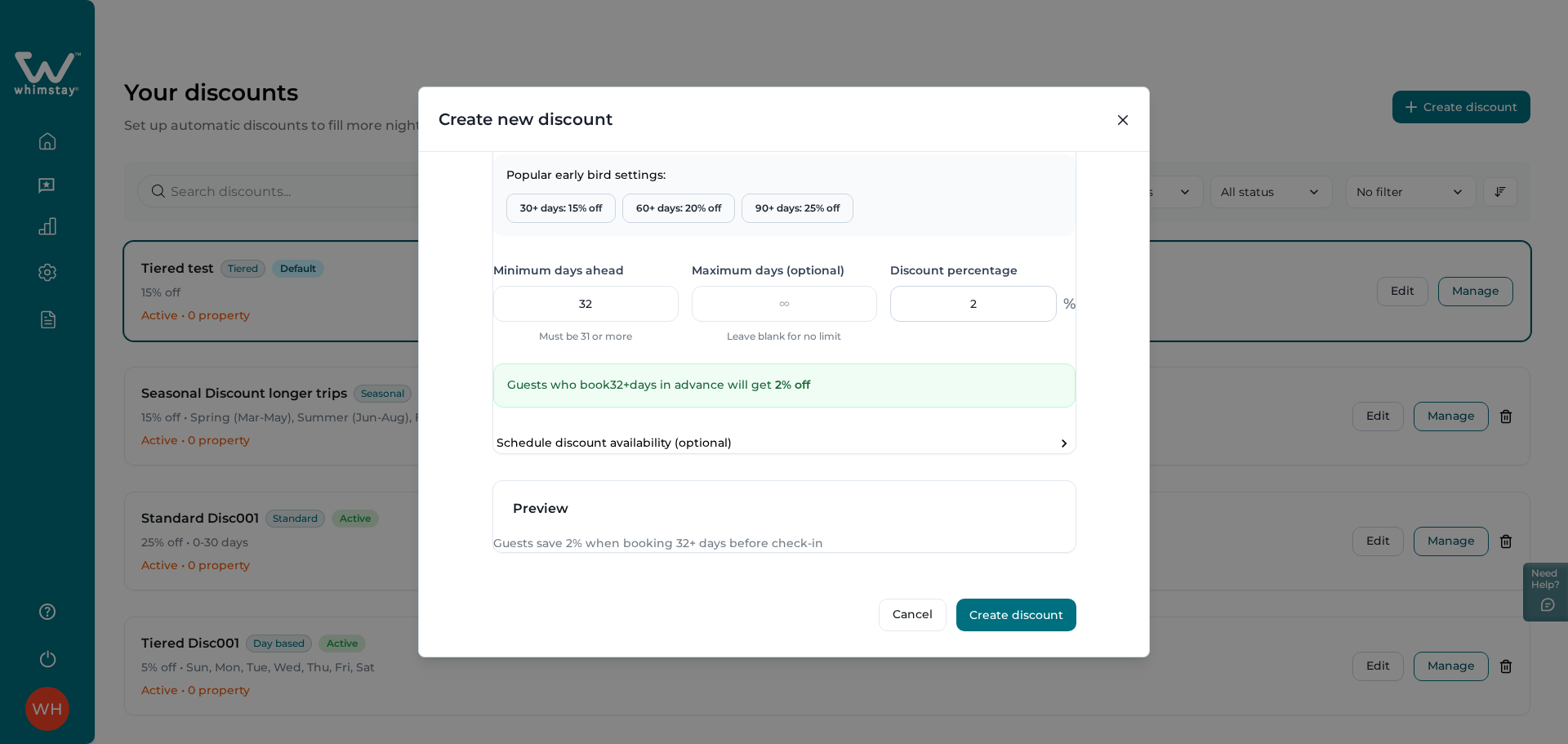
type input "32"
click at [972, 286] on input "2" at bounding box center [973, 303] width 167 height 36
click at [1044, 454] on form "Discount Type Standard (0-30 days) Discount bookings [DATE] Tiered Different di…" at bounding box center [784, 129] width 584 height 1007
drag, startPoint x: 965, startPoint y: 271, endPoint x: 945, endPoint y: 270, distance: 20.0
click at [945, 286] on input "15" at bounding box center [973, 303] width 167 height 36
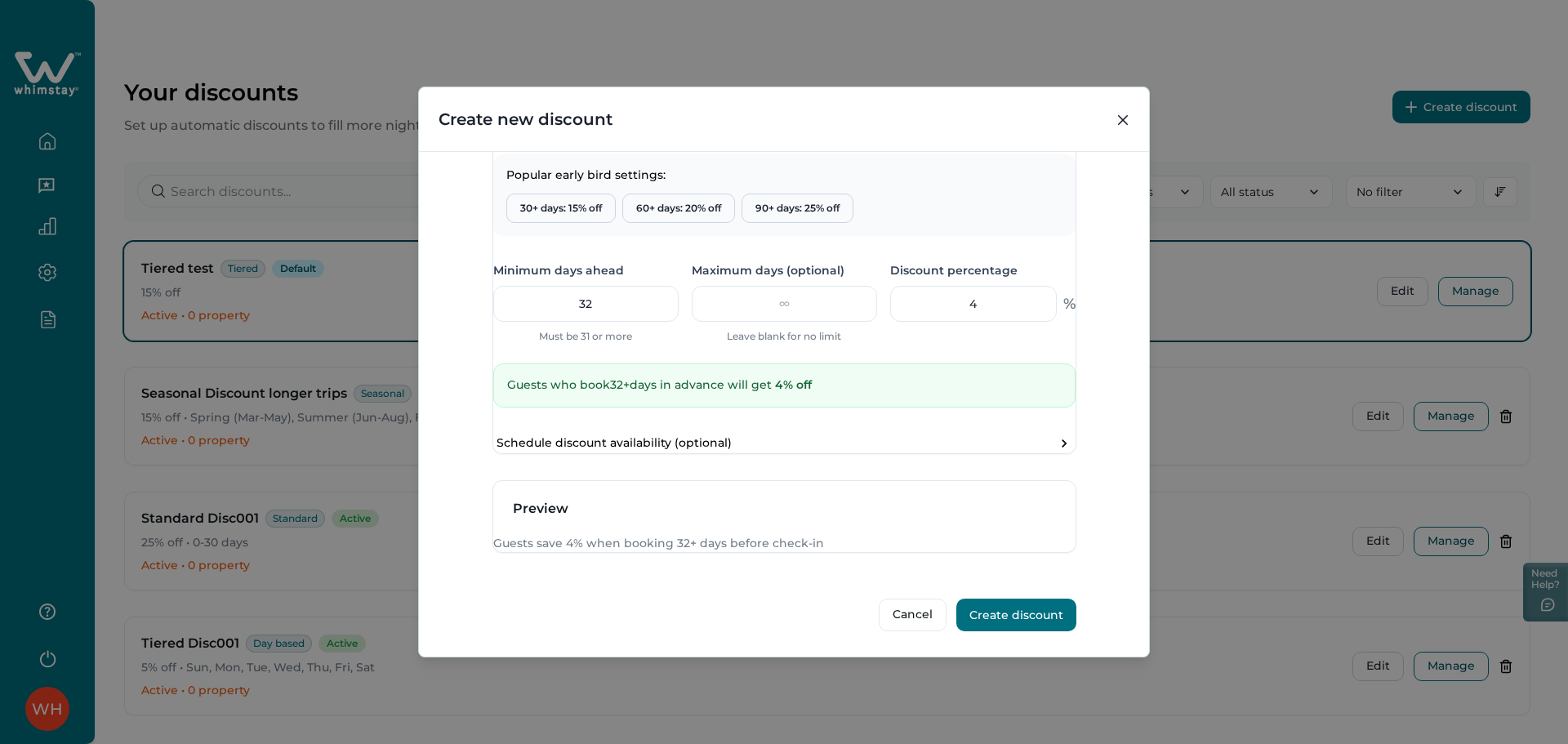
type input "4"
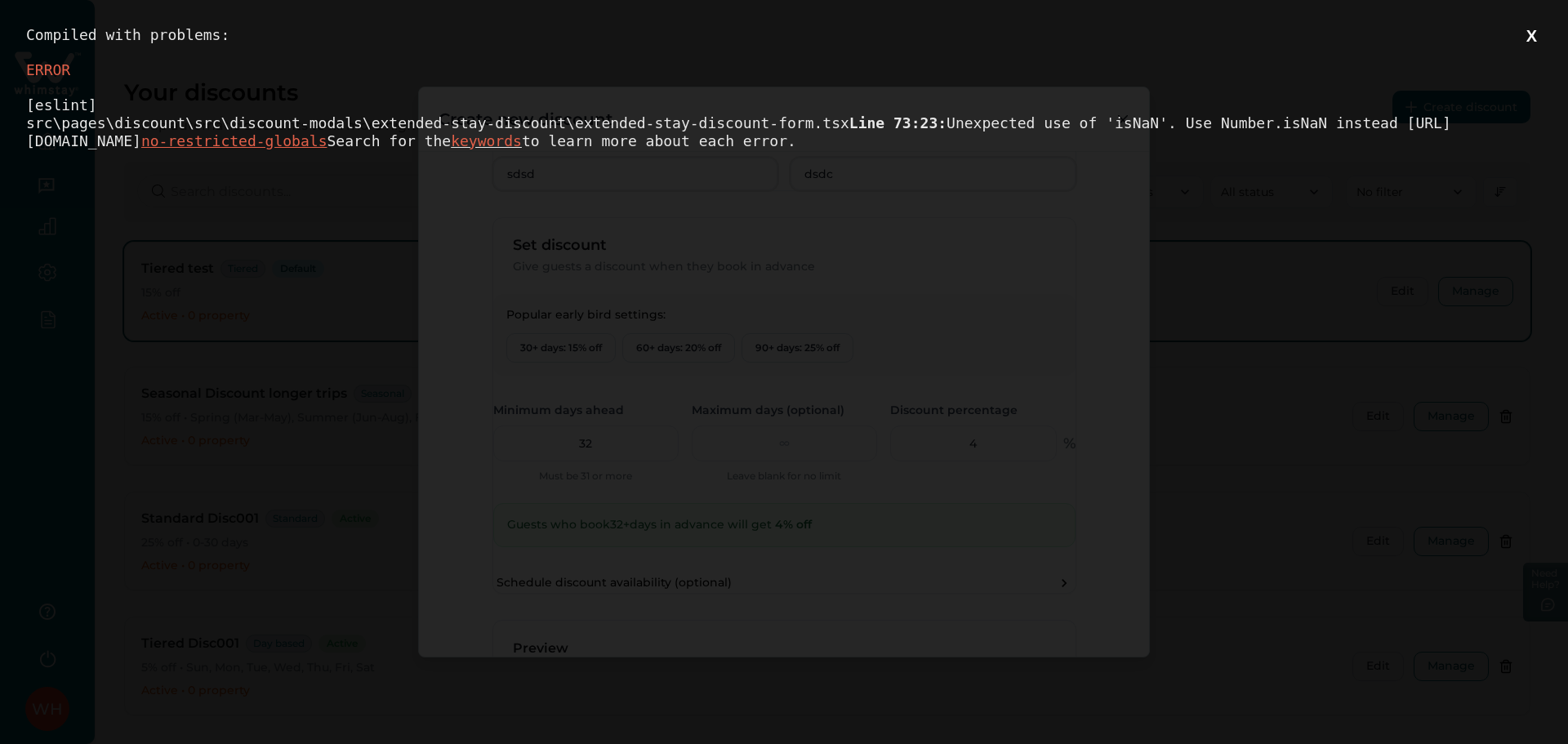
scroll to position [0, 0]
